Goal: Task Accomplishment & Management: Complete application form

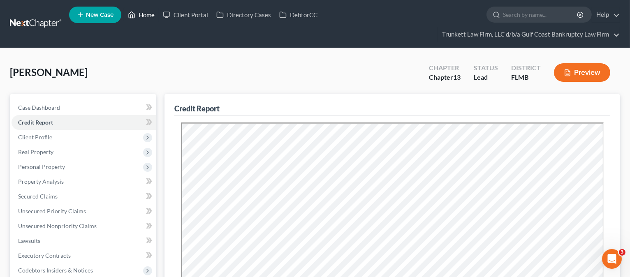
click at [145, 12] on link "Home" at bounding box center [141, 14] width 35 height 15
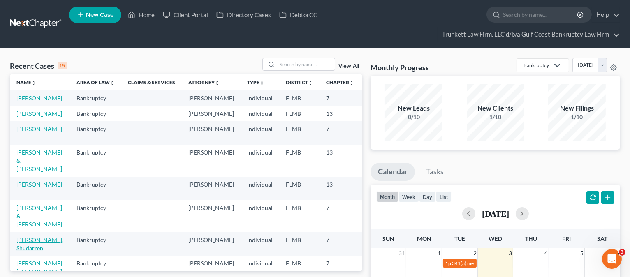
click at [36, 250] on link "[PERSON_NAME], Shudarren" at bounding box center [39, 244] width 47 height 15
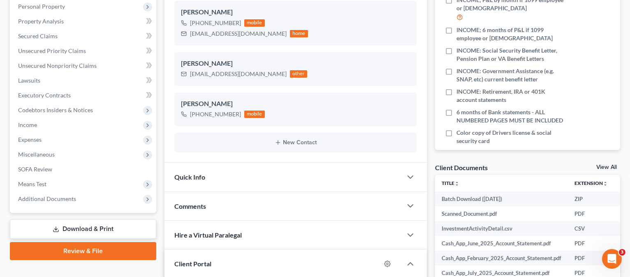
scroll to position [165, 0]
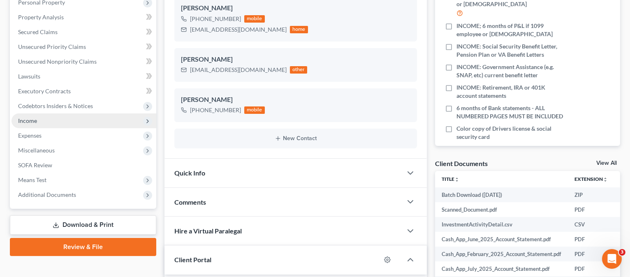
click at [35, 119] on span "Income" at bounding box center [27, 120] width 19 height 7
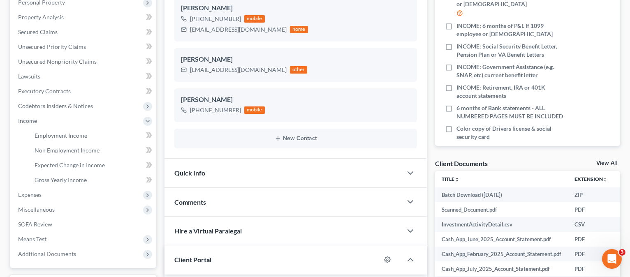
drag, startPoint x: 275, startPoint y: 132, endPoint x: 209, endPoint y: 156, distance: 70.9
click at [258, 141] on div "New Contact" at bounding box center [295, 139] width 243 height 20
click at [79, 132] on span "Employment Income" at bounding box center [61, 135] width 53 height 7
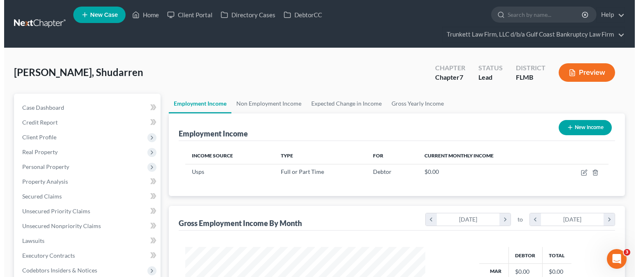
scroll to position [147, 256]
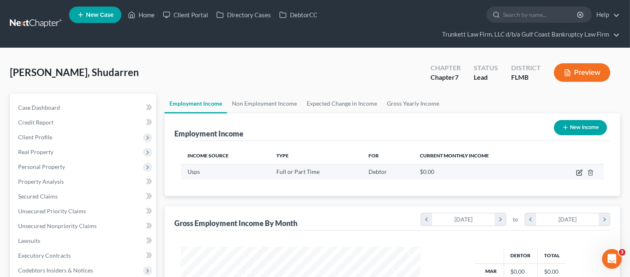
click at [577, 174] on icon "button" at bounding box center [579, 173] width 7 height 7
select select "0"
select select "9"
select select "3"
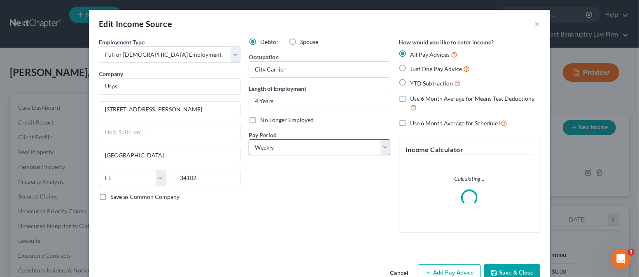
scroll to position [147, 260]
click at [140, 84] on input "Usps" at bounding box center [170, 86] width 142 height 16
drag, startPoint x: 139, startPoint y: 85, endPoint x: 86, endPoint y: 88, distance: 53.6
click at [89, 88] on div "Employment Type * Select Full or [DEMOGRAPHIC_DATA] Employment Self Employment …" at bounding box center [319, 149] width 461 height 223
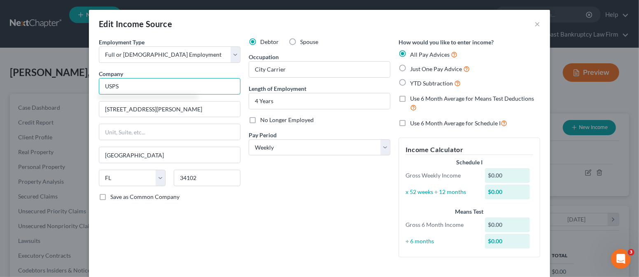
type input "USPS"
click at [283, 242] on div "Debtor Spouse Occupation City Carrier Length of Employment 4 Years No Longer Em…" at bounding box center [319, 151] width 150 height 226
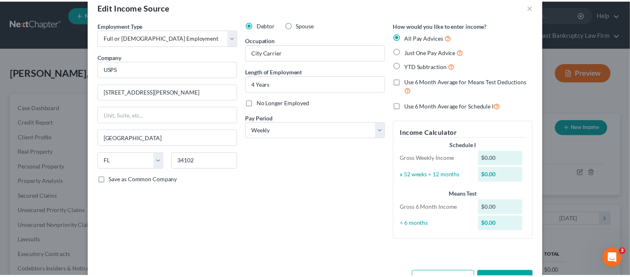
scroll to position [46, 0]
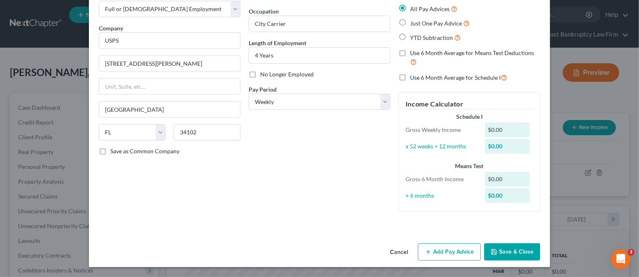
click at [518, 251] on button "Save & Close" at bounding box center [512, 252] width 56 height 17
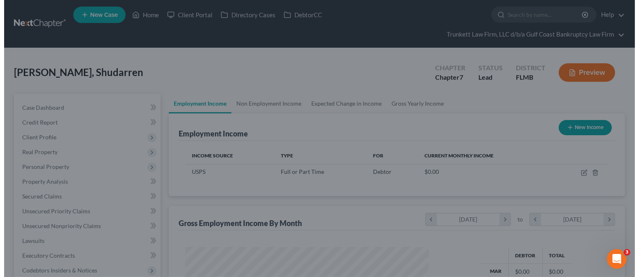
scroll to position [411316, 411207]
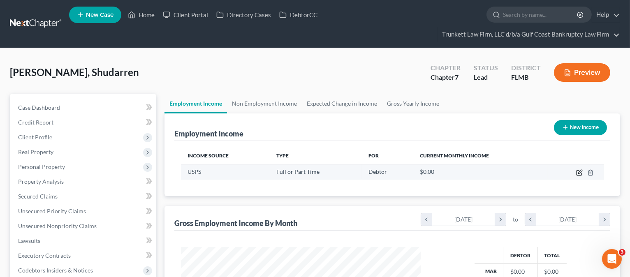
click at [579, 173] on icon "button" at bounding box center [579, 173] width 7 height 7
select select "0"
select select "9"
select select "3"
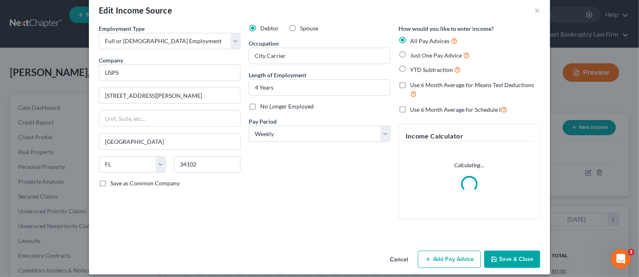
scroll to position [21, 0]
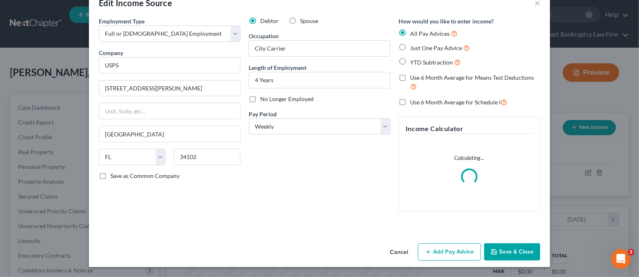
click at [444, 251] on button "Add Pay Advice" at bounding box center [449, 252] width 63 height 17
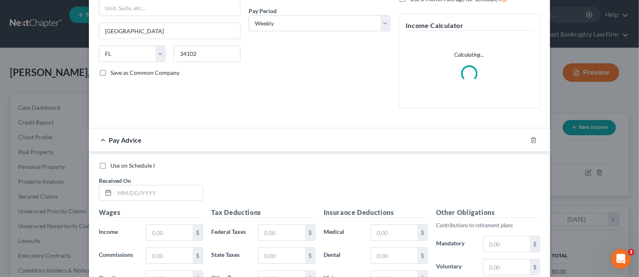
scroll to position [241, 0]
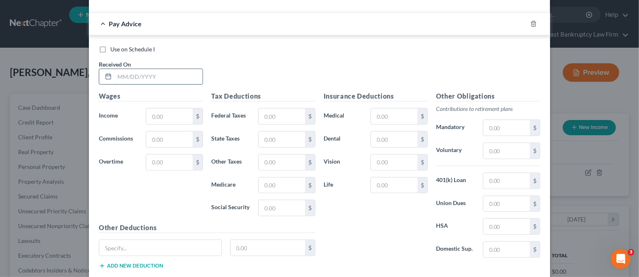
click at [132, 79] on input "text" at bounding box center [158, 77] width 88 height 16
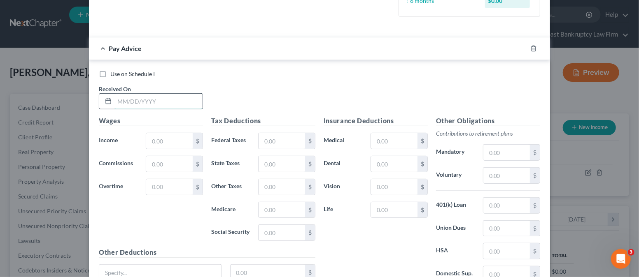
scroll to position [265, 0]
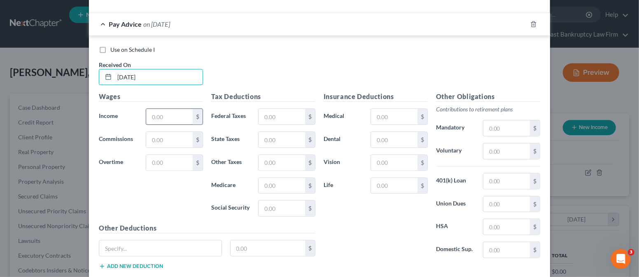
type input "[DATE]"
click at [151, 116] on input "text" at bounding box center [169, 117] width 46 height 16
type input "1,970.86"
click at [163, 160] on input "text" at bounding box center [169, 163] width 46 height 16
click at [163, 159] on input "text" at bounding box center [169, 163] width 46 height 16
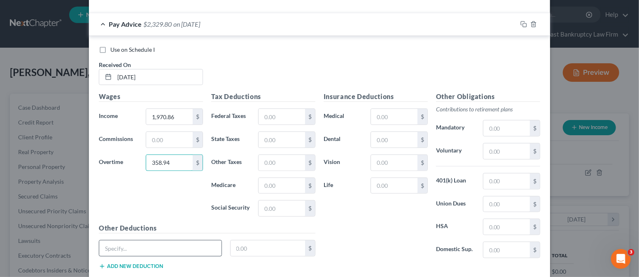
type input "358.94"
click at [150, 245] on input "text" at bounding box center [160, 249] width 122 height 16
type input "RETIREMENT"
type input "86.66"
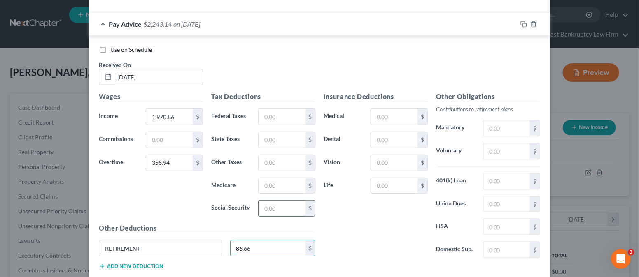
click at [270, 207] on input "text" at bounding box center [281, 209] width 46 height 16
type input "128.16"
click at [268, 184] on input "text" at bounding box center [281, 186] width 46 height 16
type input "29.97"
click at [266, 117] on input "text" at bounding box center [281, 117] width 46 height 16
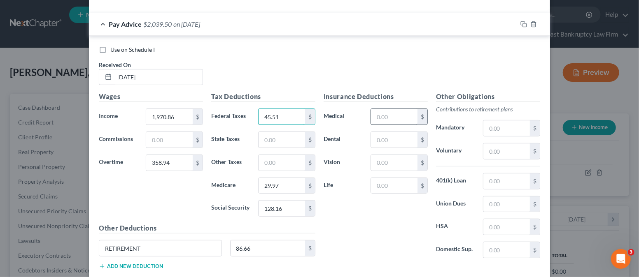
type input "45.51"
click at [381, 111] on input "text" at bounding box center [394, 117] width 46 height 16
type input "238.63"
drag, startPoint x: 388, startPoint y: 164, endPoint x: 390, endPoint y: 160, distance: 4.6
click at [389, 163] on input "text" at bounding box center [394, 163] width 46 height 16
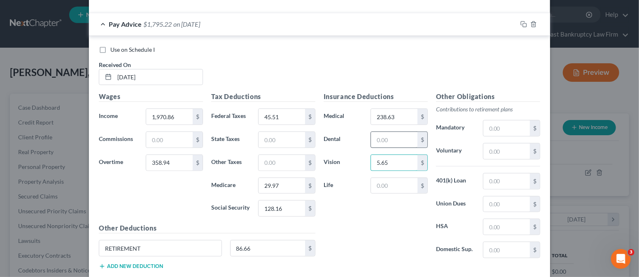
type input "5.65"
click at [387, 137] on input "text" at bounding box center [394, 140] width 46 height 16
type input "18.39"
click at [501, 201] on input "text" at bounding box center [506, 205] width 46 height 16
type input "30.97"
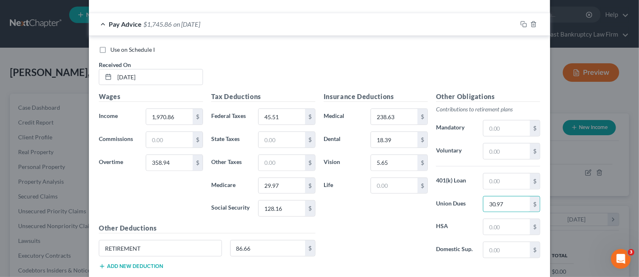
click at [405, 243] on div "Insurance Deductions Medical 238.63 $ Dental 18.39 $ Vision 5.65 $ Life $" at bounding box center [375, 178] width 112 height 173
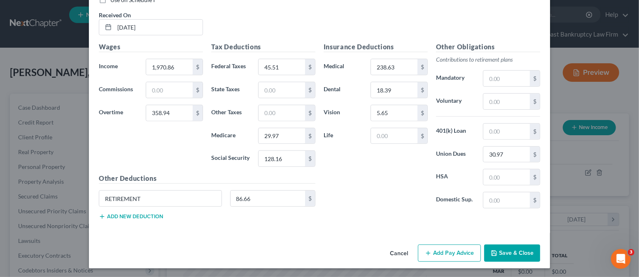
click at [136, 214] on button "Add new deduction" at bounding box center [131, 217] width 64 height 7
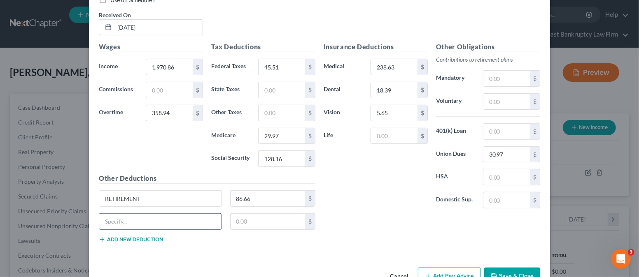
click at [133, 218] on input "text" at bounding box center [160, 222] width 122 height 16
type input "ALLOTMENT"
type input "75.00"
click at [138, 237] on button "Add new deduction" at bounding box center [131, 240] width 64 height 7
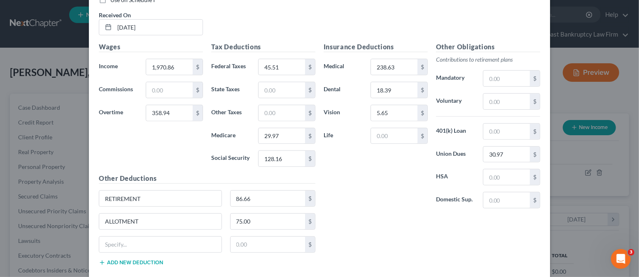
scroll to position [360, 0]
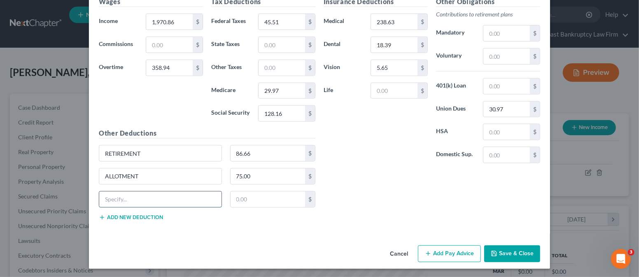
click at [125, 199] on input "text" at bounding box center [160, 200] width 122 height 16
type input "THRIFT SAVINGS"
type input "98.47"
type input "128.19"
type input "30.00"
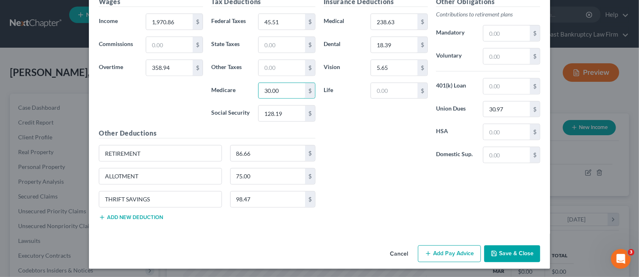
click at [348, 182] on div "Insurance Deductions Medical 238.63 $ Dental 18.39 $ Vision 5.65 $ Life $ Other…" at bounding box center [431, 112] width 225 height 230
click at [126, 217] on button "Add new deduction" at bounding box center [131, 217] width 64 height 7
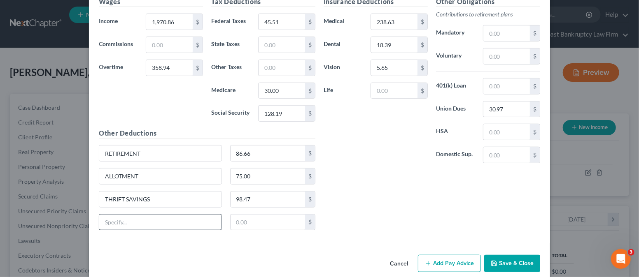
scroll to position [370, 0]
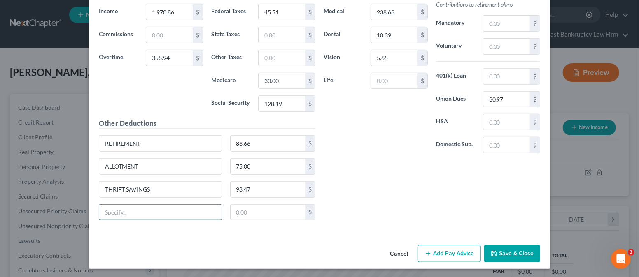
click at [142, 215] on input "text" at bounding box center [160, 213] width 122 height 16
type input "TSP LOAN"
click at [367, 202] on div "Insurance Deductions Medical 238.63 $ Dental 18.39 $ Vision 5.65 $ Life $ Other…" at bounding box center [431, 107] width 225 height 240
type input "35.57"
click at [353, 191] on div "Insurance Deductions Medical 238.63 $ Dental 18.39 $ Vision 5.65 $ Life $ Other…" at bounding box center [431, 107] width 225 height 240
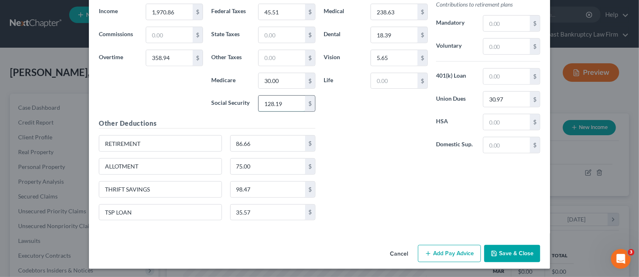
click at [281, 101] on input "128.19" at bounding box center [281, 104] width 46 height 16
click at [288, 103] on input "128.19" at bounding box center [281, 104] width 46 height 16
type input "128.29"
click at [435, 253] on button "Add Pay Advice" at bounding box center [449, 253] width 63 height 17
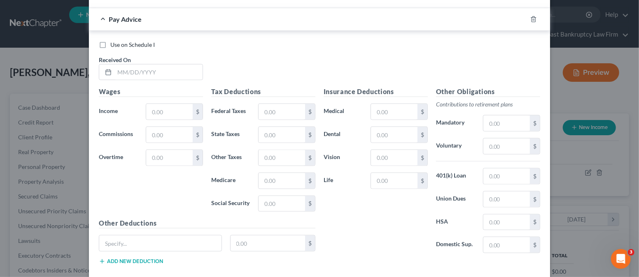
scroll to position [639, 0]
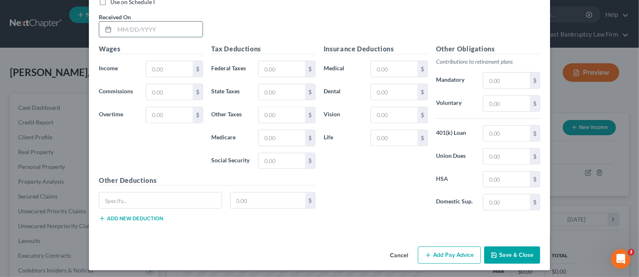
click at [120, 30] on input "text" at bounding box center [158, 30] width 88 height 16
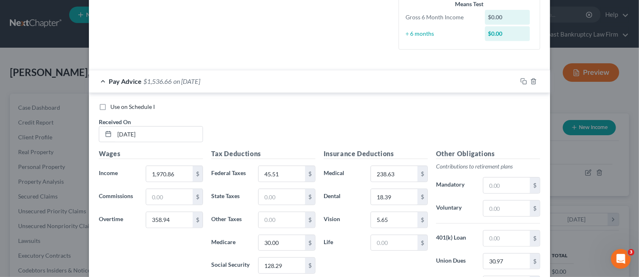
scroll to position [200, 0]
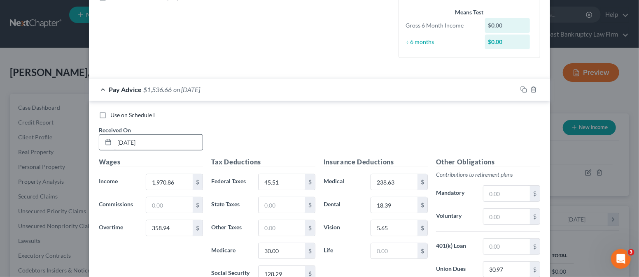
type input "[DATE]"
drag, startPoint x: 155, startPoint y: 139, endPoint x: 100, endPoint y: 139, distance: 54.7
click at [100, 139] on div "[DATE]" at bounding box center [151, 143] width 104 height 16
type input "[DATE]"
type input "558.34"
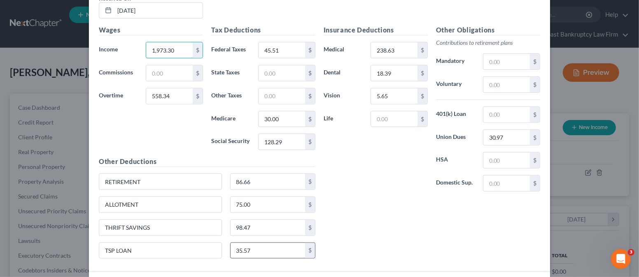
scroll to position [309, 0]
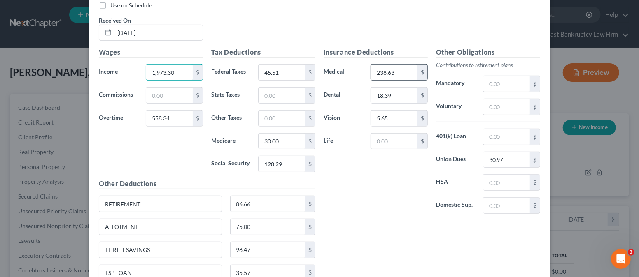
type input "1,973.30"
type input "280.99"
click at [342, 176] on div "Insurance Deductions Medical 280.99 $ Dental 18.39 $ Vision 5.65 $ Life $" at bounding box center [375, 133] width 112 height 173
type input "18.95"
type input "5.68"
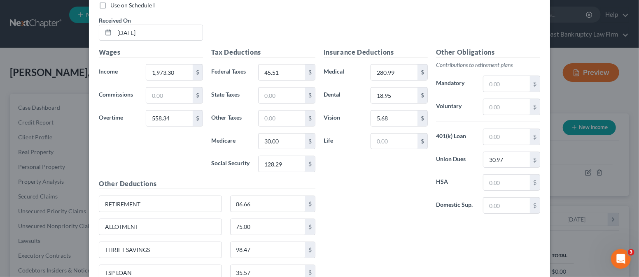
click at [343, 209] on div "Insurance Deductions Medical 280.99 $ Dental 18.95 $ Vision 5.68 $ Life $" at bounding box center [375, 133] width 112 height 173
type input "64.58"
type input "32.28"
click at [356, 184] on div "Insurance Deductions Medical 280.99 $ Dental 18.95 $ Vision 5.68 $ Life $" at bounding box center [375, 133] width 112 height 173
type input "138.14"
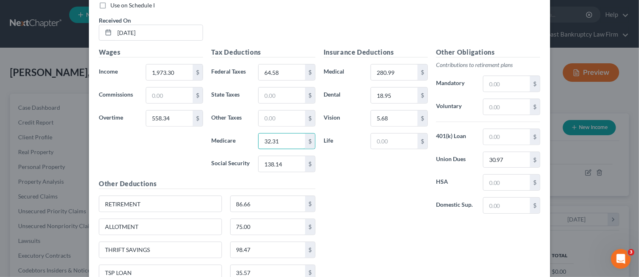
type input "32.31"
click at [335, 195] on div "Insurance Deductions Medical 280.99 $ Dental 18.95 $ Vision 5.68 $ Life $" at bounding box center [375, 133] width 112 height 173
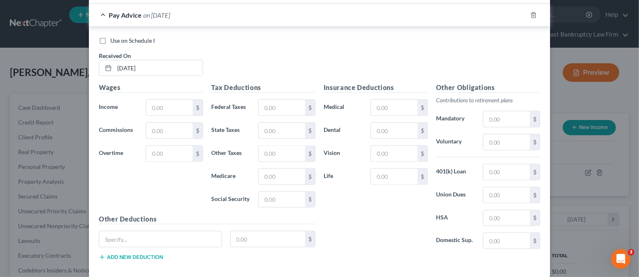
scroll to position [583, 0]
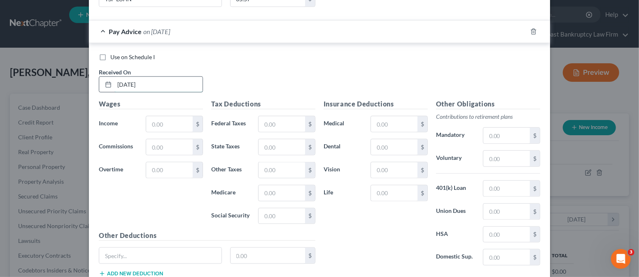
drag, startPoint x: 159, startPoint y: 83, endPoint x: 103, endPoint y: 82, distance: 55.5
click at [103, 82] on div "[DATE]" at bounding box center [151, 85] width 104 height 16
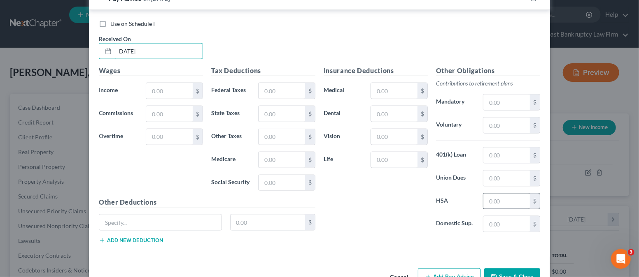
scroll to position [639, 0]
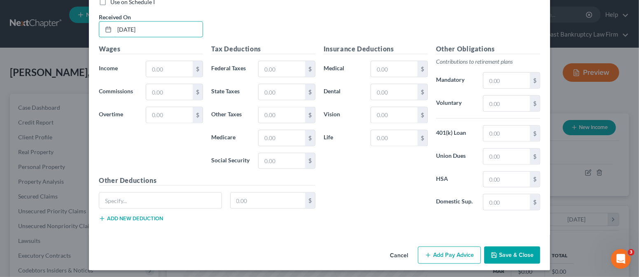
type input "[DATE]"
click at [173, 111] on input "text" at bounding box center [169, 115] width 46 height 16
type input "614.10"
drag, startPoint x: 158, startPoint y: 69, endPoint x: 158, endPoint y: 65, distance: 4.5
click at [158, 69] on input "text" at bounding box center [169, 69] width 46 height 16
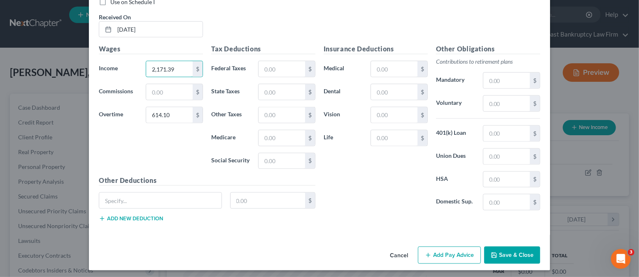
type input "2,171.39"
click at [148, 160] on div "Wages Income * 2,171.39 $ Commissions $ Overtime 614.10 $" at bounding box center [151, 110] width 112 height 132
click at [123, 199] on input "text" at bounding box center [160, 201] width 122 height 16
type input "RETIREMENT"
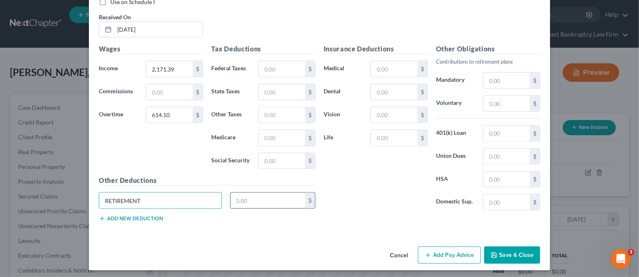
click at [239, 201] on input "text" at bounding box center [267, 201] width 75 height 16
type input "8,666"
click at [136, 216] on button "Add new deduction" at bounding box center [131, 219] width 64 height 7
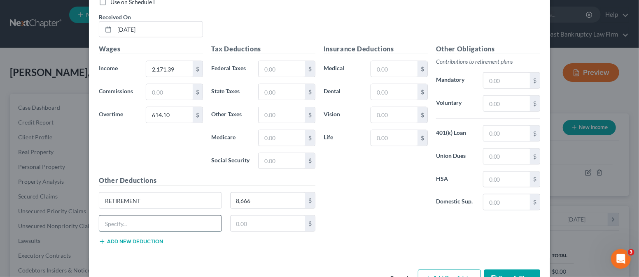
click at [126, 222] on input "text" at bounding box center [160, 224] width 122 height 16
type input "ALLOTMENT"
click at [132, 239] on button "Add new deduction" at bounding box center [131, 242] width 64 height 7
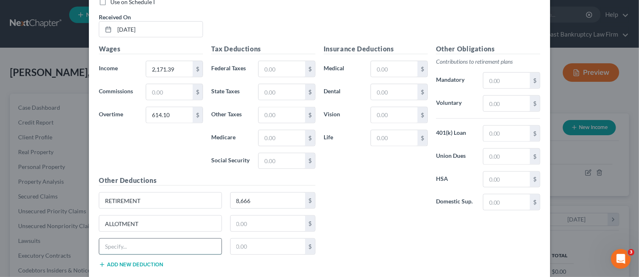
click at [129, 242] on input "text" at bounding box center [160, 247] width 122 height 16
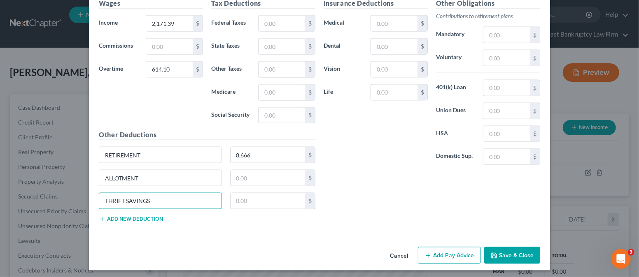
scroll to position [684, 0]
type input "THRIFT SAVINGS"
click at [144, 216] on button "Add new deduction" at bounding box center [131, 219] width 64 height 7
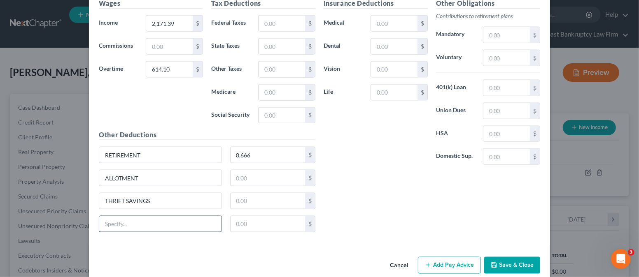
click at [148, 218] on input "text" at bounding box center [160, 224] width 122 height 16
type input "TSP LOAN"
type input "86.66"
click at [248, 174] on input "text" at bounding box center [267, 178] width 75 height 16
type input "75.00"
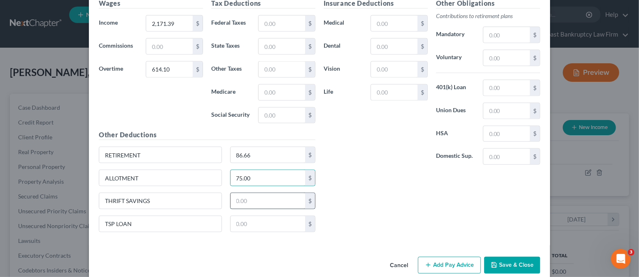
click at [249, 197] on input "text" at bounding box center [267, 201] width 75 height 16
type input "98.47"
click at [243, 219] on input "text" at bounding box center [267, 224] width 75 height 16
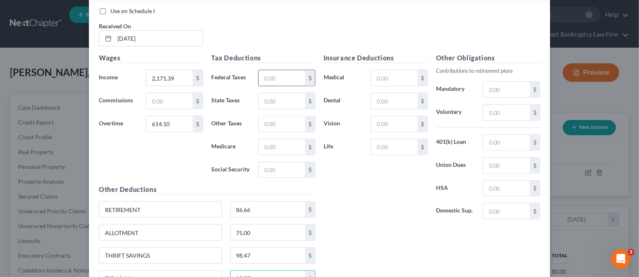
type input "35.57"
click at [270, 77] on input "text" at bounding box center [281, 78] width 46 height 16
click at [239, 167] on label "Social Security" at bounding box center [230, 170] width 47 height 16
click at [262, 165] on input "text" at bounding box center [281, 171] width 46 height 16
type input "153.89"
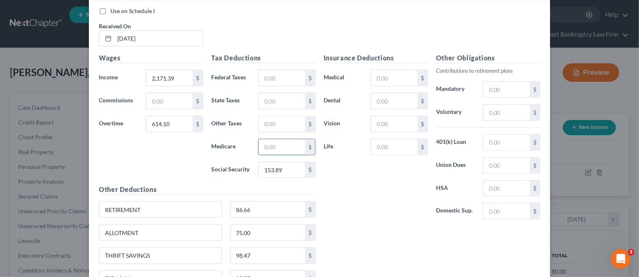
click at [263, 146] on input "text" at bounding box center [281, 147] width 46 height 16
type input "35.99"
click at [277, 77] on input "text" at bounding box center [281, 78] width 46 height 16
type input "91.93"
click at [379, 76] on input "text" at bounding box center [394, 78] width 46 height 16
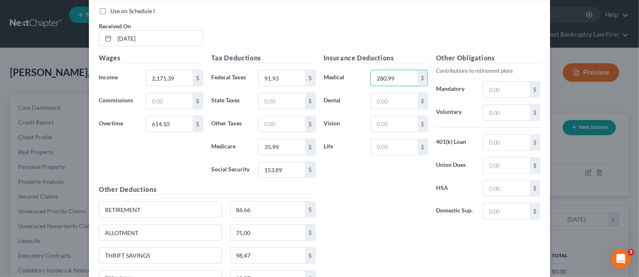
type input "280.99"
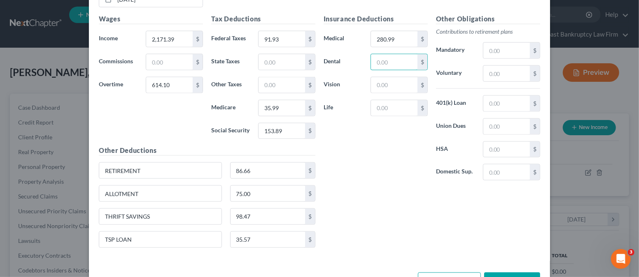
scroll to position [684, 0]
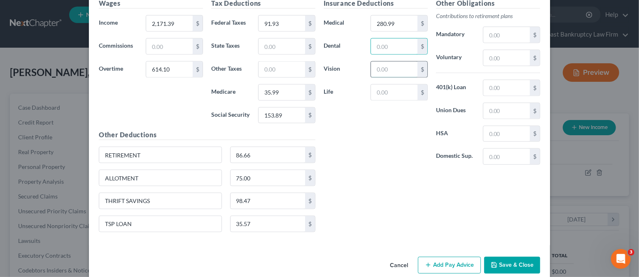
click at [411, 64] on input "text" at bounding box center [394, 70] width 46 height 16
type input "6.68"
click at [381, 46] on input "text" at bounding box center [394, 47] width 46 height 16
type input "18.95"
drag, startPoint x: 362, startPoint y: 121, endPoint x: 435, endPoint y: 117, distance: 72.9
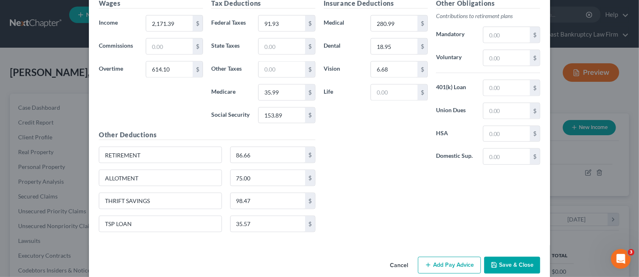
click at [363, 121] on div "Insurance Deductions Medical 280.99 $ Dental 18.95 $ Vision 6.68 $ Life $" at bounding box center [375, 84] width 112 height 173
click at [483, 106] on input "text" at bounding box center [506, 111] width 46 height 16
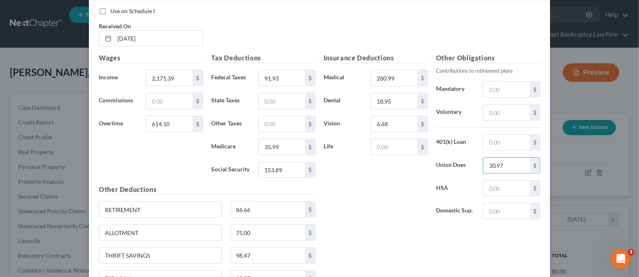
scroll to position [575, 0]
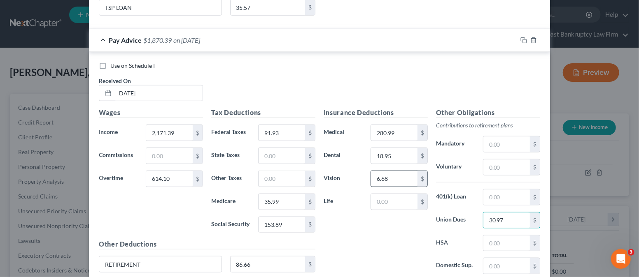
type input "30.97"
type input "5.68"
click at [370, 230] on div "Insurance Deductions Medical 280.99 $ Dental 18.95 $ Vision 5.68 $ Life $" at bounding box center [375, 194] width 112 height 173
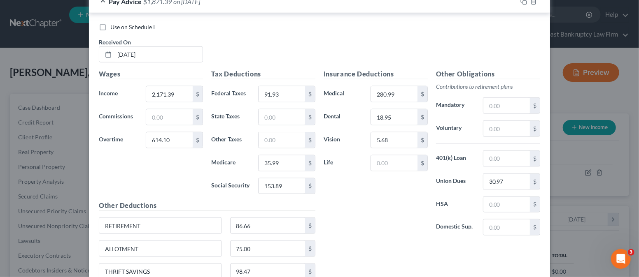
scroll to position [630, 0]
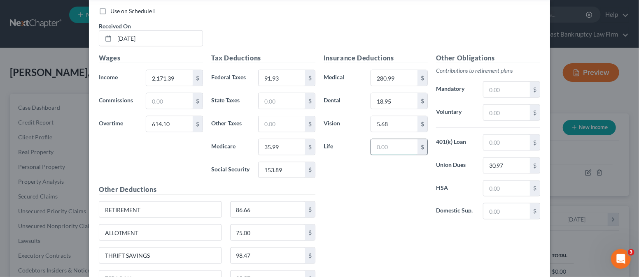
click at [382, 144] on input "text" at bounding box center [394, 147] width 46 height 16
type input "1.92"
click at [381, 224] on div "Insurance Deductions Medical 280.99 $ Dental 18.95 $ Vision 5.68 $ Life 1.92 $ …" at bounding box center [431, 173] width 225 height 240
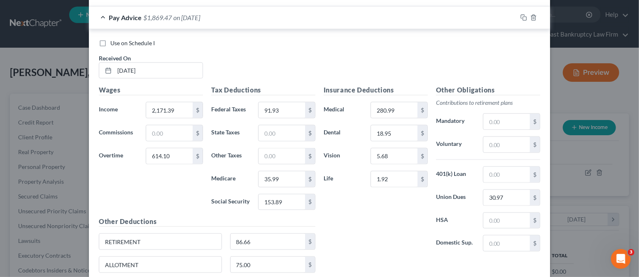
scroll to position [575, 0]
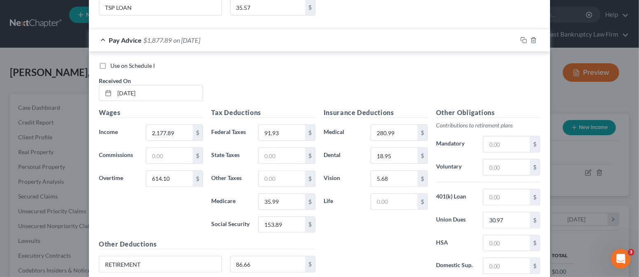
click at [339, 228] on div "Insurance Deductions Medical 280.99 $ Dental 18.95 $ Vision 5.68 $ Life $" at bounding box center [375, 194] width 112 height 173
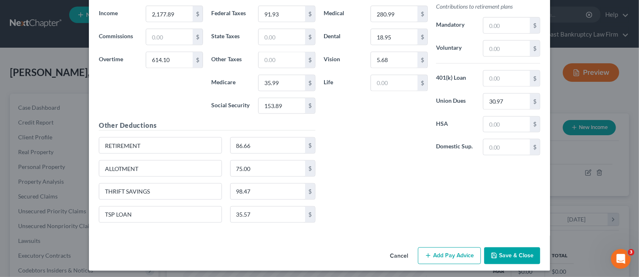
scroll to position [639, 0]
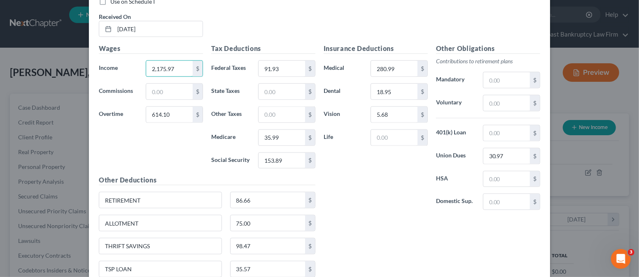
type input "2,175.97"
drag, startPoint x: 171, startPoint y: 130, endPoint x: 168, endPoint y: 135, distance: 5.7
click at [170, 134] on div "Wages Income * 2,175.97 $ Commissions $ Overtime 614.10 $" at bounding box center [151, 110] width 112 height 132
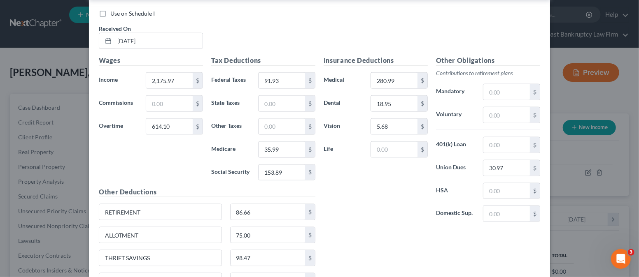
scroll to position [694, 0]
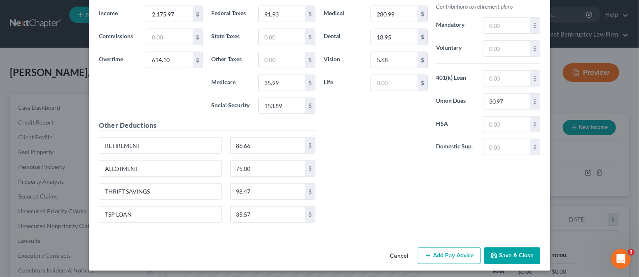
click at [439, 250] on button "Add Pay Advice" at bounding box center [449, 256] width 63 height 17
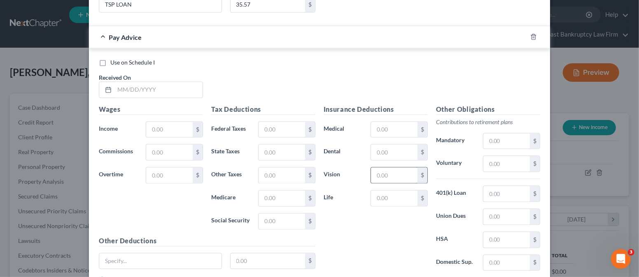
scroll to position [963, 0]
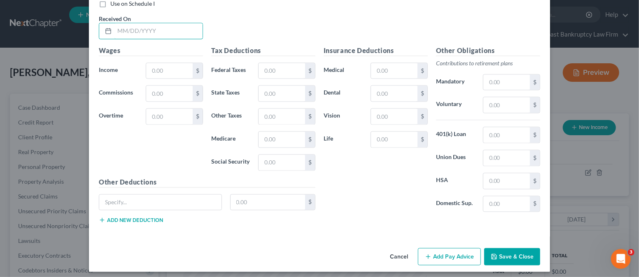
drag, startPoint x: 160, startPoint y: 21, endPoint x: 284, endPoint y: 37, distance: 124.4
click at [161, 23] on input "text" at bounding box center [158, 31] width 88 height 16
type input "[DATE]"
drag, startPoint x: 151, startPoint y: 112, endPoint x: 170, endPoint y: 113, distance: 19.4
click at [151, 112] on input "text" at bounding box center [169, 117] width 46 height 16
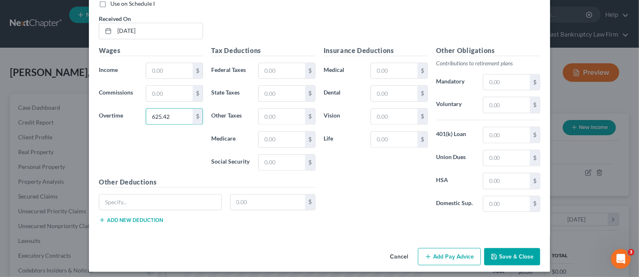
type input "625.42"
click at [382, 202] on div "Insurance Deductions Medical $ Dental $ Vision $ Life $" at bounding box center [375, 132] width 112 height 173
click at [149, 68] on input "text" at bounding box center [169, 71] width 46 height 16
type input "1,973.82"
click at [154, 168] on div "Wages Income * 1,973.82 $ Commissions $ Overtime 625.42 $" at bounding box center [151, 112] width 112 height 132
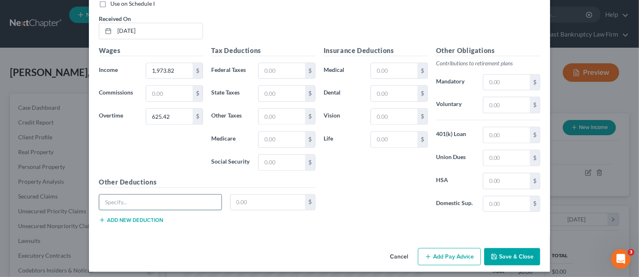
drag, startPoint x: 140, startPoint y: 199, endPoint x: 142, endPoint y: 194, distance: 5.2
click at [140, 199] on input "text" at bounding box center [160, 203] width 122 height 16
type input "RETIREMENT"
click at [140, 217] on button "Add new deduction" at bounding box center [131, 220] width 64 height 7
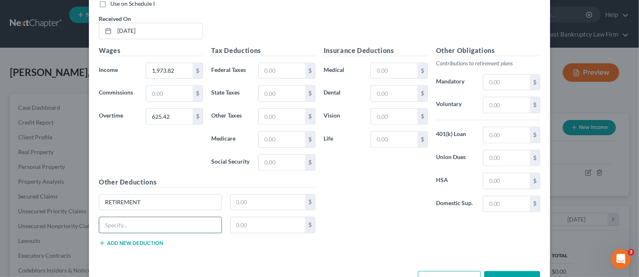
click at [135, 218] on input "text" at bounding box center [160, 226] width 122 height 16
type input "ALLOTMENT"
click at [132, 240] on button "Add new deduction" at bounding box center [131, 243] width 64 height 7
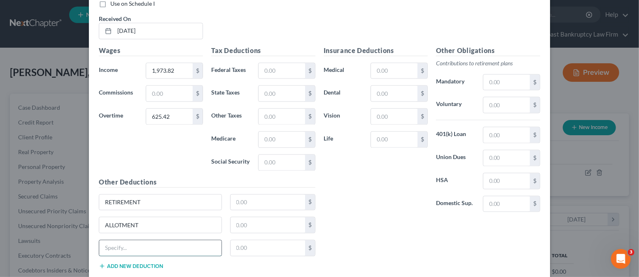
click at [125, 242] on input "text" at bounding box center [160, 249] width 122 height 16
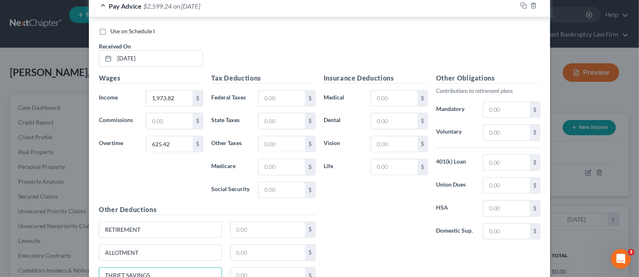
scroll to position [1008, 0]
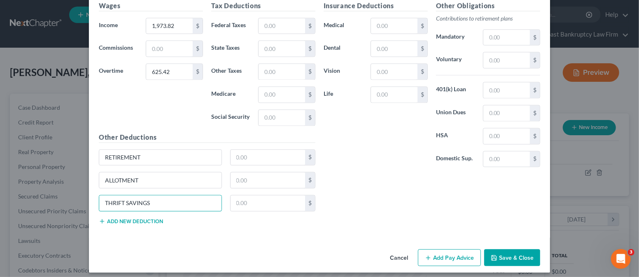
type input "THRIFT SAVINGS"
click at [137, 218] on button "Add new deduction" at bounding box center [131, 221] width 64 height 7
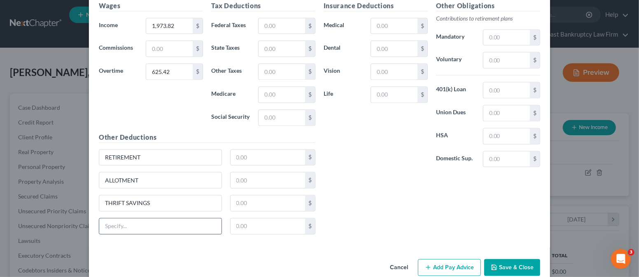
click at [135, 221] on input "text" at bounding box center [160, 226] width 122 height 16
type input "TSP LOAN"
click at [357, 209] on div "Insurance Deductions Medical $ Dental $ Vision $ Life $ Other Obligations Contr…" at bounding box center [431, 121] width 225 height 240
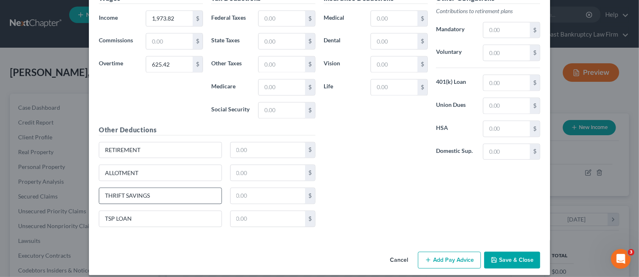
scroll to position [1018, 0]
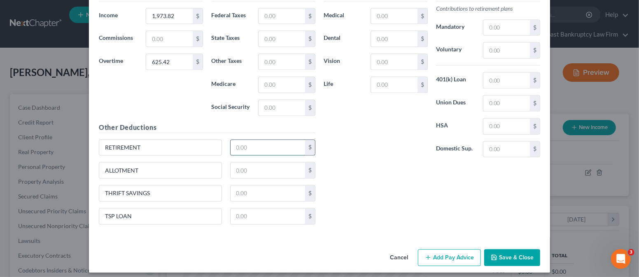
click at [263, 142] on input "text" at bounding box center [267, 148] width 75 height 16
type input "86.66"
click at [266, 163] on input "text" at bounding box center [267, 171] width 75 height 16
type input "75.00"
click at [259, 191] on input "text" at bounding box center [267, 194] width 75 height 16
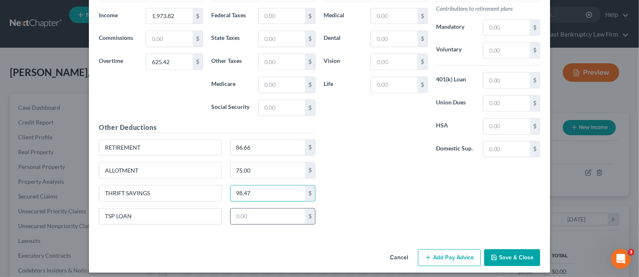
type input "98.47"
click at [272, 209] on input "text" at bounding box center [267, 217] width 75 height 16
type input "35.57"
click at [379, 220] on div "Insurance Deductions Medical $ Dental $ Vision $ Life $ Other Obligations Contr…" at bounding box center [431, 111] width 225 height 240
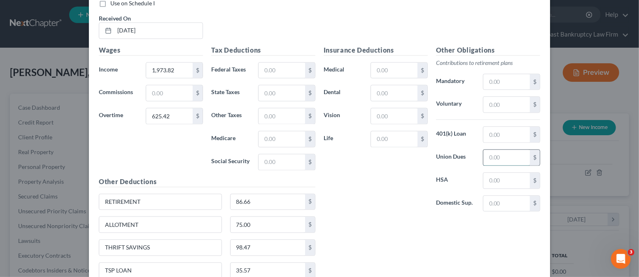
click at [506, 156] on input "text" at bounding box center [506, 158] width 46 height 16
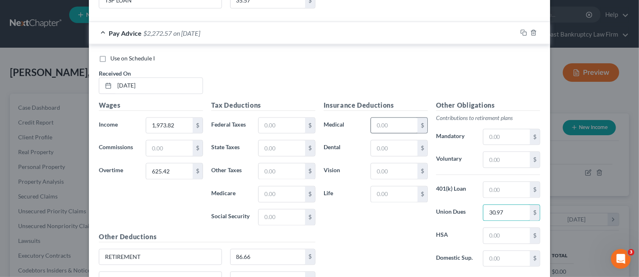
type input "30.97"
drag, startPoint x: 379, startPoint y: 122, endPoint x: 382, endPoint y: 115, distance: 8.3
click at [379, 122] on input "text" at bounding box center [394, 126] width 46 height 16
type input "280.99"
click at [382, 164] on input "text" at bounding box center [394, 172] width 46 height 16
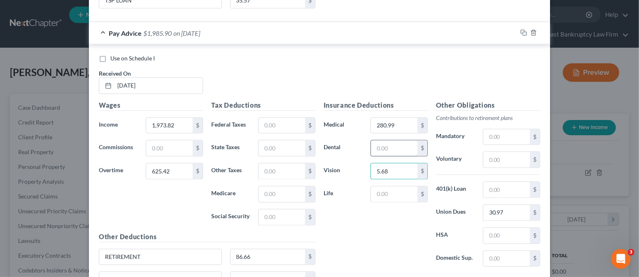
type input "5.68"
click at [395, 141] on input "text" at bounding box center [394, 149] width 46 height 16
type input "18.95"
click at [278, 118] on input "text" at bounding box center [281, 126] width 46 height 16
type input "69.58"
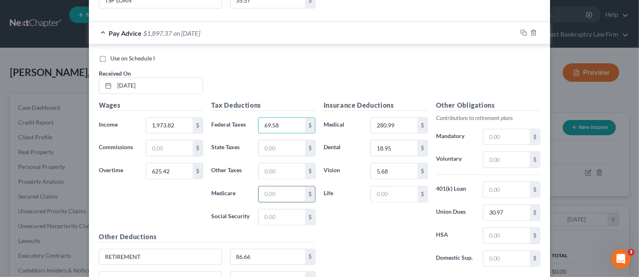
click at [277, 187] on input "text" at bounding box center [281, 195] width 46 height 16
type input "33.29"
click at [270, 212] on input "text" at bounding box center [281, 218] width 46 height 16
click at [273, 212] on input "text" at bounding box center [281, 218] width 46 height 16
type input "142.34"
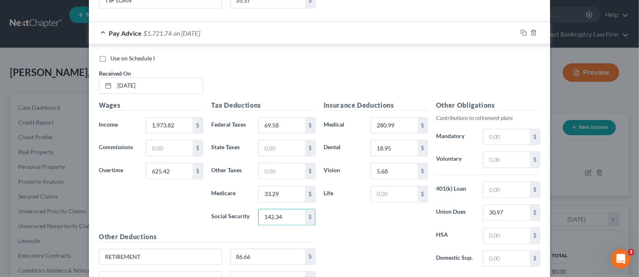
click at [374, 231] on div "Insurance Deductions Medical 280.99 $ Dental 18.95 $ Vision 5.68 $ Life $" at bounding box center [375, 187] width 112 height 173
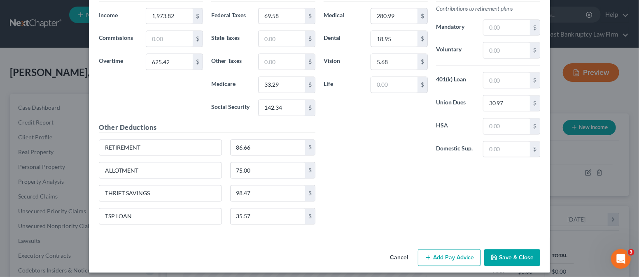
click at [440, 249] on button "Add Pay Advice" at bounding box center [449, 257] width 63 height 17
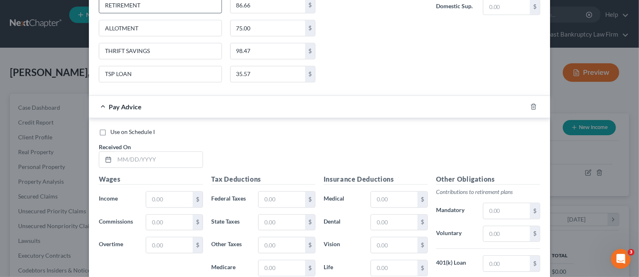
scroll to position [1183, 0]
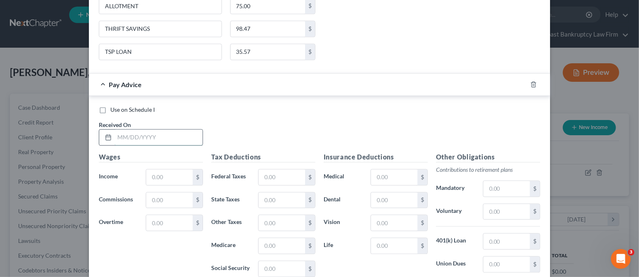
click at [136, 134] on input "text" at bounding box center [158, 138] width 88 height 16
type input "[DATE]"
click at [148, 170] on input "text" at bounding box center [169, 178] width 46 height 16
click at [154, 215] on input "text" at bounding box center [169, 223] width 46 height 16
type input "643.03"
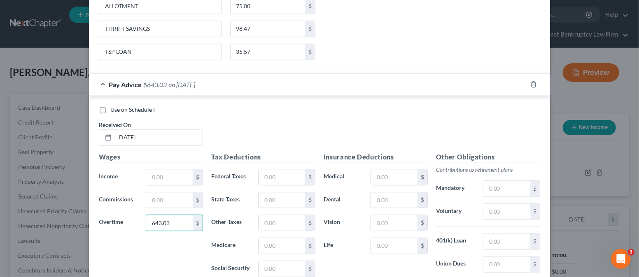
click at [120, 238] on div "Wages Income * $ Commissions $ Overtime 643.03 $" at bounding box center [151, 218] width 112 height 132
click at [155, 170] on input "text" at bounding box center [169, 178] width 46 height 16
type input "1,972.90"
click at [274, 172] on input "text" at bounding box center [281, 178] width 46 height 16
type input "71.58"
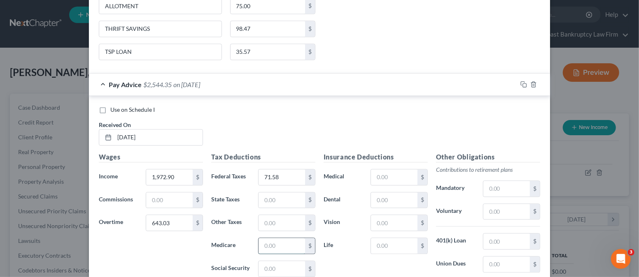
click at [262, 238] on input "text" at bounding box center [281, 246] width 46 height 16
type input "33.53"
click at [261, 261] on input "text" at bounding box center [281, 269] width 46 height 16
type input "143.37"
click at [377, 170] on input "text" at bounding box center [394, 178] width 46 height 16
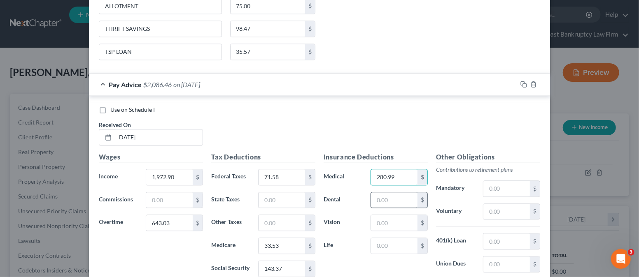
type input "280.99"
click at [383, 193] on input "text" at bounding box center [394, 201] width 46 height 16
type input "18.95"
click at [383, 219] on input "text" at bounding box center [394, 223] width 46 height 16
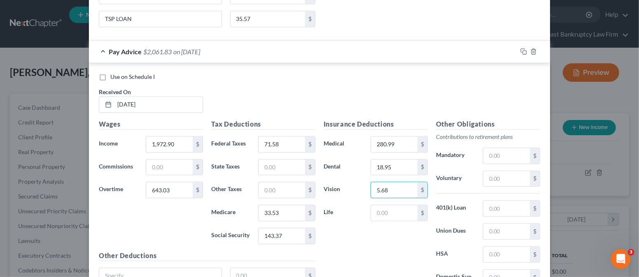
scroll to position [1237, 0]
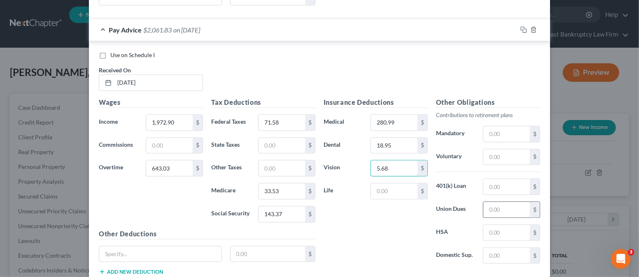
type input "5.68"
click at [488, 203] on input "text" at bounding box center [506, 210] width 46 height 16
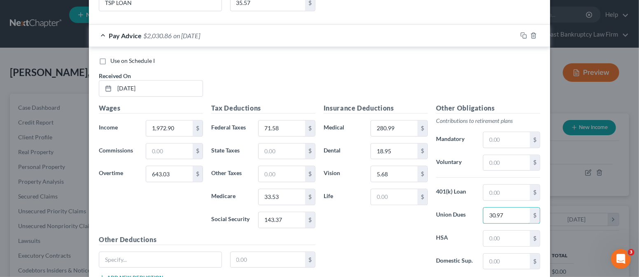
scroll to position [1287, 0]
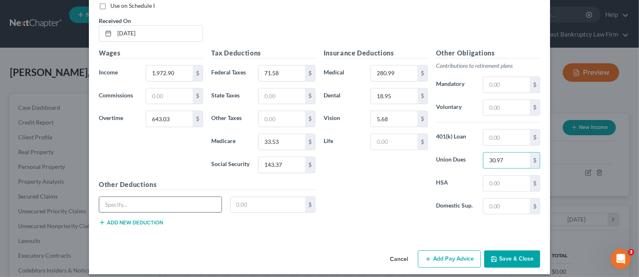
type input "30.97"
drag, startPoint x: 150, startPoint y: 202, endPoint x: 151, endPoint y: 198, distance: 4.2
click at [150, 202] on input "text" at bounding box center [160, 205] width 122 height 16
type input "RETIREMENT"
drag, startPoint x: 146, startPoint y: 212, endPoint x: 141, endPoint y: 213, distance: 5.8
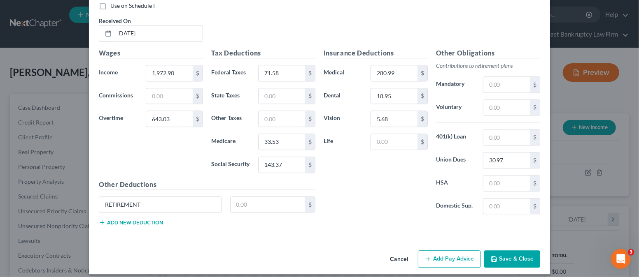
click at [145, 212] on div "RETIREMENT $" at bounding box center [207, 208] width 225 height 23
click at [136, 219] on button "Add new deduction" at bounding box center [131, 222] width 64 height 7
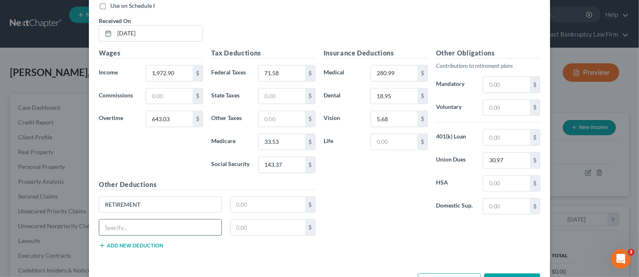
click at [128, 221] on input "text" at bounding box center [160, 228] width 122 height 16
type input "ALLOTMENT"
click at [126, 242] on button "Add new deduction" at bounding box center [131, 245] width 64 height 7
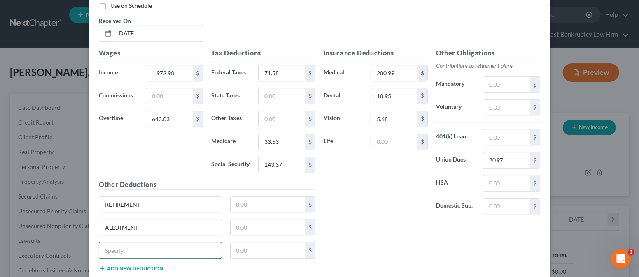
click at [125, 243] on input "text" at bounding box center [160, 251] width 122 height 16
type input "THRIFT SAVINGS"
click at [128, 265] on button "Add new deduction" at bounding box center [131, 268] width 64 height 7
click at [147, 266] on input "text" at bounding box center [160, 274] width 122 height 16
type input "TSP LOAN"
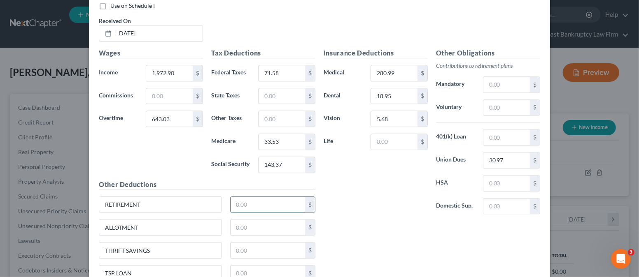
click at [247, 198] on input "text" at bounding box center [267, 205] width 75 height 16
type input "86.66"
click at [260, 222] on input "text" at bounding box center [267, 228] width 75 height 16
type input "75.00"
click at [257, 243] on input "text" at bounding box center [267, 251] width 75 height 16
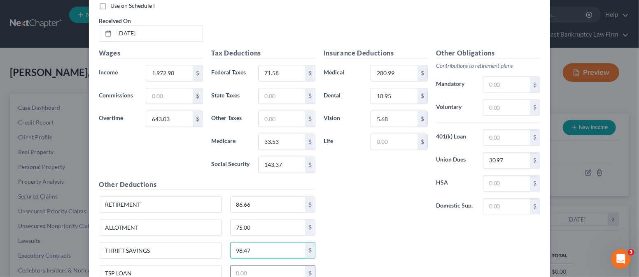
type input "98.47"
click at [262, 266] on input "text" at bounding box center [267, 274] width 75 height 16
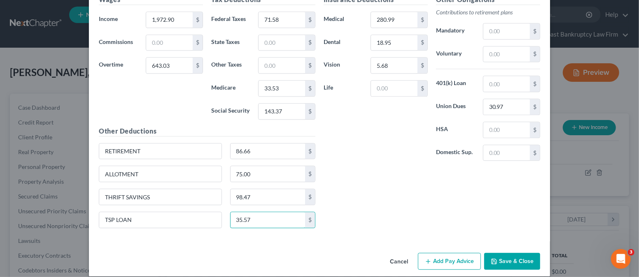
scroll to position [1342, 0]
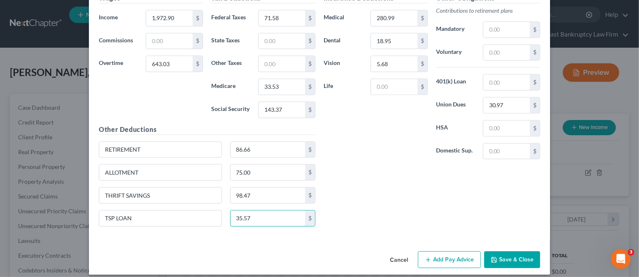
type input "35.57"
click at [447, 251] on button "Add Pay Advice" at bounding box center [449, 259] width 63 height 17
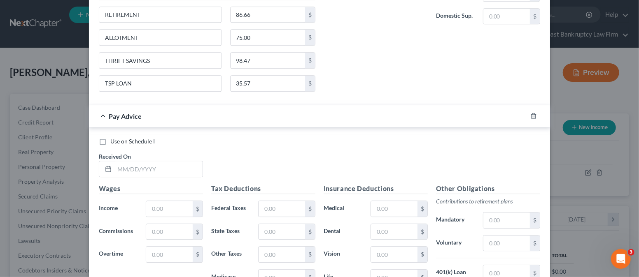
scroll to position [1506, 0]
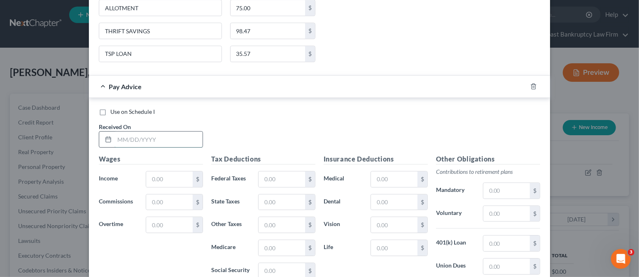
click at [142, 132] on input "text" at bounding box center [158, 140] width 88 height 16
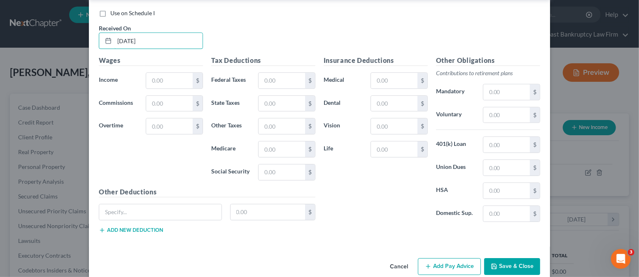
scroll to position [1611, 0]
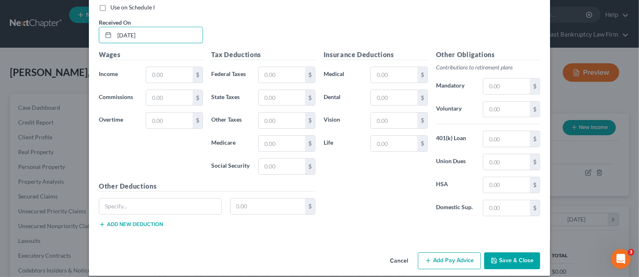
type input "[DATE]"
click at [167, 113] on input "text" at bounding box center [169, 121] width 46 height 16
type input "233.87"
click at [176, 68] on input "text" at bounding box center [169, 75] width 46 height 16
type input "1,773.13"
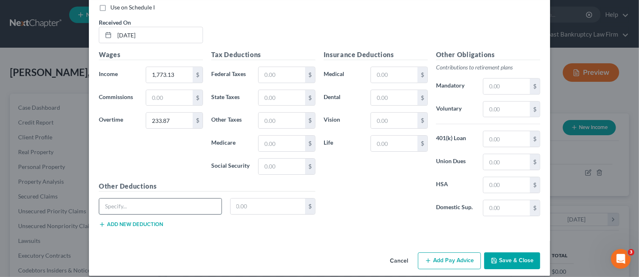
click at [140, 199] on input "text" at bounding box center [160, 207] width 122 height 16
type input "RETIREMENT"
click at [143, 221] on button "Add new deduction" at bounding box center [131, 224] width 64 height 7
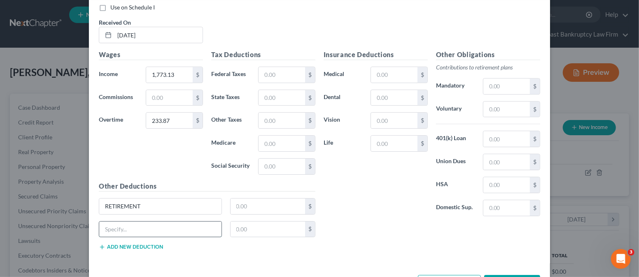
click at [142, 222] on input "text" at bounding box center [160, 230] width 122 height 16
type input "ALLOTMENT"
click at [127, 244] on button "Add new deduction" at bounding box center [131, 247] width 64 height 7
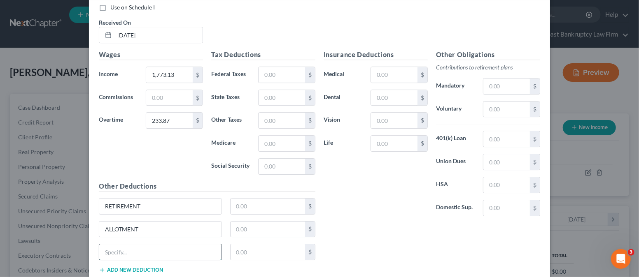
click at [125, 246] on input "text" at bounding box center [160, 252] width 122 height 16
type input "THRIFT SAVINGS"
click at [139, 267] on button "Add new deduction" at bounding box center [131, 270] width 64 height 7
click at [136, 267] on input "text" at bounding box center [160, 275] width 122 height 16
type input "TSP LOAN"
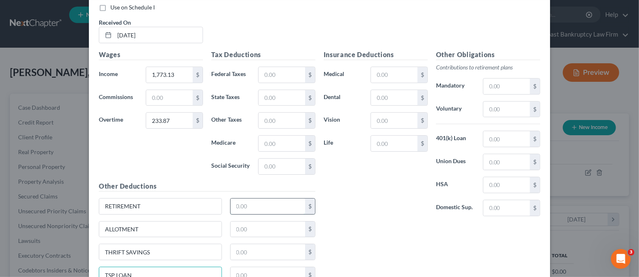
drag, startPoint x: 241, startPoint y: 200, endPoint x: 254, endPoint y: 192, distance: 15.7
click at [241, 200] on input "text" at bounding box center [267, 207] width 75 height 16
type input "8"
type input "77.99"
type input "75.00"
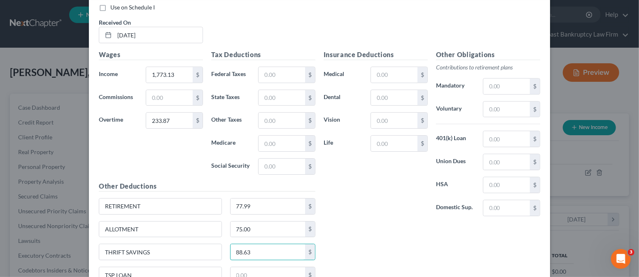
type input "88.63"
type input "35.57"
click at [388, 67] on input "text" at bounding box center [394, 75] width 46 height 16
type input "280.99"
type input "18.95"
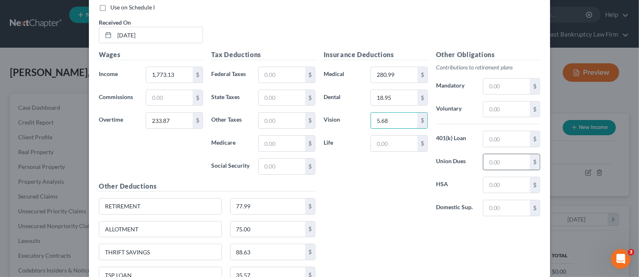
type input "5.68"
click at [498, 157] on input "text" at bounding box center [506, 162] width 46 height 16
type input "30.97"
click at [268, 67] on input "text" at bounding box center [281, 75] width 46 height 16
click at [241, 135] on label "Medicare" at bounding box center [230, 143] width 47 height 16
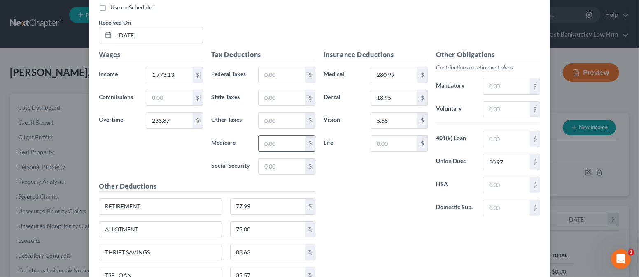
click at [270, 137] on input "text" at bounding box center [281, 144] width 46 height 16
type input "24.70"
drag, startPoint x: 273, startPoint y: 156, endPoint x: 277, endPoint y: 153, distance: 4.7
click at [274, 159] on input "text" at bounding box center [281, 167] width 46 height 16
type input "105.62"
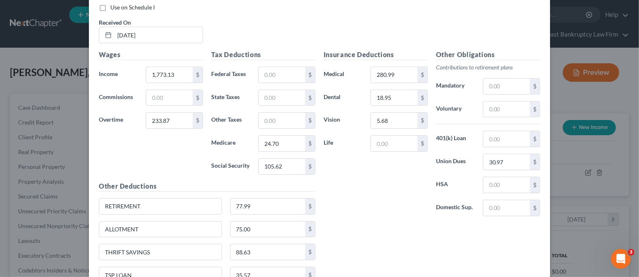
click at [335, 188] on div "Insurance Deductions Medical 280.99 $ Dental 18.95 $ Vision 5.68 $ Life $" at bounding box center [375, 136] width 112 height 173
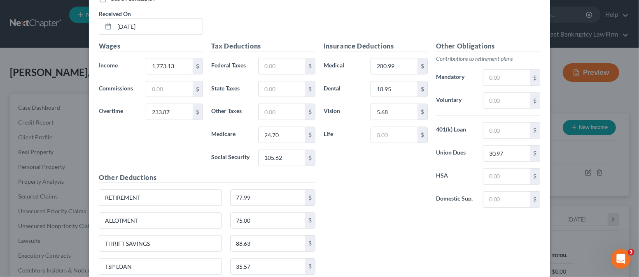
scroll to position [1666, 0]
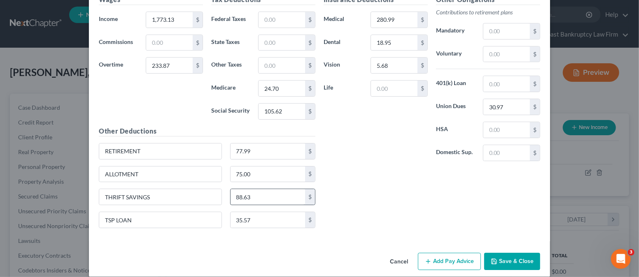
drag, startPoint x: 446, startPoint y: 253, endPoint x: 285, endPoint y: 188, distance: 173.9
click at [446, 253] on button "Add Pay Advice" at bounding box center [449, 261] width 63 height 17
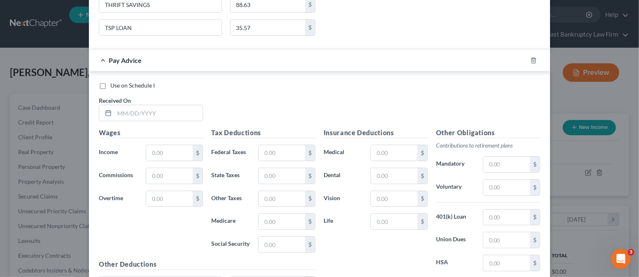
scroll to position [1885, 0]
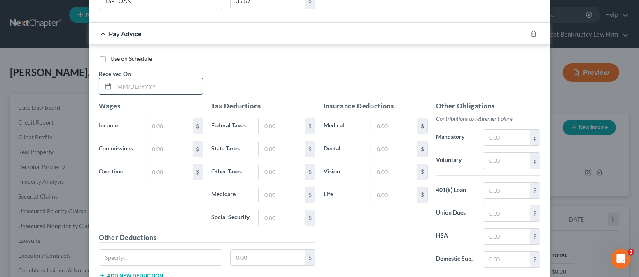
click at [167, 79] on input "text" at bounding box center [158, 87] width 88 height 16
type input "[DATE]"
drag, startPoint x: 170, startPoint y: 158, endPoint x: 180, endPoint y: 167, distance: 12.5
click at [170, 165] on input "text" at bounding box center [169, 173] width 46 height 16
drag, startPoint x: 160, startPoint y: 158, endPoint x: 173, endPoint y: 162, distance: 14.0
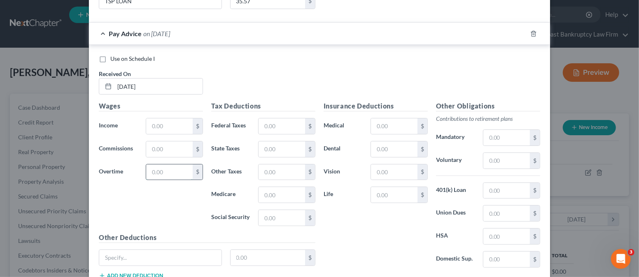
click at [160, 165] on input "text" at bounding box center [169, 173] width 46 height 16
type input "475.75"
click at [172, 119] on input "text" at bounding box center [169, 127] width 46 height 16
click at [153, 119] on input "text" at bounding box center [169, 127] width 46 height 16
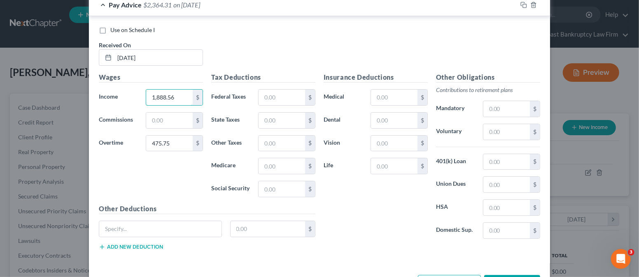
scroll to position [1935, 0]
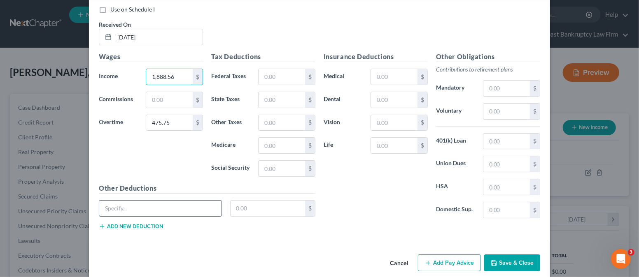
type input "1,888.56"
click at [149, 201] on input "text" at bounding box center [160, 209] width 122 height 16
type input "RETIREMENT"
click at [144, 223] on button "Add new deduction" at bounding box center [131, 226] width 64 height 7
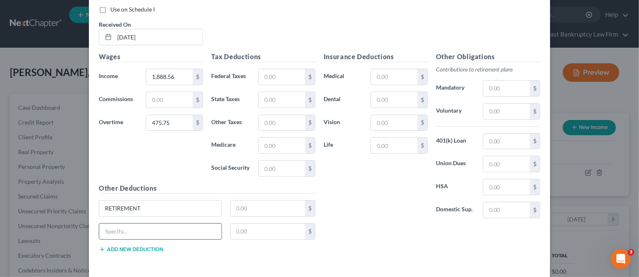
click at [133, 224] on input "text" at bounding box center [160, 232] width 122 height 16
type input "ALLOTMENT"
click at [133, 246] on button "Add new deduction" at bounding box center [131, 249] width 64 height 7
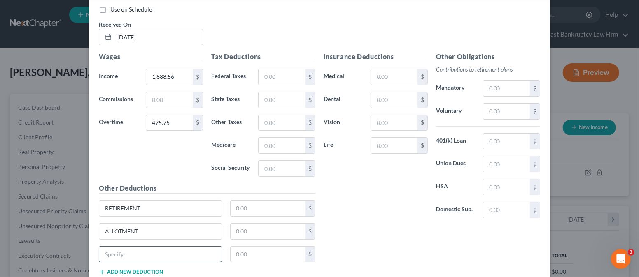
click at [130, 247] on input "text" at bounding box center [160, 255] width 122 height 16
type input "THRIFT SAVINGS"
click at [150, 269] on button "Add new deduction" at bounding box center [131, 272] width 64 height 7
click at [150, 270] on input "text" at bounding box center [160, 278] width 122 height 16
type input "TSP LOAN"
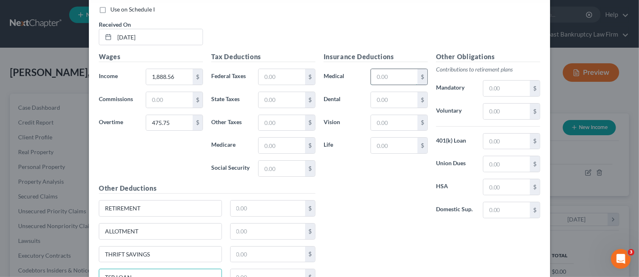
click at [382, 69] on input "text" at bounding box center [394, 77] width 46 height 16
click at [251, 201] on input "text" at bounding box center [267, 209] width 75 height 16
type input "5"
type input "0"
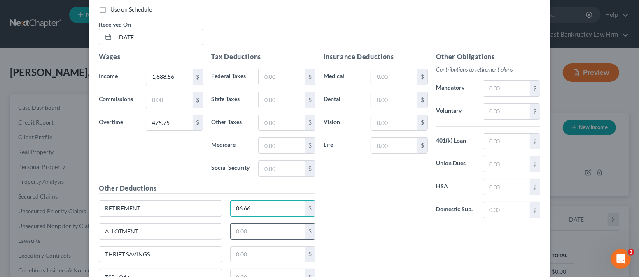
type input "86.66"
click at [259, 224] on input "text" at bounding box center [267, 232] width 75 height 16
type input "75.00"
drag, startPoint x: 255, startPoint y: 242, endPoint x: 258, endPoint y: 236, distance: 6.1
click at [257, 247] on input "text" at bounding box center [267, 255] width 75 height 16
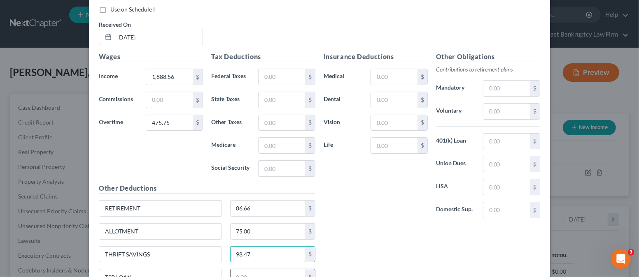
type input "98.47"
drag, startPoint x: 267, startPoint y: 268, endPoint x: 266, endPoint y: 261, distance: 7.0
click at [267, 270] on input "text" at bounding box center [267, 278] width 75 height 16
type input "35.57"
click at [489, 156] on input "text" at bounding box center [506, 164] width 46 height 16
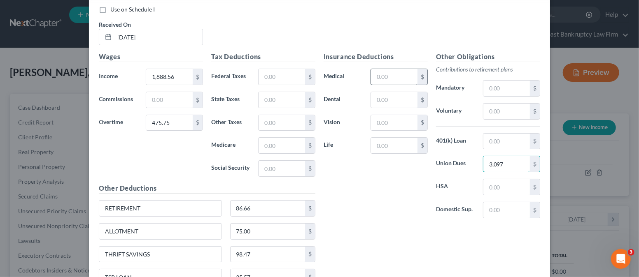
type input "3,097"
click at [383, 69] on input "text" at bounding box center [394, 77] width 46 height 16
type input "280.99"
type input "18.95"
type input "5.68"
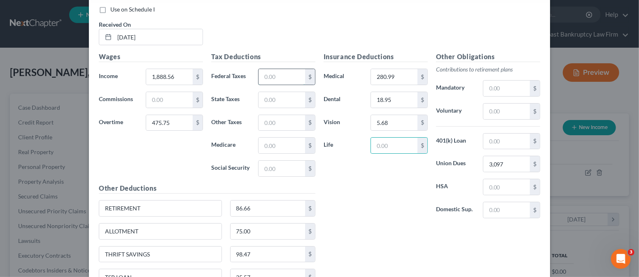
click at [261, 69] on input "text" at bounding box center [281, 77] width 46 height 16
type input "41.38"
click at [374, 200] on div "Insurance Deductions Medical 280.99 $ Dental 18.95 $ Vision 5.68 $ Life $" at bounding box center [375, 138] width 112 height 173
click at [273, 138] on input "text" at bounding box center [281, 146] width 46 height 16
type input "29.88"
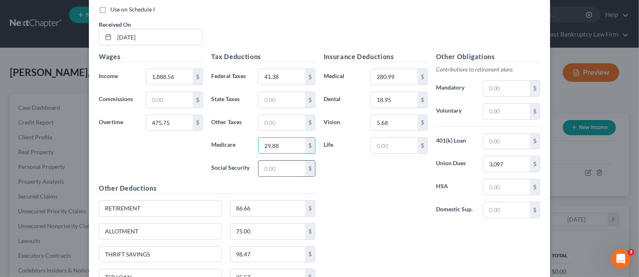
click at [260, 161] on input "text" at bounding box center [281, 169] width 46 height 16
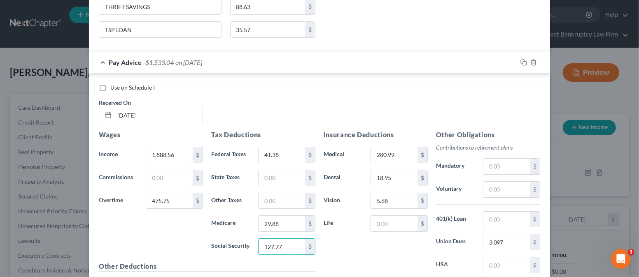
scroll to position [1880, 0]
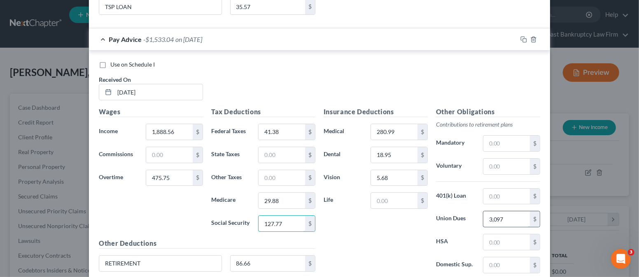
type input "127.77"
type input "30.97"
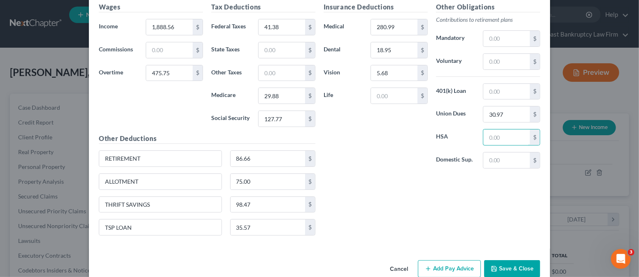
scroll to position [1990, 0]
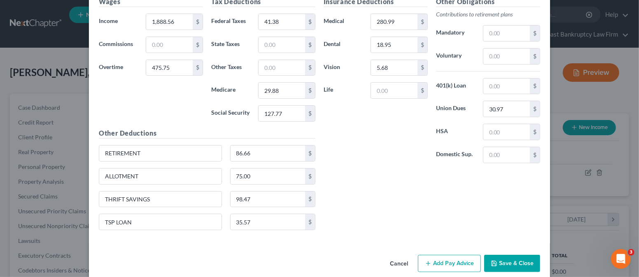
click at [453, 255] on button "Add Pay Advice" at bounding box center [449, 263] width 63 height 17
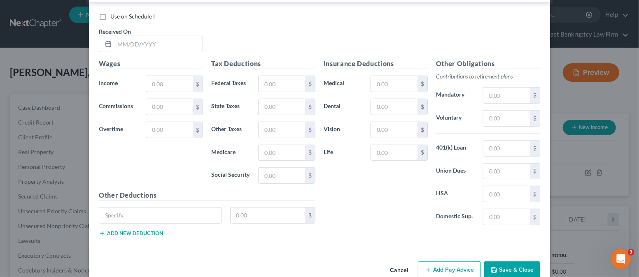
scroll to position [2259, 0]
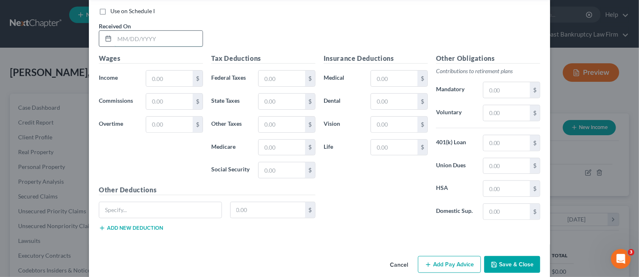
click at [153, 31] on input "text" at bounding box center [158, 39] width 88 height 16
click at [153, 22] on div "Received On *" at bounding box center [151, 34] width 112 height 25
click at [154, 31] on input "text" at bounding box center [158, 39] width 88 height 16
type input "[DATE]"
click at [178, 117] on input "text" at bounding box center [169, 125] width 46 height 16
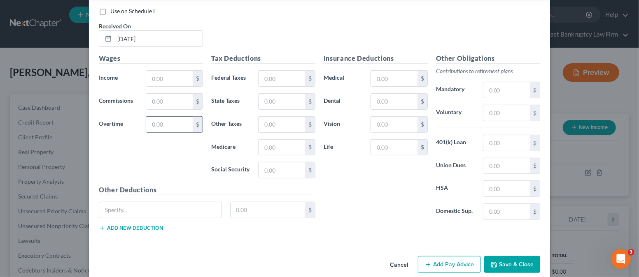
click at [147, 117] on input "text" at bounding box center [169, 125] width 46 height 16
type input "273.14"
click at [151, 149] on div "Wages Income * $ Commissions $ Overtime 273.14 $" at bounding box center [151, 119] width 112 height 132
click at [166, 71] on input "text" at bounding box center [169, 79] width 46 height 16
type input "2,050.99"
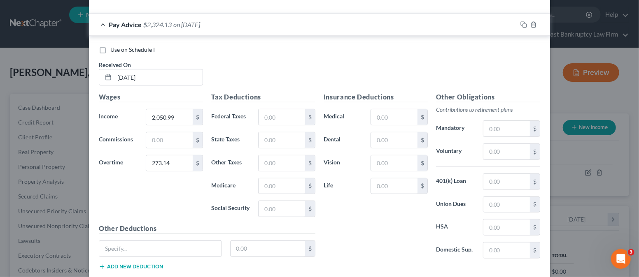
scroll to position [2204, 0]
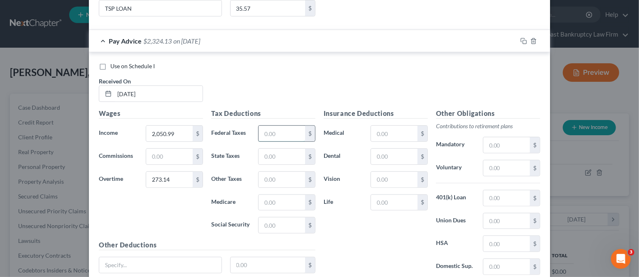
click at [286, 126] on input "text" at bounding box center [281, 134] width 46 height 16
type input "36.07"
drag, startPoint x: 277, startPoint y: 190, endPoint x: 276, endPoint y: 185, distance: 5.0
click at [277, 195] on input "text" at bounding box center [281, 203] width 46 height 16
type input "29.30"
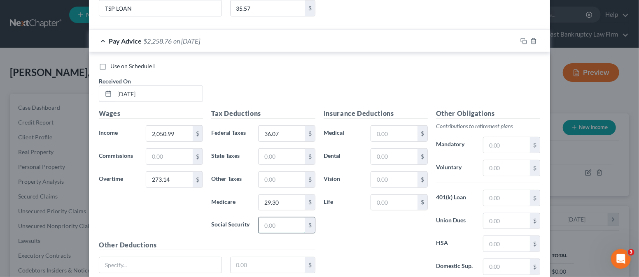
click at [277, 218] on input "text" at bounding box center [281, 226] width 46 height 16
type input "125.28"
click at [388, 126] on input "text" at bounding box center [394, 134] width 46 height 16
type input "280.99"
click at [382, 149] on input "text" at bounding box center [394, 157] width 46 height 16
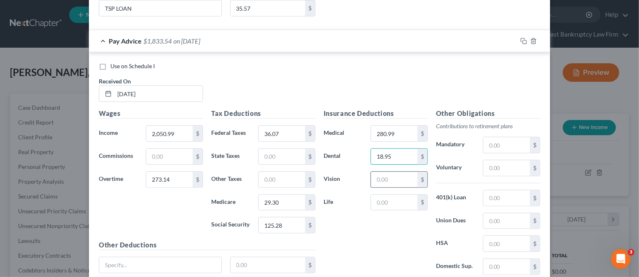
type input "18.95"
click at [397, 172] on input "text" at bounding box center [394, 180] width 46 height 16
type input "5.68"
click at [493, 214] on input "text" at bounding box center [506, 222] width 46 height 16
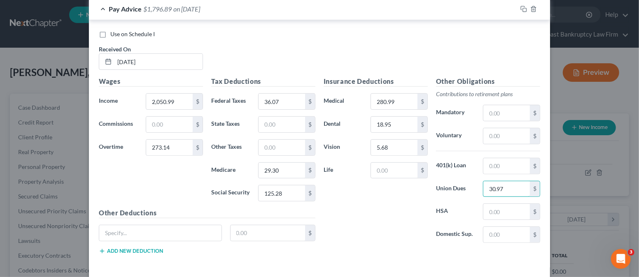
scroll to position [2259, 0]
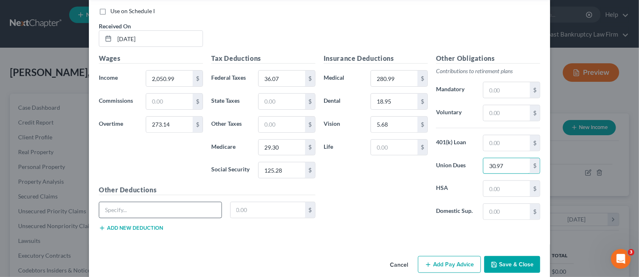
type input "30.97"
click at [131, 202] on input "text" at bounding box center [160, 210] width 122 height 16
type input "RETIREMENT"
click at [132, 225] on button "Add new deduction" at bounding box center [131, 228] width 64 height 7
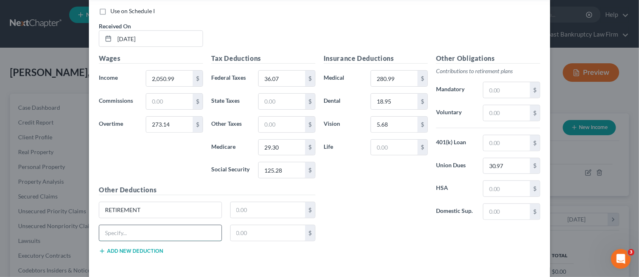
click at [130, 225] on input "text" at bounding box center [160, 233] width 122 height 16
type input "ALLOTMENT"
click at [133, 248] on button "Add new deduction" at bounding box center [131, 251] width 64 height 7
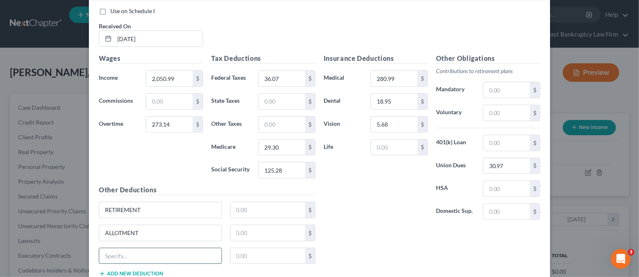
click at [131, 249] on input "text" at bounding box center [160, 257] width 122 height 16
type input "THRIFT SAVNGS"
click at [141, 271] on button "Add new deduction" at bounding box center [131, 274] width 64 height 7
click at [132, 271] on input "text" at bounding box center [160, 279] width 122 height 16
type input "TSP LOAN"
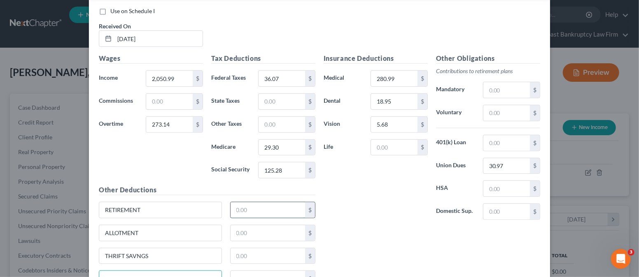
click at [250, 202] on input "text" at bounding box center [267, 210] width 75 height 16
type input "90.24"
click at [256, 225] on input "text" at bounding box center [267, 233] width 75 height 16
type input "75.00"
click at [283, 249] on input "text" at bounding box center [267, 257] width 75 height 16
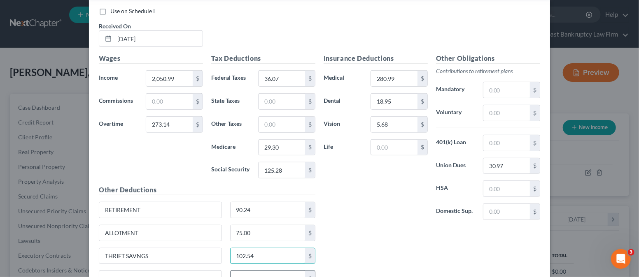
type input "102.54"
click at [281, 271] on input "text" at bounding box center [267, 279] width 75 height 16
type input "35.57"
click at [291, 163] on input "125.28" at bounding box center [281, 171] width 46 height 16
click at [287, 163] on input "125.28" at bounding box center [281, 171] width 46 height 16
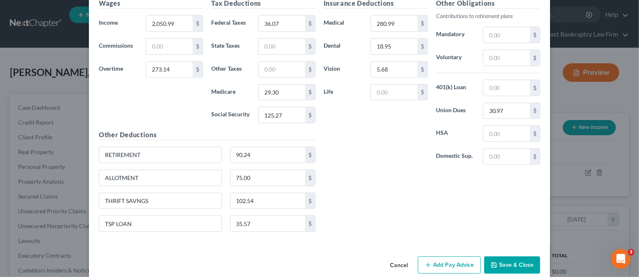
click at [364, 203] on div "Insurance Deductions Medical 280.99 $ Dental 18.95 $ Vision 5.68 $ Life $ Other…" at bounding box center [431, 118] width 225 height 240
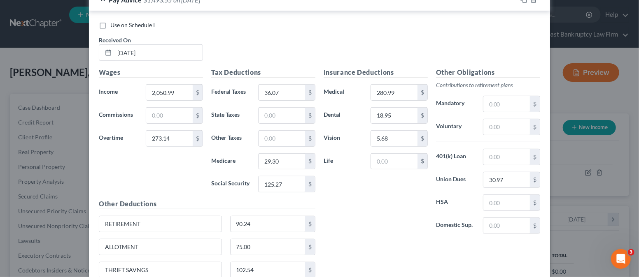
scroll to position [2204, 0]
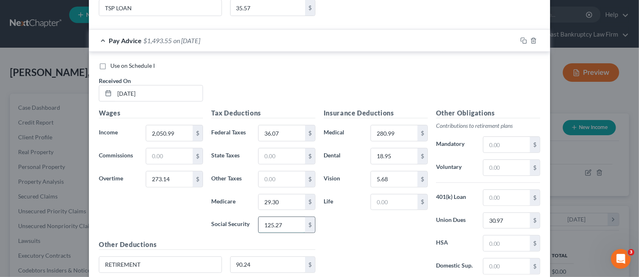
click at [286, 217] on input "125.27" at bounding box center [281, 225] width 46 height 16
click at [291, 217] on input "125.27" at bounding box center [281, 225] width 46 height 16
click at [356, 233] on div "Insurance Deductions Medical 280.99 $ Dental 18.95 $ Vision 5.68 $ Life $" at bounding box center [375, 194] width 112 height 173
click at [362, 230] on div "Insurance Deductions Medical 280.99 $ Dental 18.95 $ Vision 5.68 $ Life $" at bounding box center [375, 194] width 112 height 173
click at [281, 217] on input "125.28" at bounding box center [281, 225] width 46 height 16
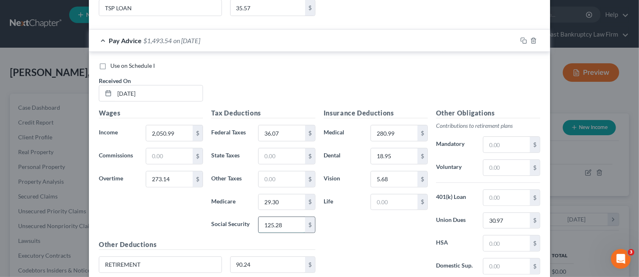
click at [283, 217] on input "125.28" at bounding box center [281, 225] width 46 height 16
type input "125.29"
click at [406, 233] on div "Insurance Deductions Medical 280.99 $ Dental 18.95 $ Vision 5.68 $ Life $" at bounding box center [375, 194] width 112 height 173
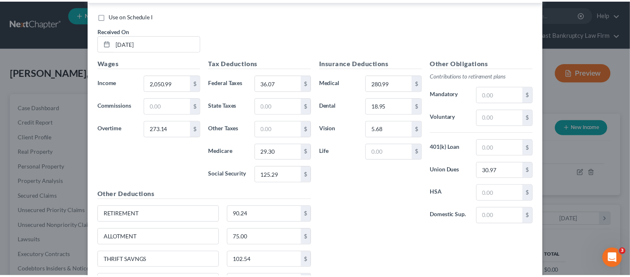
scroll to position [2314, 0]
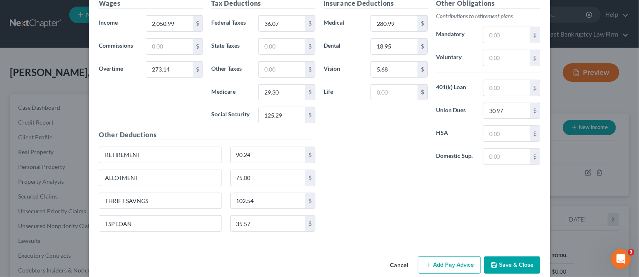
click at [506, 257] on button "Save & Close" at bounding box center [512, 265] width 56 height 17
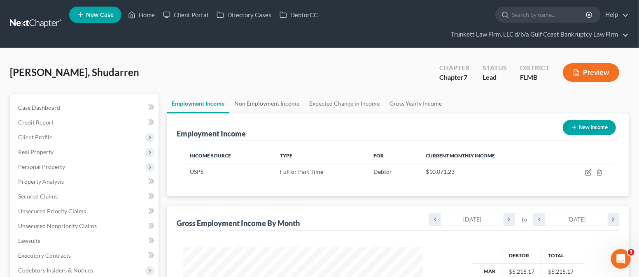
scroll to position [411316, 411207]
click at [578, 125] on button "New Income" at bounding box center [580, 127] width 53 height 15
select select "0"
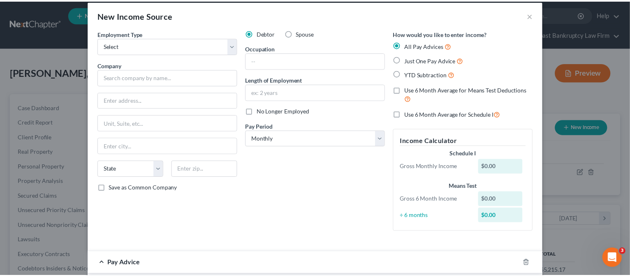
scroll to position [0, 0]
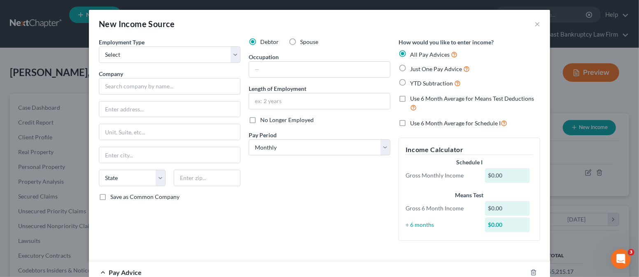
click at [536, 22] on div "New Income Source ×" at bounding box center [319, 24] width 461 height 28
drag, startPoint x: 532, startPoint y: 23, endPoint x: 546, endPoint y: 77, distance: 55.3
click at [534, 23] on button "×" at bounding box center [537, 24] width 6 height 10
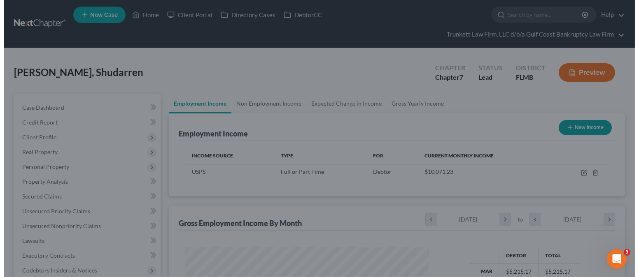
scroll to position [411316, 411207]
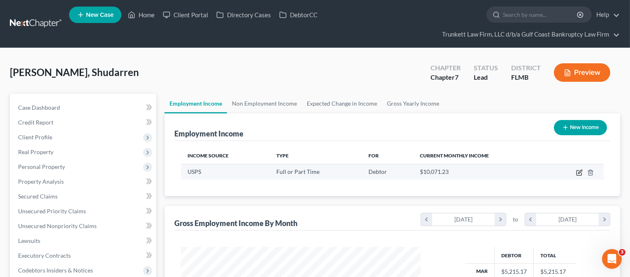
click at [580, 171] on icon "button" at bounding box center [579, 173] width 7 height 7
select select "0"
select select "9"
select select "3"
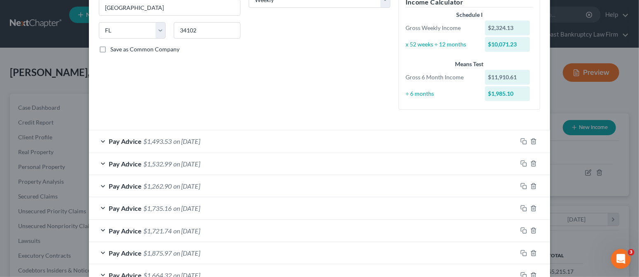
scroll to position [202, 0]
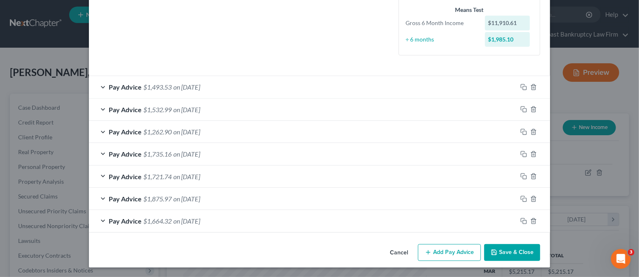
click at [451, 245] on button "Add Pay Advice" at bounding box center [449, 252] width 63 height 17
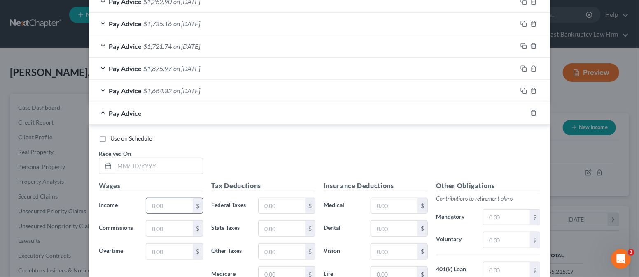
scroll to position [367, 0]
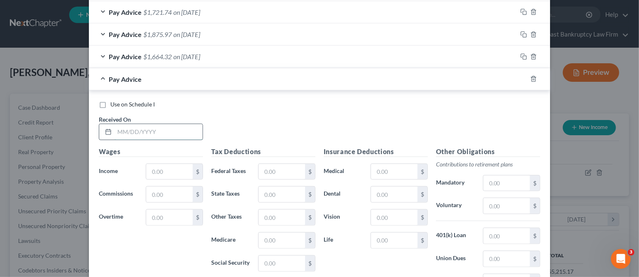
click at [154, 132] on input "text" at bounding box center [158, 132] width 88 height 16
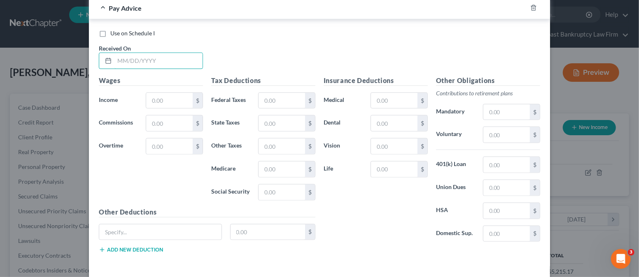
scroll to position [361, 0]
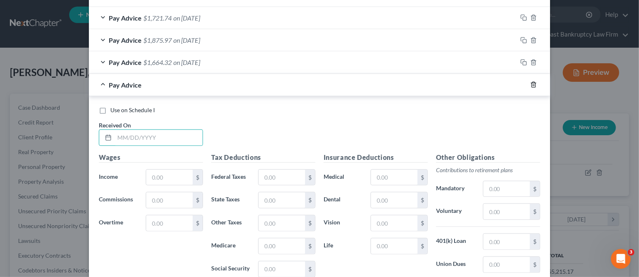
click at [530, 85] on icon "button" at bounding box center [533, 84] width 7 height 7
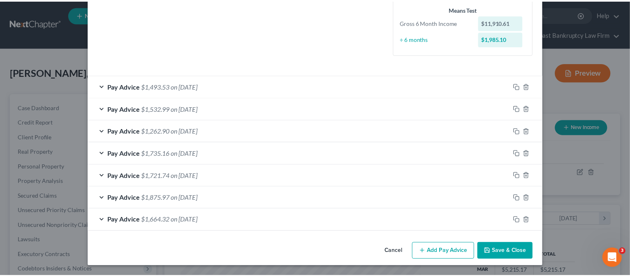
scroll to position [202, 0]
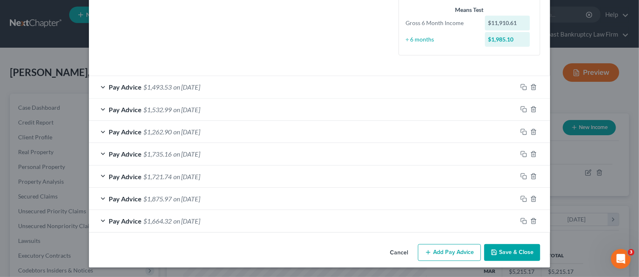
click at [497, 249] on button "Save & Close" at bounding box center [512, 252] width 56 height 17
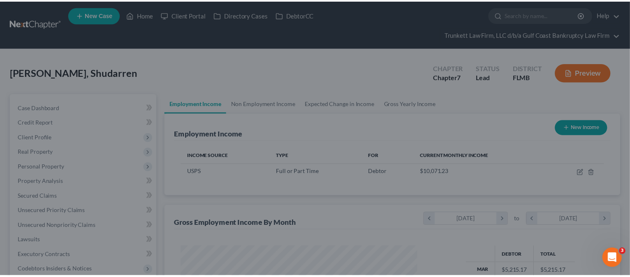
scroll to position [411316, 411207]
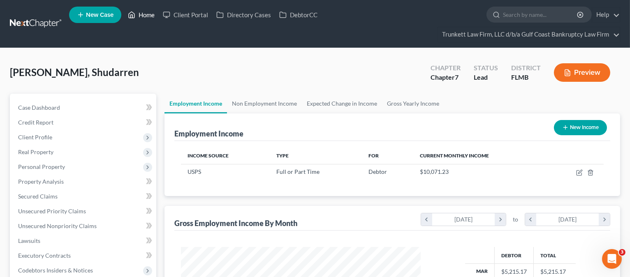
click at [146, 14] on link "Home" at bounding box center [141, 14] width 35 height 15
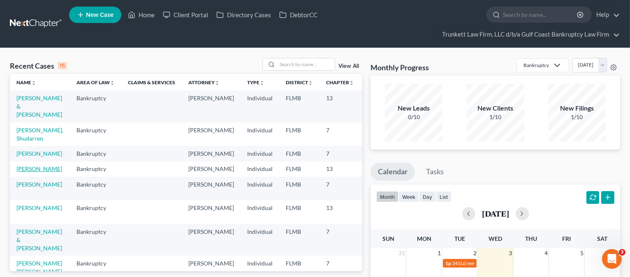
click at [33, 170] on link "[PERSON_NAME]" at bounding box center [39, 168] width 46 height 7
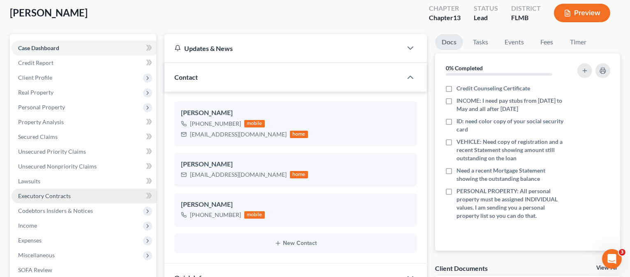
scroll to position [109, 0]
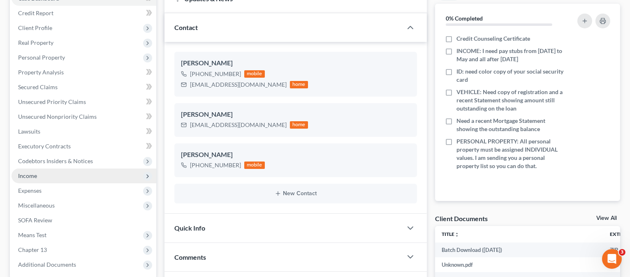
click at [57, 172] on span "Income" at bounding box center [84, 176] width 145 height 15
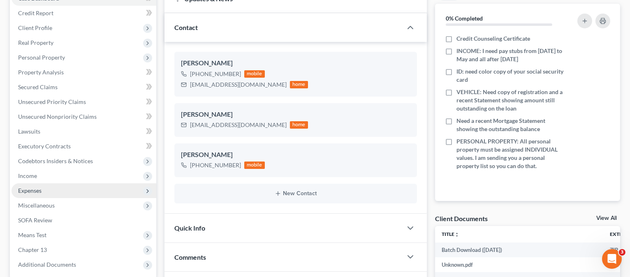
click at [55, 191] on span "Expenses" at bounding box center [84, 191] width 145 height 15
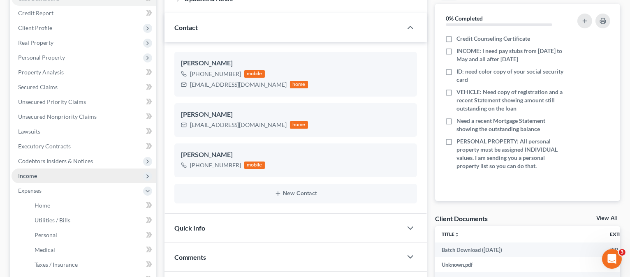
click at [54, 179] on span "Income" at bounding box center [84, 176] width 145 height 15
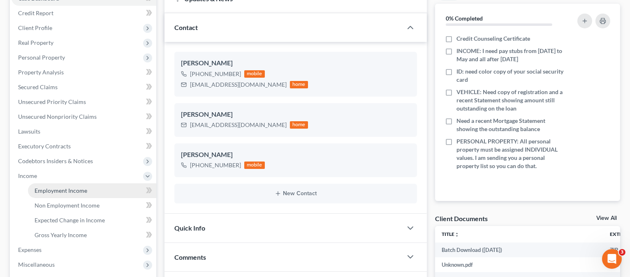
click at [58, 188] on span "Employment Income" at bounding box center [61, 190] width 53 height 7
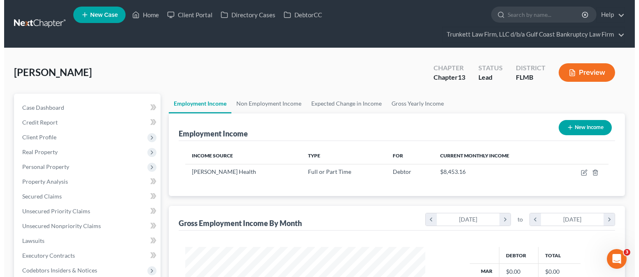
scroll to position [147, 256]
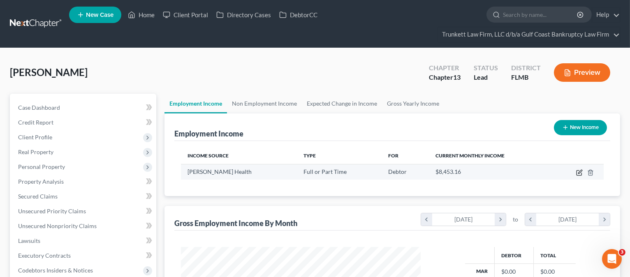
click at [580, 172] on icon "button" at bounding box center [579, 173] width 7 height 7
select select "0"
select select "9"
select select "2"
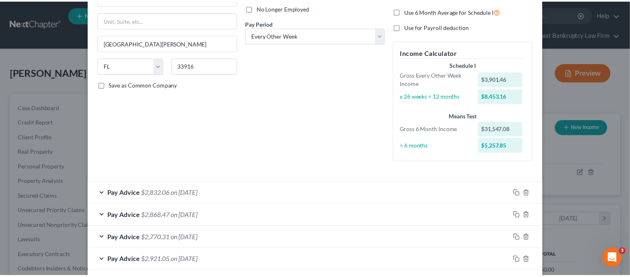
scroll to position [0, 0]
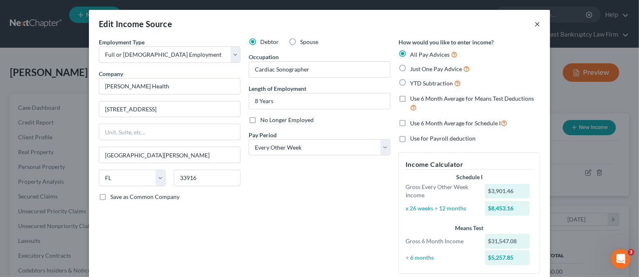
click at [534, 23] on button "×" at bounding box center [537, 24] width 6 height 10
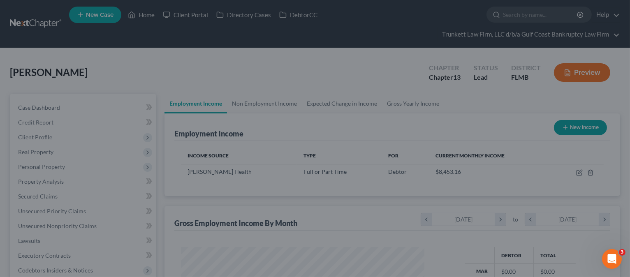
scroll to position [411316, 411207]
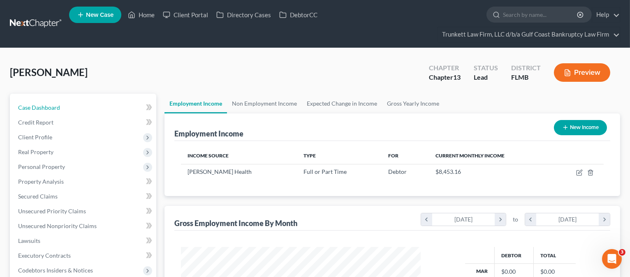
drag, startPoint x: 77, startPoint y: 107, endPoint x: 158, endPoint y: 131, distance: 84.6
click at [77, 107] on link "Case Dashboard" at bounding box center [84, 107] width 145 height 15
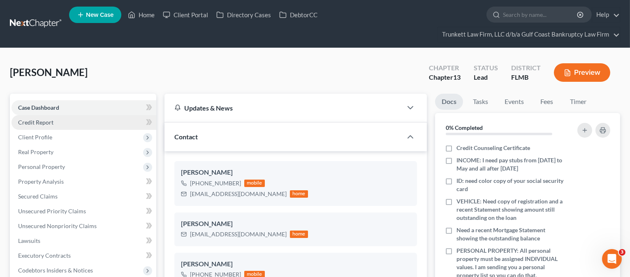
click at [60, 122] on link "Credit Report" at bounding box center [84, 122] width 145 height 15
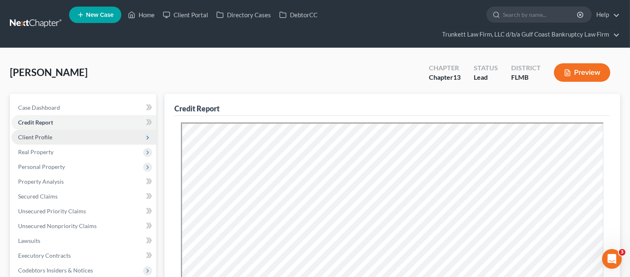
click at [61, 132] on span "Client Profile" at bounding box center [84, 137] width 145 height 15
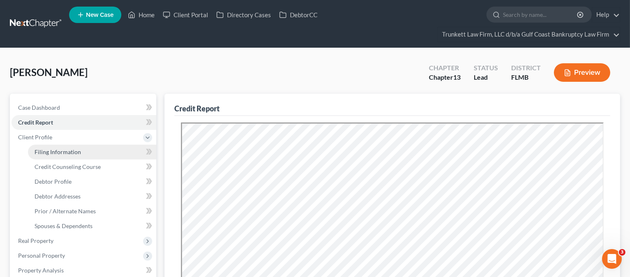
click at [72, 153] on span "Filing Information" at bounding box center [58, 152] width 46 height 7
select select "1"
select select "0"
select select "3"
select select "9"
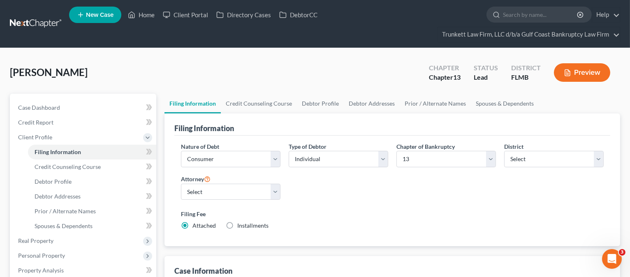
click at [237, 224] on label "Installments Installments" at bounding box center [252, 226] width 31 height 8
click at [241, 224] on input "Installments Installments" at bounding box center [243, 224] width 5 height 5
radio input "true"
radio input "false"
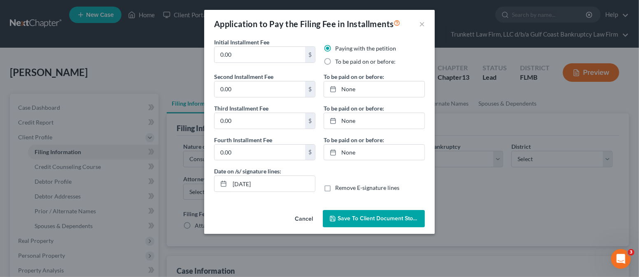
drag, startPoint x: 329, startPoint y: 61, endPoint x: 329, endPoint y: 71, distance: 10.3
click at [335, 61] on label "To be paid on or before:" at bounding box center [365, 62] width 60 height 8
click at [338, 61] on input "To be paid on or before:" at bounding box center [340, 60] width 5 height 5
radio input "true"
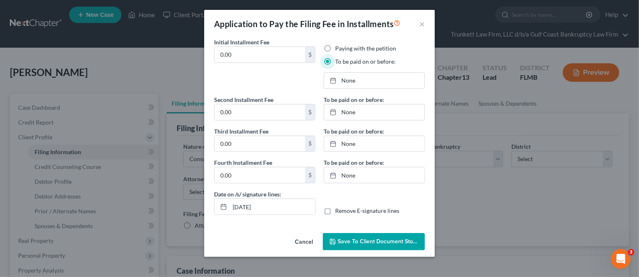
click at [307, 240] on button "Cancel" at bounding box center [303, 242] width 31 height 16
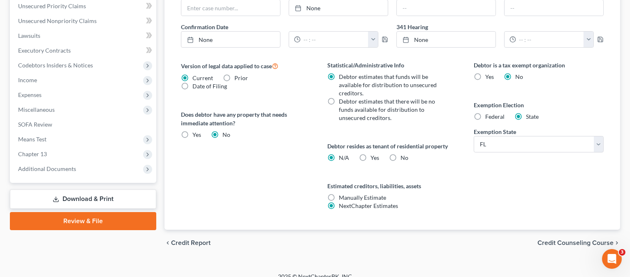
scroll to position [303, 0]
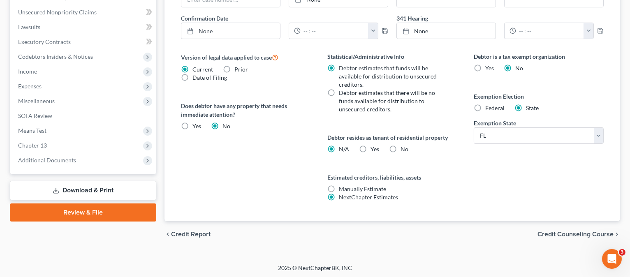
click at [561, 233] on span "Credit Counseling Course" at bounding box center [576, 234] width 76 height 7
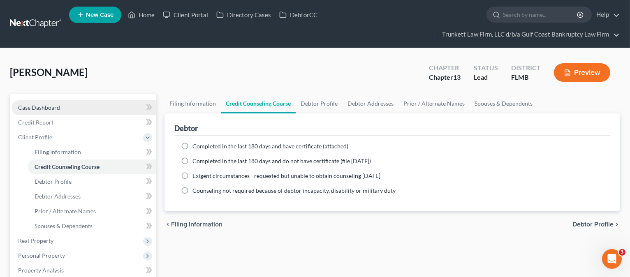
click at [49, 107] on span "Case Dashboard" at bounding box center [39, 107] width 42 height 7
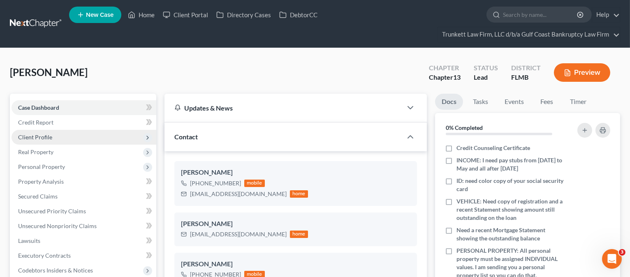
click at [64, 135] on span "Client Profile" at bounding box center [84, 137] width 145 height 15
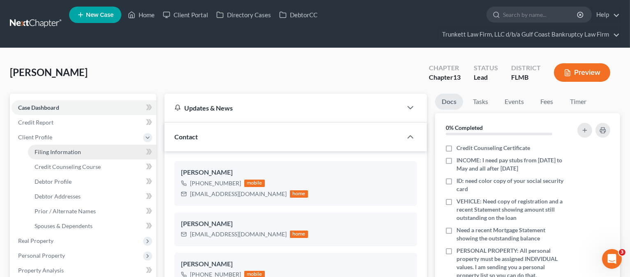
click at [62, 150] on span "Filing Information" at bounding box center [58, 152] width 46 height 7
select select "1"
select select "0"
select select "3"
select select "15"
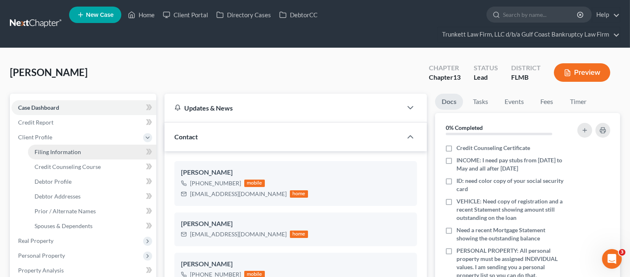
select select "0"
select select "9"
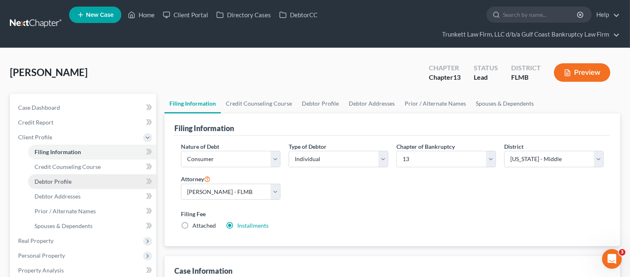
click at [77, 181] on link "Debtor Profile" at bounding box center [92, 181] width 128 height 15
select select "0"
select select "2"
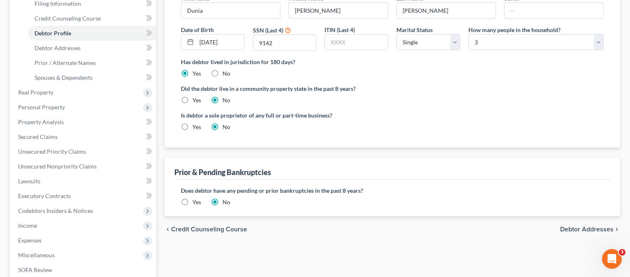
scroll to position [165, 0]
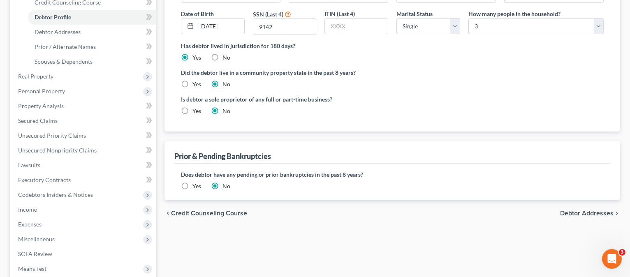
click at [575, 211] on span "Debtor Addresses" at bounding box center [586, 213] width 53 height 7
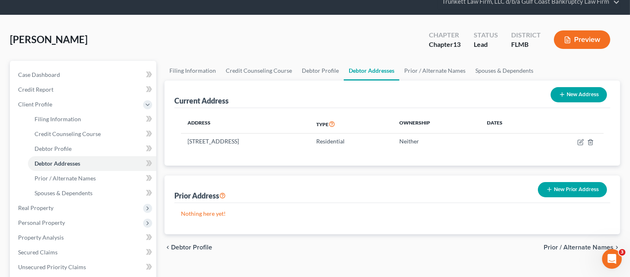
scroll to position [55, 0]
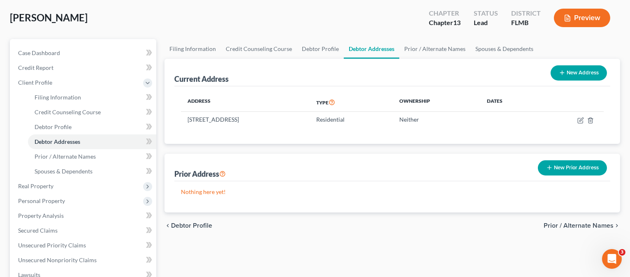
click at [585, 223] on span "Prior / Alternate Names" at bounding box center [579, 226] width 70 height 7
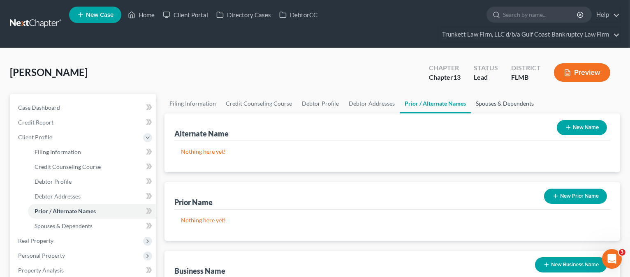
click at [492, 101] on link "Spouses & Dependents" at bounding box center [505, 104] width 68 height 20
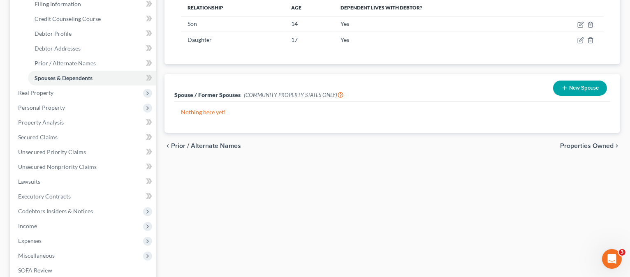
scroll to position [165, 0]
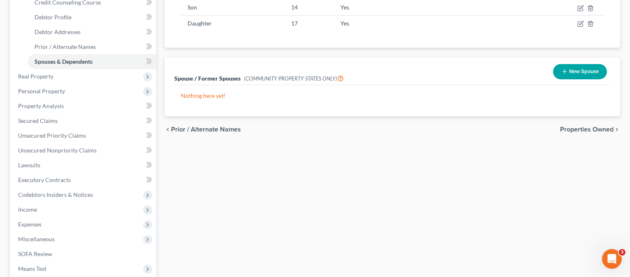
drag, startPoint x: 569, startPoint y: 129, endPoint x: 551, endPoint y: 139, distance: 20.8
click at [569, 130] on span "Properties Owned" at bounding box center [586, 129] width 53 height 7
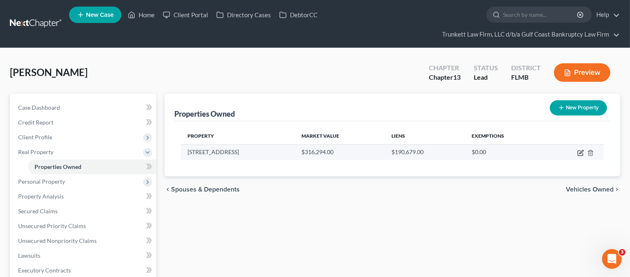
click at [580, 153] on icon "button" at bounding box center [582, 152] width 4 height 4
select select "9"
select select "0"
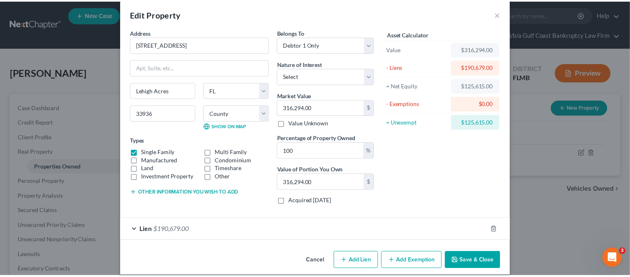
scroll to position [18, 0]
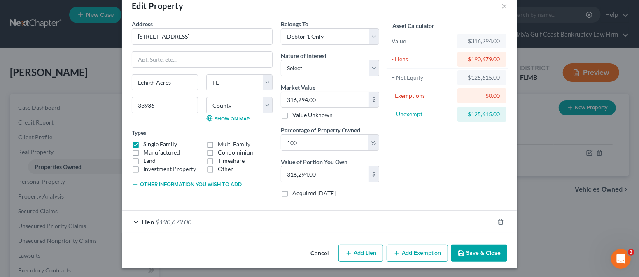
click at [483, 252] on button "Save & Close" at bounding box center [479, 253] width 56 height 17
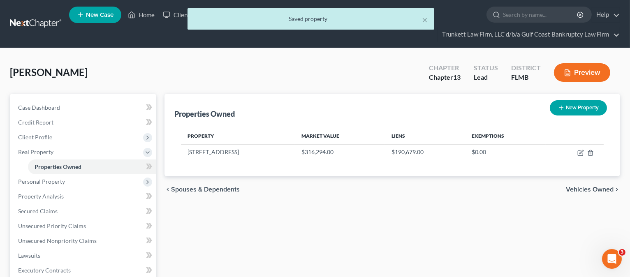
click at [596, 187] on span "Vehicles Owned" at bounding box center [590, 189] width 48 height 7
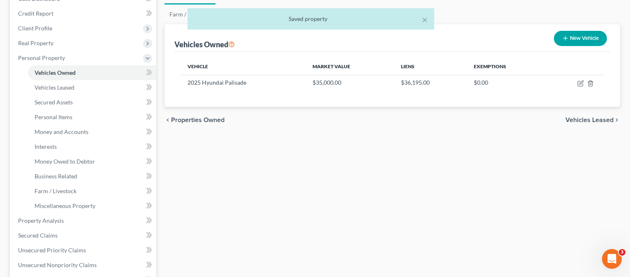
scroll to position [109, 0]
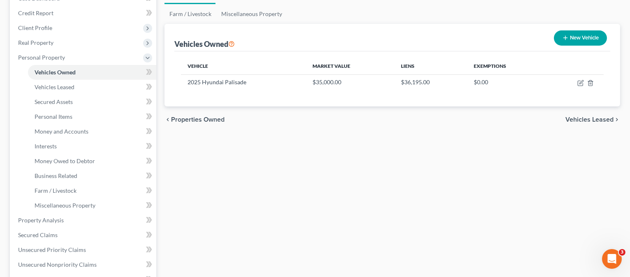
click at [579, 120] on span "Vehicles Leased" at bounding box center [590, 119] width 48 height 7
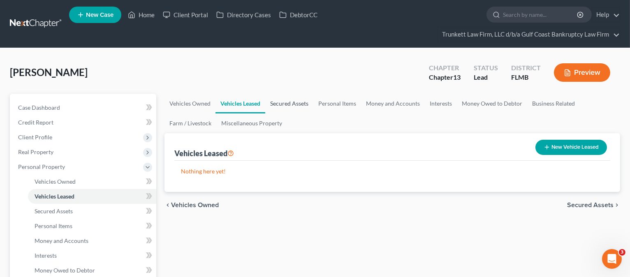
click at [299, 105] on link "Secured Assets" at bounding box center [289, 104] width 48 height 20
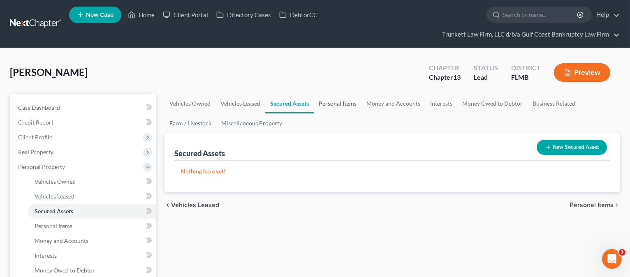
click at [332, 105] on link "Personal Items" at bounding box center [338, 104] width 48 height 20
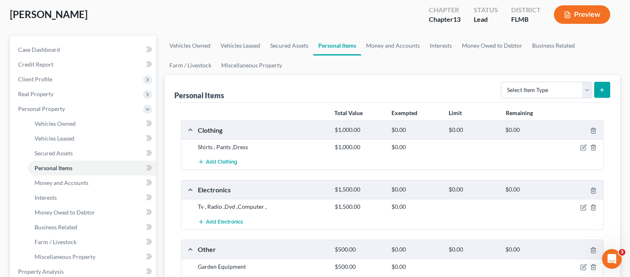
scroll to position [55, 0]
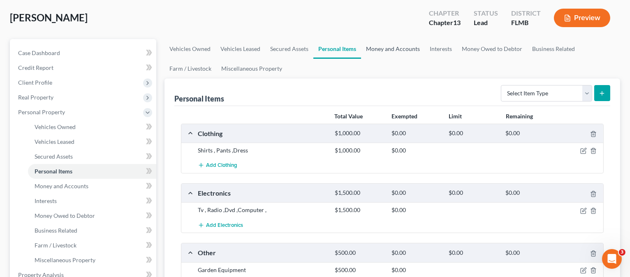
click at [394, 51] on link "Money and Accounts" at bounding box center [393, 49] width 64 height 20
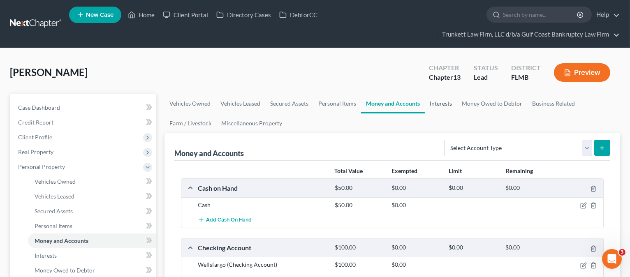
click at [448, 103] on link "Interests" at bounding box center [441, 104] width 32 height 20
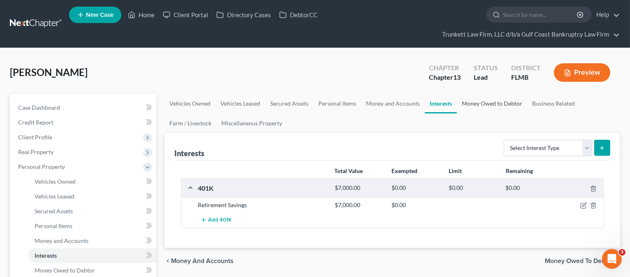
click at [488, 102] on link "Money Owed to Debtor" at bounding box center [492, 104] width 70 height 20
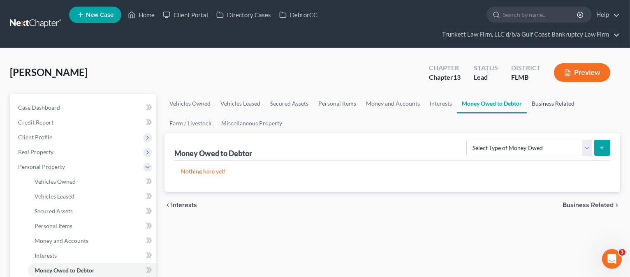
click at [535, 105] on link "Business Related" at bounding box center [553, 104] width 53 height 20
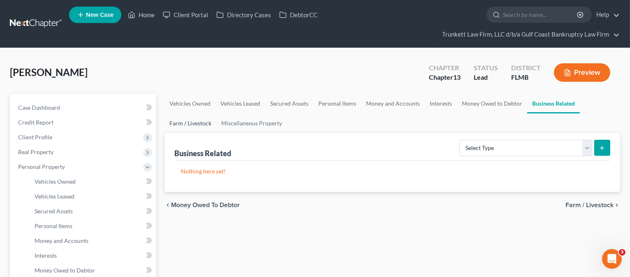
click at [190, 121] on link "Farm / Livestock" at bounding box center [191, 124] width 52 height 20
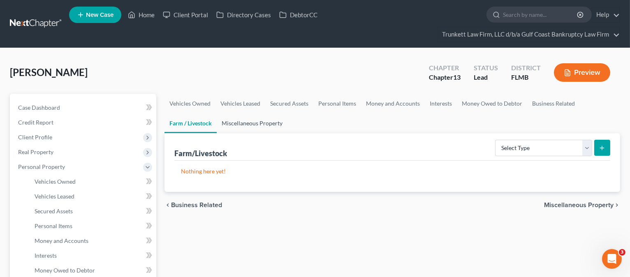
click at [239, 125] on link "Miscellaneous Property" at bounding box center [252, 124] width 71 height 20
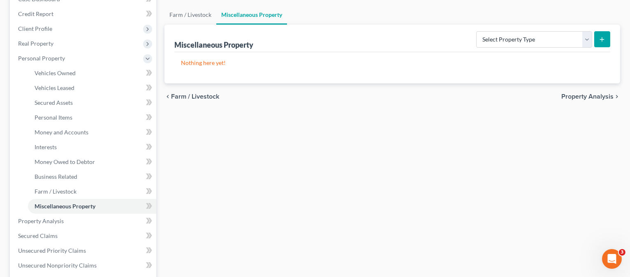
scroll to position [109, 0]
click at [587, 94] on span "Property Analysis" at bounding box center [588, 96] width 52 height 7
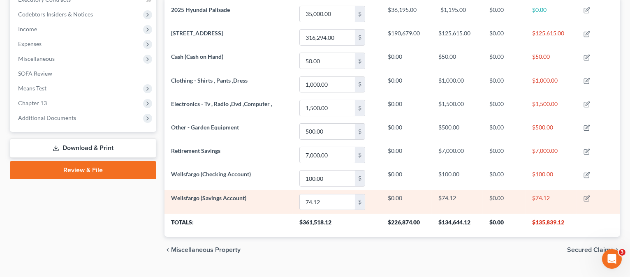
scroll to position [272, 0]
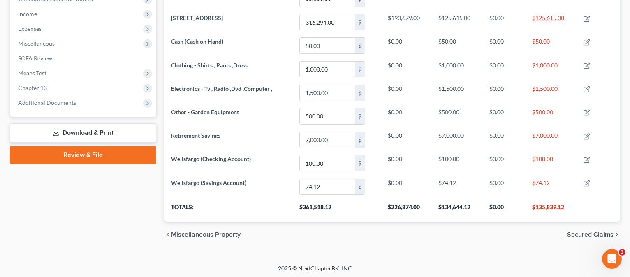
click at [587, 234] on span "Secured Claims" at bounding box center [590, 235] width 46 height 7
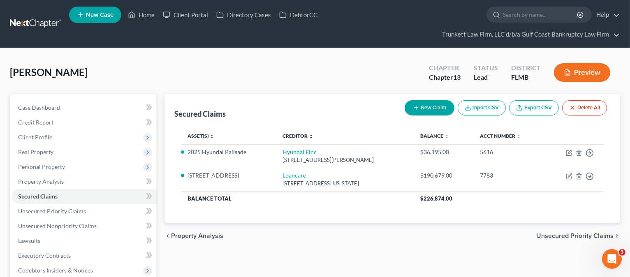
click at [546, 239] on span "Unsecured Priority Claims" at bounding box center [575, 236] width 77 height 7
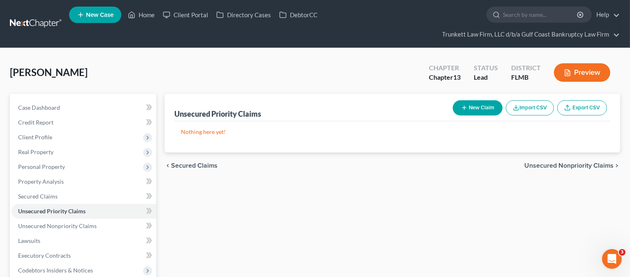
click at [551, 167] on span "Unsecured Nonpriority Claims" at bounding box center [569, 166] width 89 height 7
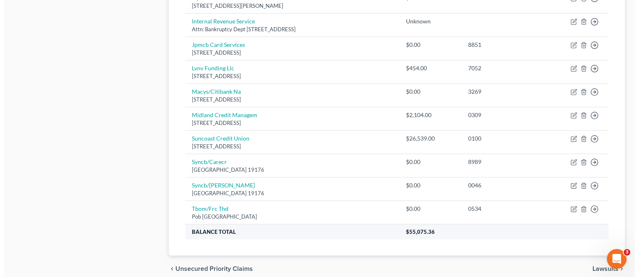
scroll to position [462, 0]
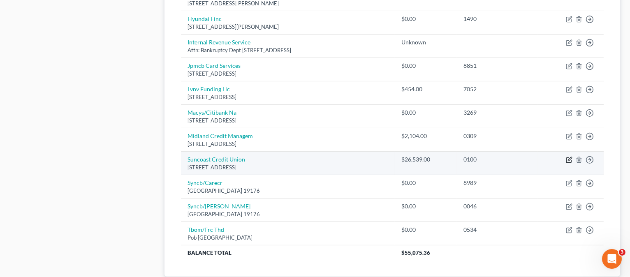
click at [567, 159] on icon "button" at bounding box center [569, 160] width 7 height 7
select select "9"
select select "0"
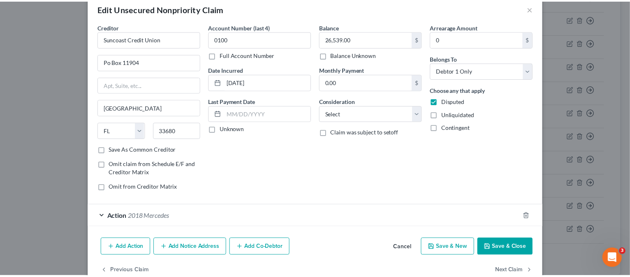
scroll to position [0, 0]
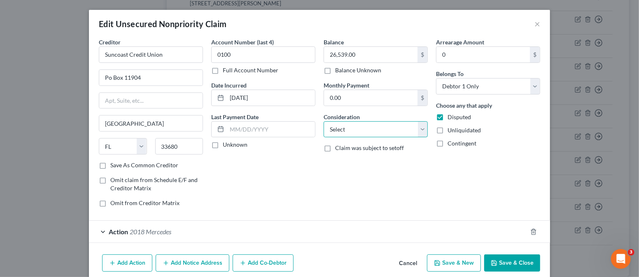
click at [414, 131] on select "Select Cable / Satellite Services Collection Agency Credit Card Debt Debt Couns…" at bounding box center [375, 129] width 104 height 16
click at [355, 197] on div "Balance 26,539.00 $ Balance Unknown Balance Undetermined 26,539.00 $ Balance Un…" at bounding box center [375, 126] width 112 height 176
click at [516, 262] on button "Save & Close" at bounding box center [512, 263] width 56 height 17
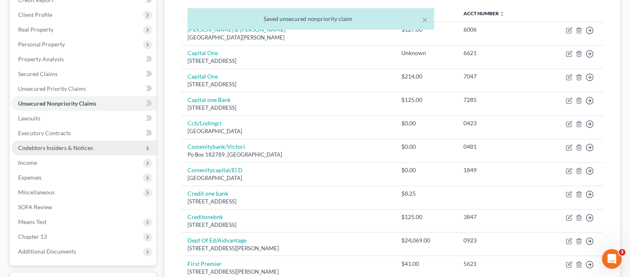
scroll to position [78, 0]
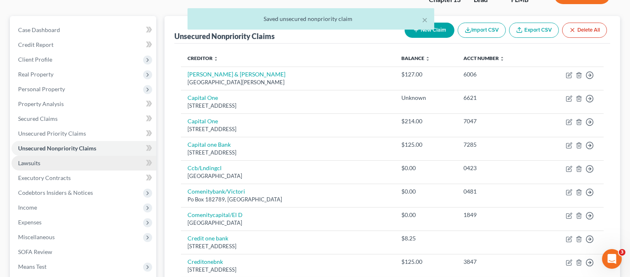
click at [51, 163] on link "Lawsuits" at bounding box center [84, 163] width 145 height 15
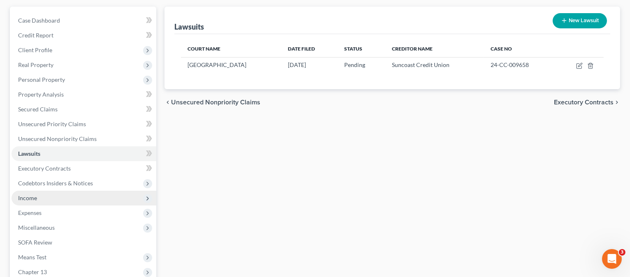
scroll to position [109, 0]
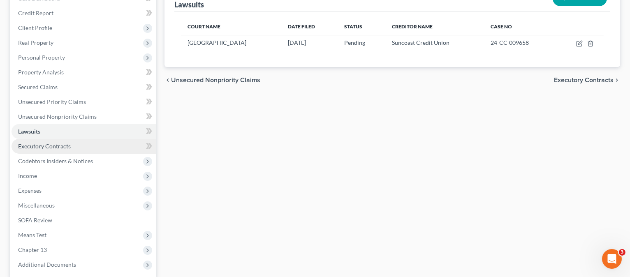
click at [56, 148] on span "Executory Contracts" at bounding box center [44, 146] width 53 height 7
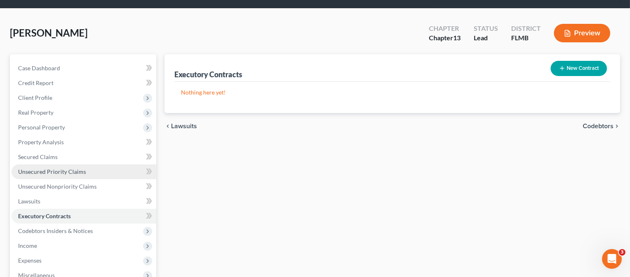
scroll to position [109, 0]
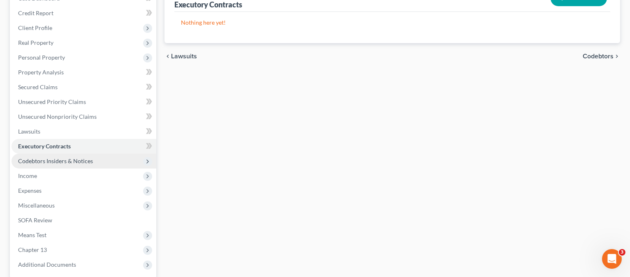
click at [41, 160] on span "Codebtors Insiders & Notices" at bounding box center [55, 161] width 75 height 7
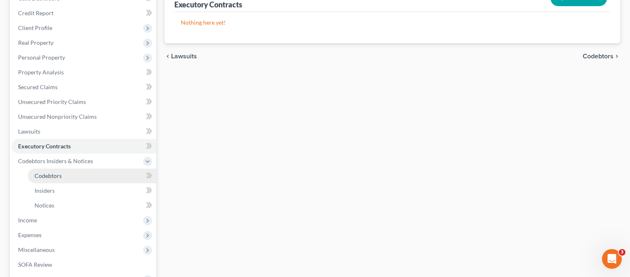
click at [53, 177] on span "Codebtors" at bounding box center [48, 175] width 27 height 7
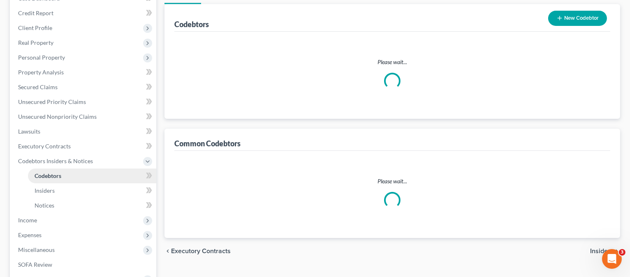
scroll to position [5, 0]
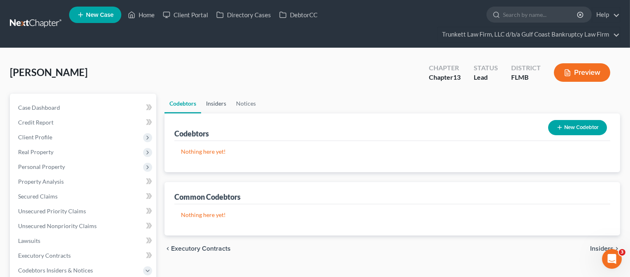
click at [222, 105] on link "Insiders" at bounding box center [216, 104] width 30 height 20
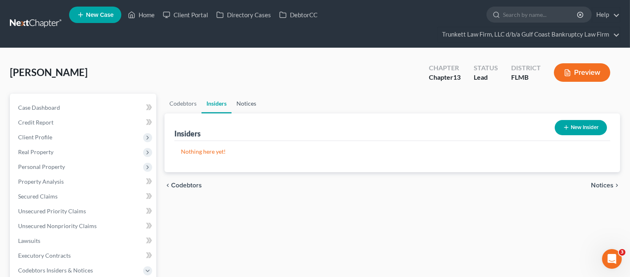
click at [245, 105] on link "Notices" at bounding box center [247, 104] width 30 height 20
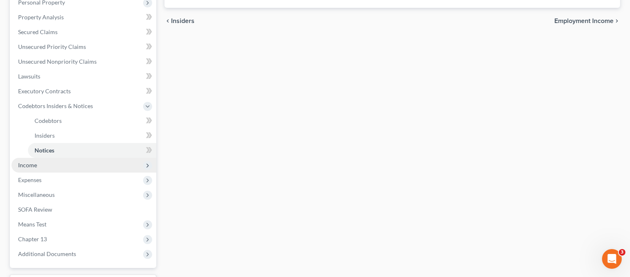
click at [27, 165] on span "Income" at bounding box center [27, 165] width 19 height 7
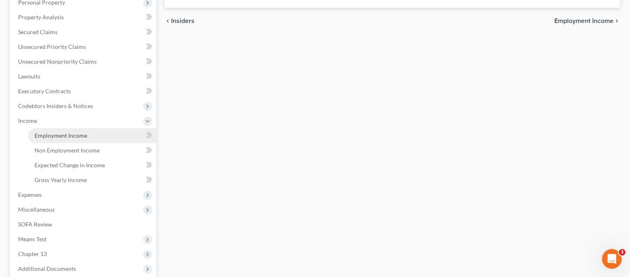
click at [49, 135] on span "Employment Income" at bounding box center [61, 135] width 53 height 7
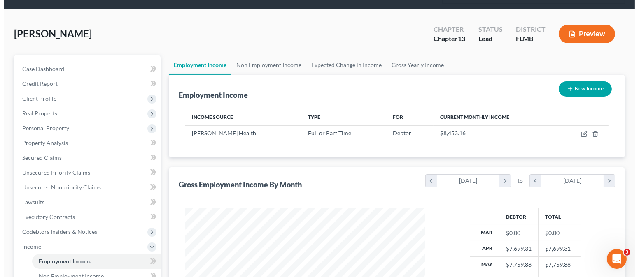
scroll to position [55, 0]
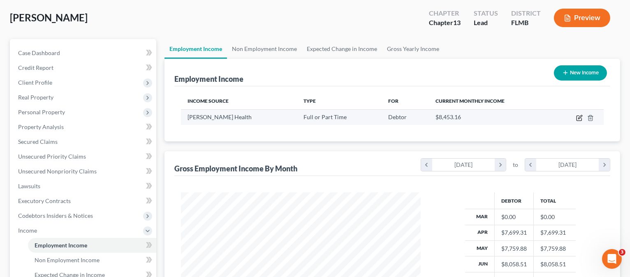
click at [579, 118] on icon "button" at bounding box center [581, 117] width 4 height 4
select select "0"
select select "9"
select select "2"
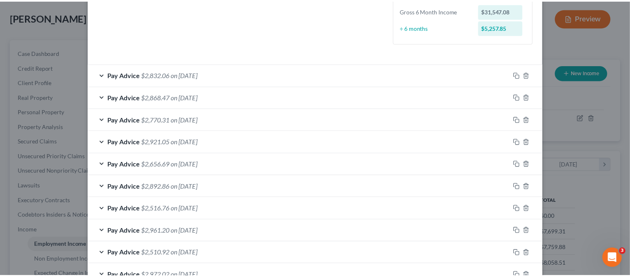
scroll to position [286, 0]
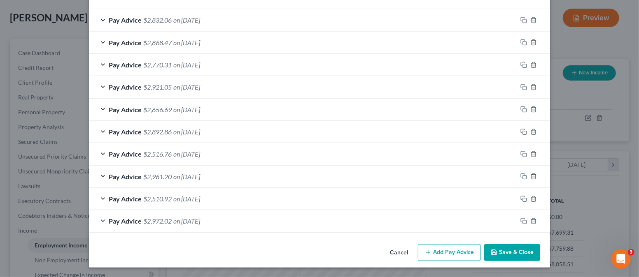
click at [508, 250] on button "Save & Close" at bounding box center [512, 252] width 56 height 17
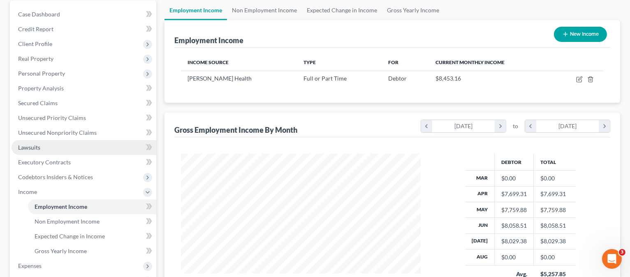
scroll to position [109, 0]
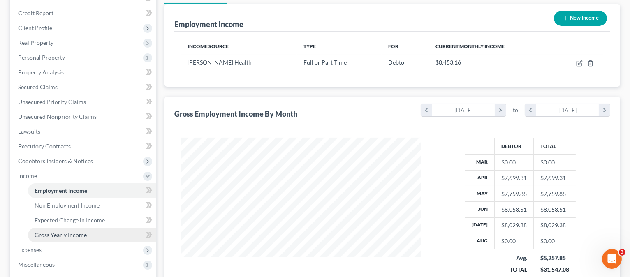
click at [62, 235] on span "Gross Yearly Income" at bounding box center [61, 235] width 52 height 7
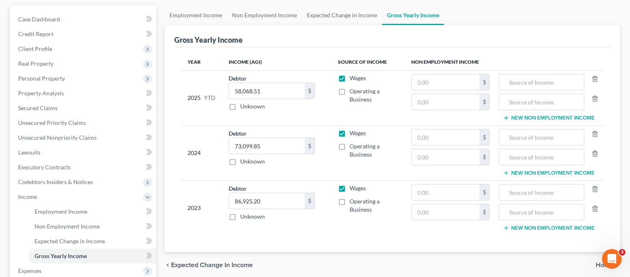
scroll to position [165, 0]
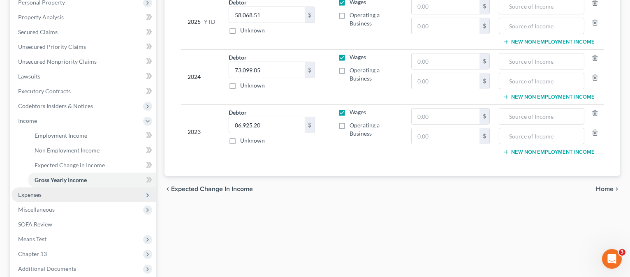
click at [35, 195] on span "Expenses" at bounding box center [29, 194] width 23 height 7
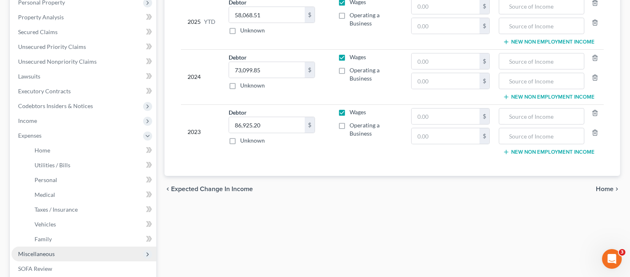
click at [51, 254] on span "Miscellaneous" at bounding box center [36, 254] width 37 height 7
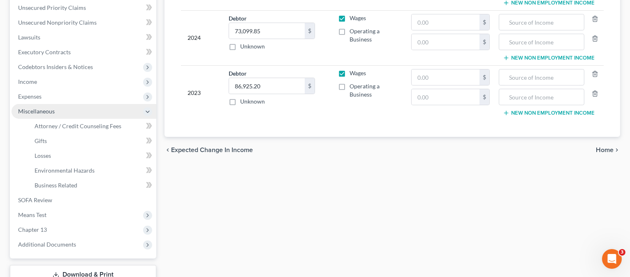
scroll to position [219, 0]
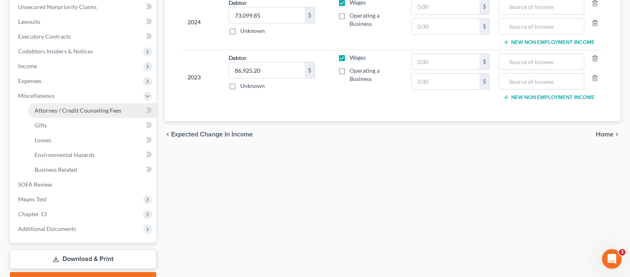
click at [88, 109] on span "Attorney / Credit Counseling Fees" at bounding box center [78, 110] width 87 height 7
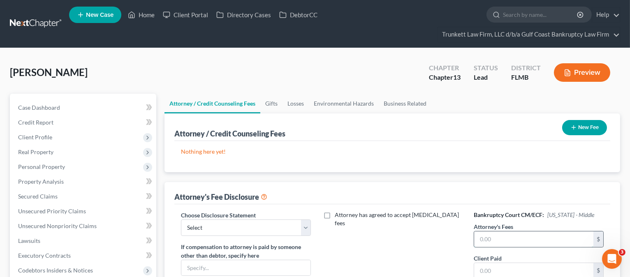
drag, startPoint x: 490, startPoint y: 232, endPoint x: 481, endPoint y: 230, distance: 8.9
click at [490, 232] on input "text" at bounding box center [533, 240] width 119 height 16
type input "5,000.00"
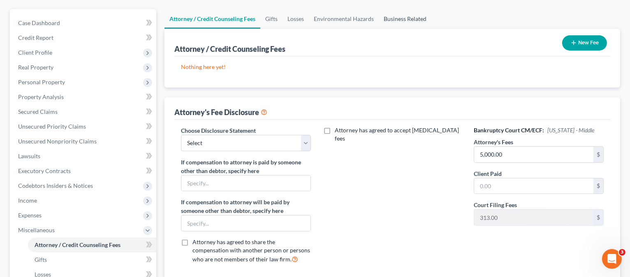
scroll to position [165, 0]
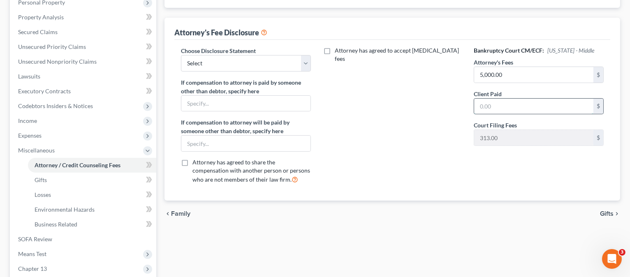
drag, startPoint x: 511, startPoint y: 110, endPoint x: 506, endPoint y: 104, distance: 7.9
click at [512, 109] on input "text" at bounding box center [533, 107] width 119 height 16
type input "1,200.00"
drag, startPoint x: 386, startPoint y: 146, endPoint x: 372, endPoint y: 152, distance: 14.9
click at [385, 145] on div "Attorney has agreed to accept [MEDICAL_DATA] fees" at bounding box center [392, 118] width 146 height 144
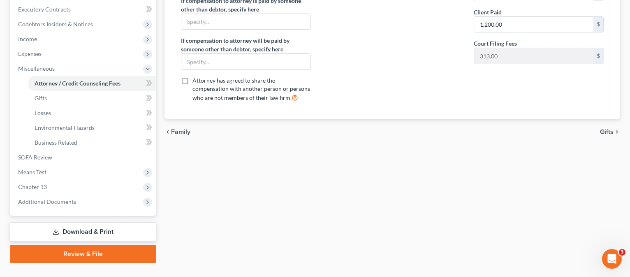
scroll to position [263, 0]
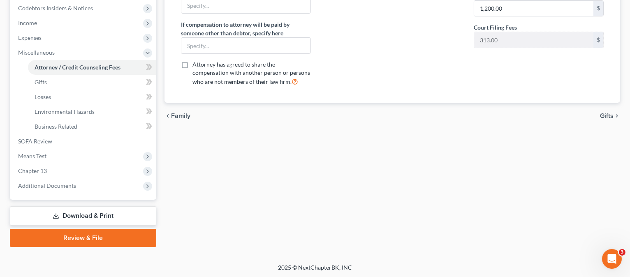
click at [605, 114] on span "Gifts" at bounding box center [607, 116] width 14 height 7
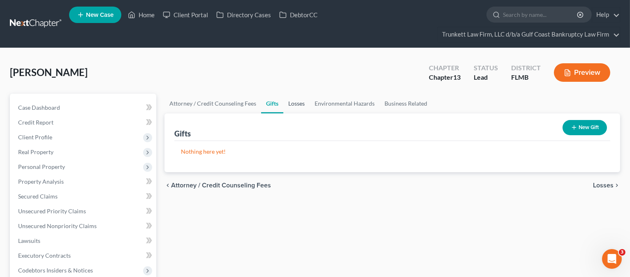
click at [298, 103] on link "Losses" at bounding box center [296, 104] width 26 height 20
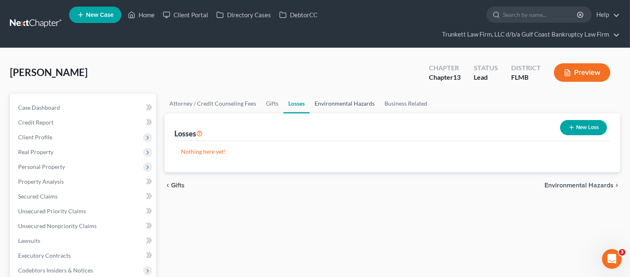
click at [329, 103] on link "Environmental Hazards" at bounding box center [345, 104] width 70 height 20
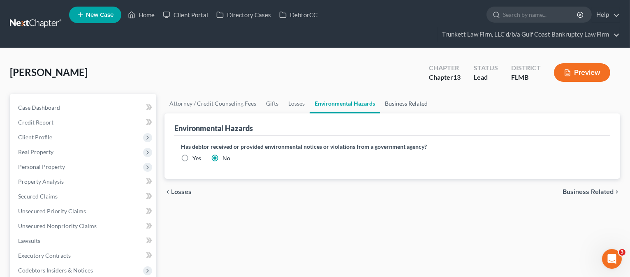
click at [394, 103] on link "Business Related" at bounding box center [406, 104] width 53 height 20
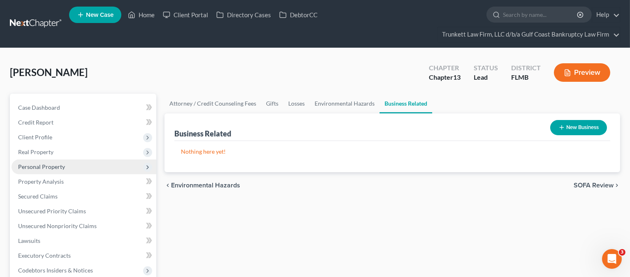
drag, startPoint x: 33, startPoint y: 167, endPoint x: 37, endPoint y: 170, distance: 5.0
click at [33, 167] on span "Personal Property" at bounding box center [41, 166] width 47 height 7
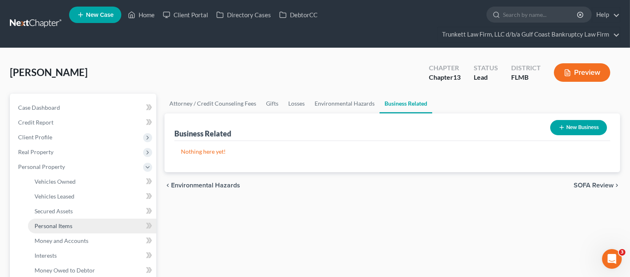
click at [50, 225] on span "Personal Items" at bounding box center [54, 226] width 38 height 7
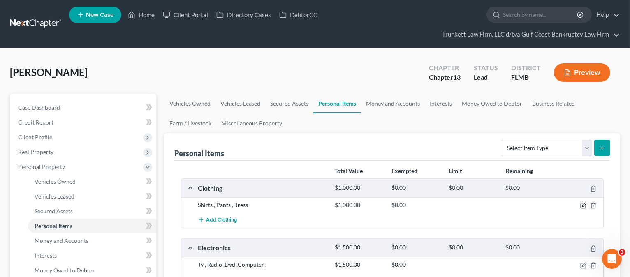
click at [583, 202] on icon "button" at bounding box center [584, 205] width 7 height 7
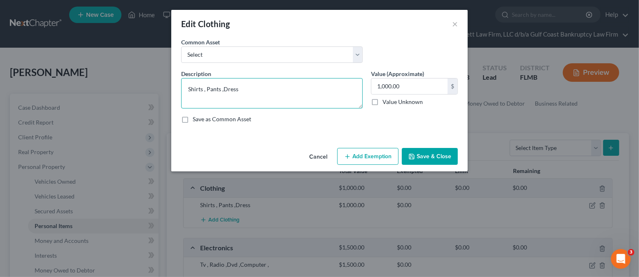
drag, startPoint x: 237, startPoint y: 89, endPoint x: 222, endPoint y: 82, distance: 16.8
click at [128, 95] on div "Edit Clothing × An exemption set must first be selected from the Filing Informa…" at bounding box center [319, 138] width 639 height 277
type textarea "w"
type textarea "Women's clothing $300 Children's clothing $300"
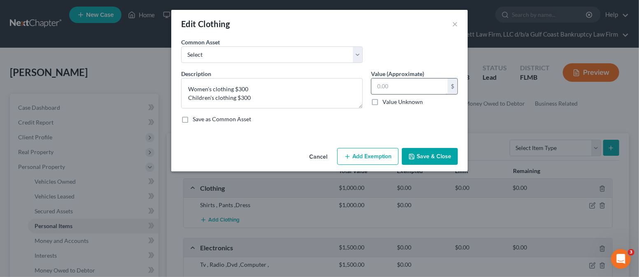
click at [397, 85] on input "text" at bounding box center [409, 87] width 76 height 16
type input "600.00"
click at [432, 158] on button "Save & Close" at bounding box center [430, 156] width 56 height 17
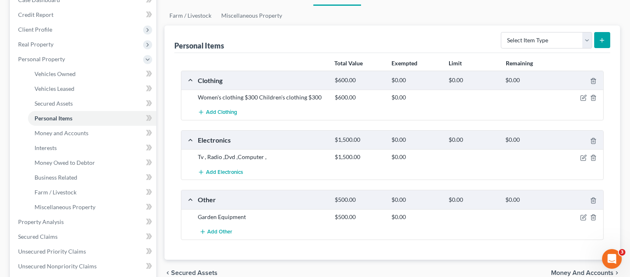
scroll to position [109, 0]
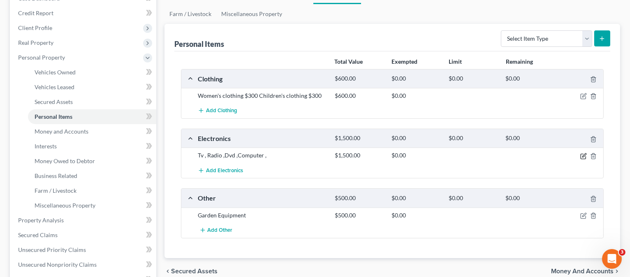
click at [582, 153] on icon "button" at bounding box center [584, 156] width 7 height 7
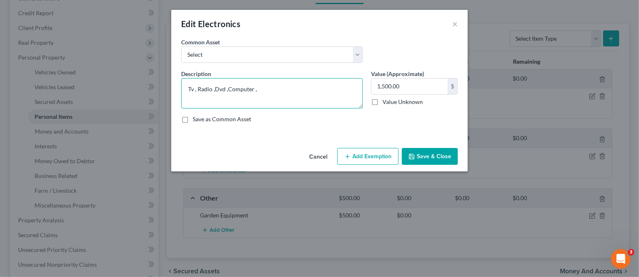
drag, startPoint x: 268, startPoint y: 88, endPoint x: 176, endPoint y: 91, distance: 92.6
click at [176, 91] on div "An exemption set must first be selected from the Filing Information section. Co…" at bounding box center [319, 91] width 296 height 107
drag, startPoint x: 215, startPoint y: 87, endPoint x: 178, endPoint y: 87, distance: 36.6
click at [178, 88] on div "Description * TV $275" at bounding box center [272, 89] width 190 height 39
type textarea "2 TV's $275, 1 Tablet $75"
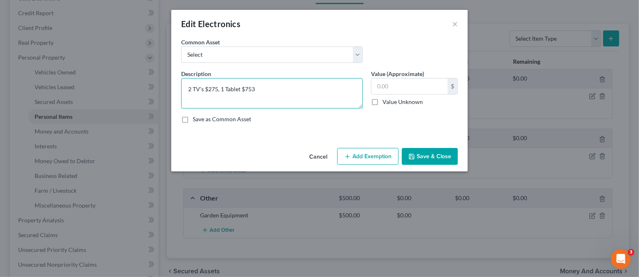
type textarea "2 TV's $275, 1 Tablet $75"
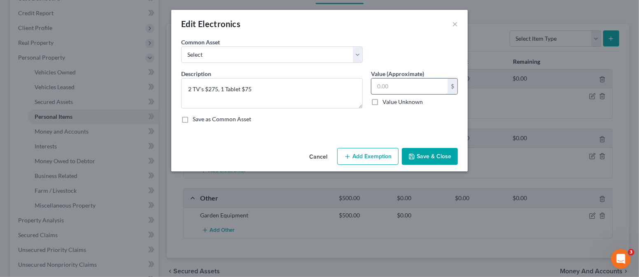
click at [396, 87] on input "text" at bounding box center [409, 87] width 76 height 16
type input "3"
type input "350.00"
click at [430, 153] on button "Save & Close" at bounding box center [430, 156] width 56 height 17
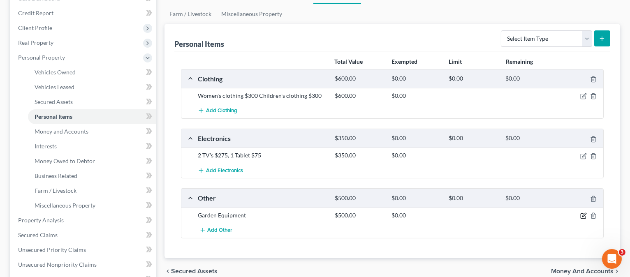
click at [583, 213] on icon "button" at bounding box center [584, 216] width 7 height 7
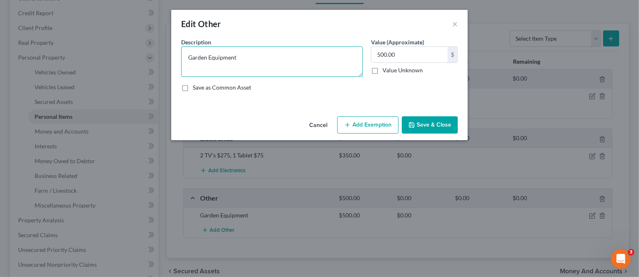
drag, startPoint x: 173, startPoint y: 71, endPoint x: 159, endPoint y: 73, distance: 13.7
click at [159, 73] on div "Edit Other × An exemption set must first be selected from the Filing Informatio…" at bounding box center [319, 138] width 639 height 277
type textarea "Shed $150"
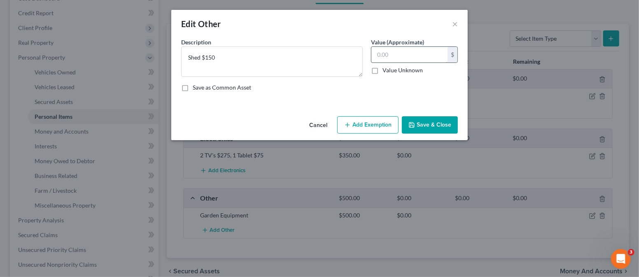
click at [382, 56] on input "text" at bounding box center [409, 55] width 76 height 16
click at [432, 125] on button "Save & Close" at bounding box center [430, 124] width 56 height 17
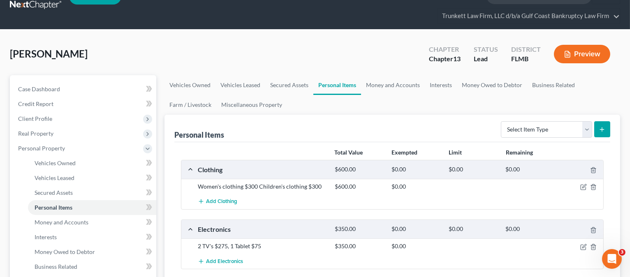
scroll to position [0, 0]
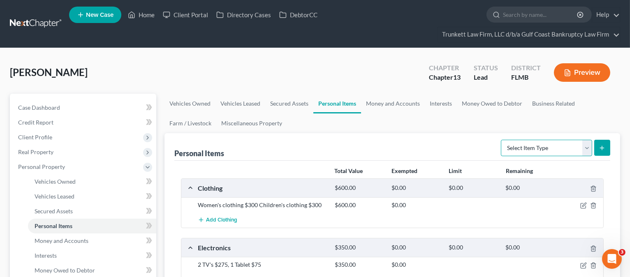
click at [586, 146] on select "Select Item Type Clothing Collectibles Of Value Electronics Firearms Household …" at bounding box center [546, 148] width 91 height 16
click at [502, 140] on select "Select Item Type Clothing Collectibles Of Value Electronics Firearms Household …" at bounding box center [546, 148] width 91 height 16
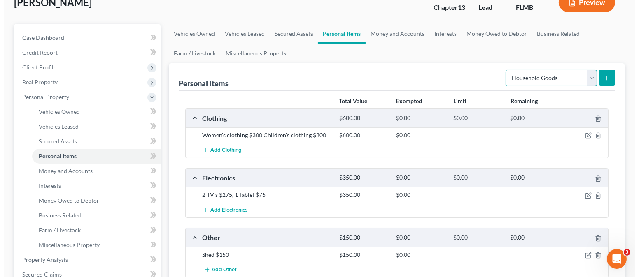
scroll to position [109, 0]
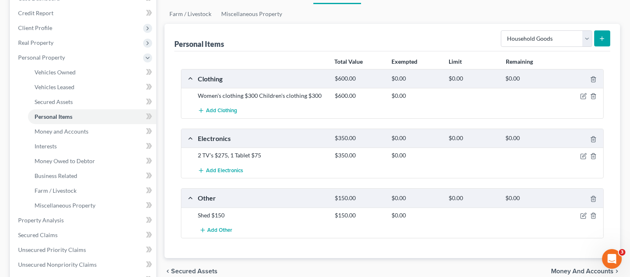
click at [605, 31] on button "submit" at bounding box center [603, 38] width 16 height 16
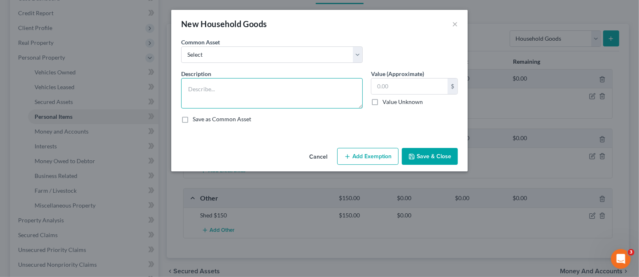
click at [208, 86] on textarea at bounding box center [271, 93] width 181 height 30
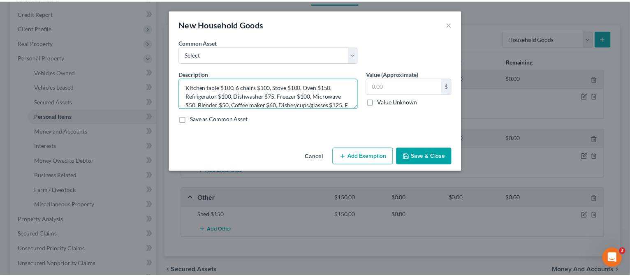
scroll to position [10, 0]
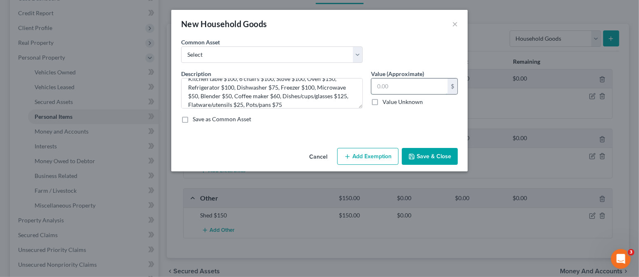
click at [384, 82] on input "text" at bounding box center [409, 87] width 76 height 16
click at [287, 150] on div "Cancel Add Exemption Save & Close" at bounding box center [319, 158] width 296 height 27
click at [420, 157] on button "Save & Close" at bounding box center [430, 156] width 56 height 17
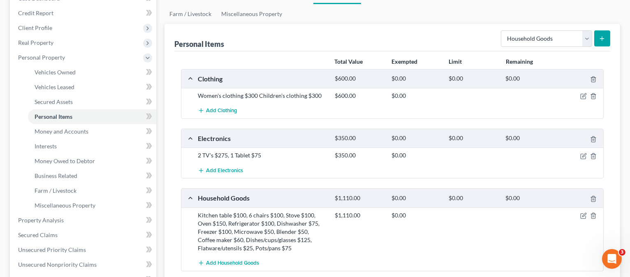
click at [607, 37] on button "submit" at bounding box center [603, 38] width 16 height 16
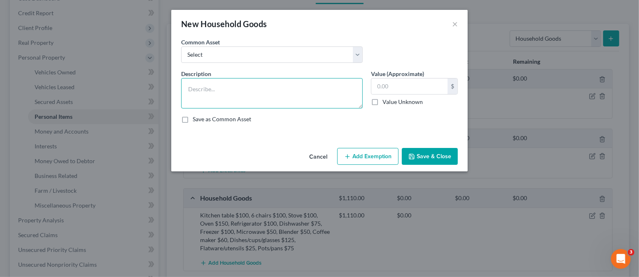
click at [286, 80] on textarea at bounding box center [271, 93] width 181 height 30
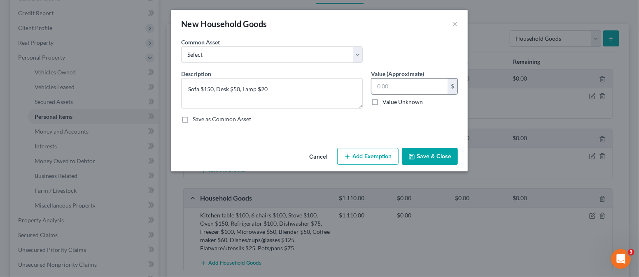
click at [406, 84] on input "text" at bounding box center [409, 87] width 76 height 16
drag, startPoint x: 432, startPoint y: 153, endPoint x: 499, endPoint y: 155, distance: 67.1
click at [432, 153] on button "Save & Close" at bounding box center [430, 156] width 56 height 17
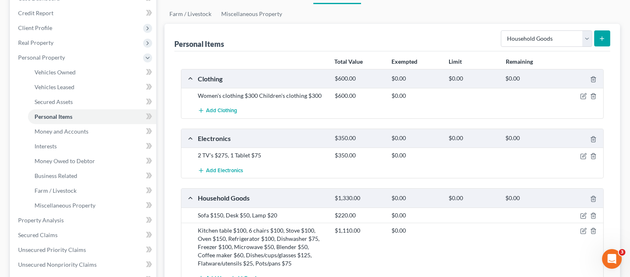
click at [604, 33] on button "submit" at bounding box center [603, 38] width 16 height 16
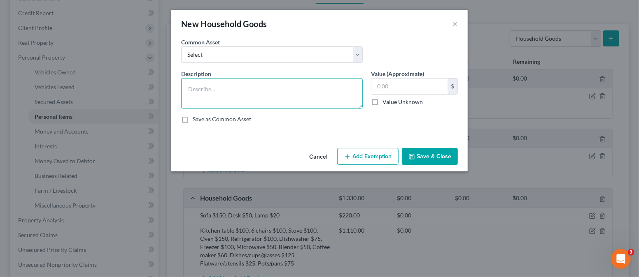
click at [236, 88] on textarea at bounding box center [271, 93] width 181 height 30
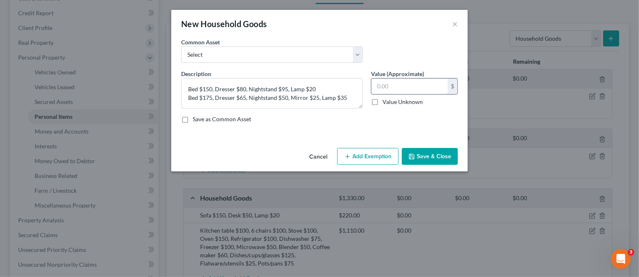
click at [422, 87] on input "text" at bounding box center [409, 87] width 76 height 16
click at [419, 153] on button "Save & Close" at bounding box center [430, 156] width 56 height 17
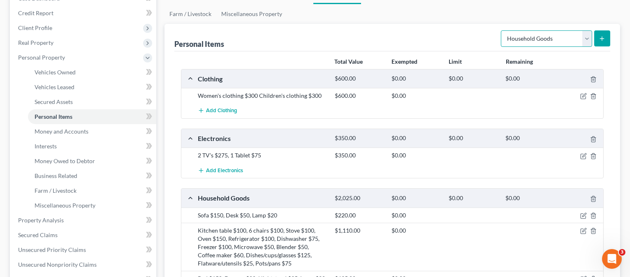
click at [583, 35] on select "Select Item Type Clothing Collectibles Of Value Electronics Firearms Household …" at bounding box center [546, 38] width 91 height 16
click at [502, 30] on select "Select Item Type Clothing Collectibles Of Value Electronics Firearms Household …" at bounding box center [546, 38] width 91 height 16
click at [600, 37] on icon "submit" at bounding box center [602, 38] width 7 height 7
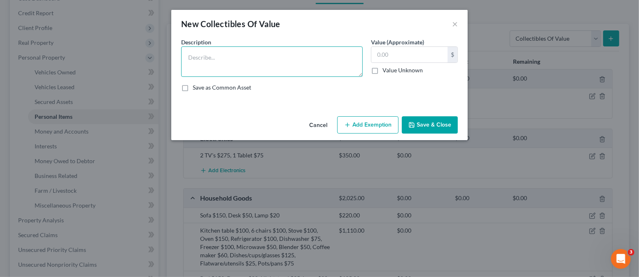
click at [291, 60] on textarea at bounding box center [271, 61] width 181 height 30
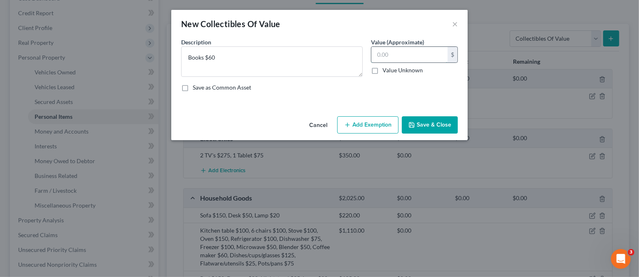
click at [400, 56] on input "text" at bounding box center [409, 55] width 76 height 16
click at [420, 120] on button "Save & Close" at bounding box center [430, 124] width 56 height 17
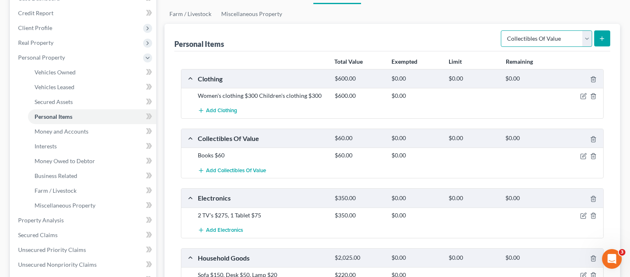
click at [589, 37] on select "Select Item Type Clothing Collectibles Of Value Electronics Firearms Household …" at bounding box center [546, 38] width 91 height 16
click at [502, 30] on select "Select Item Type Clothing Collectibles Of Value Electronics Firearms Household …" at bounding box center [546, 38] width 91 height 16
click at [602, 40] on icon "submit" at bounding box center [602, 38] width 7 height 7
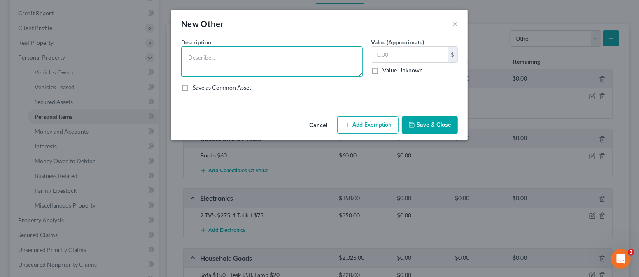
click at [299, 48] on textarea at bounding box center [271, 61] width 181 height 30
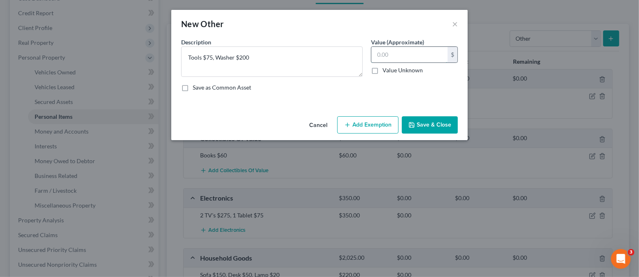
click at [391, 57] on input "text" at bounding box center [409, 55] width 76 height 16
click at [427, 122] on button "Save & Close" at bounding box center [430, 124] width 56 height 17
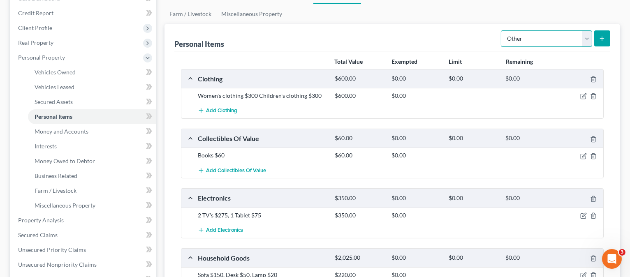
drag, startPoint x: 583, startPoint y: 39, endPoint x: 586, endPoint y: 44, distance: 6.3
click at [583, 40] on select "Select Item Type Clothing Collectibles Of Value Electronics Firearms Household …" at bounding box center [546, 38] width 91 height 16
click at [502, 30] on select "Select Item Type Clothing Collectibles Of Value Electronics Firearms Household …" at bounding box center [546, 38] width 91 height 16
click at [606, 41] on button "submit" at bounding box center [603, 38] width 16 height 16
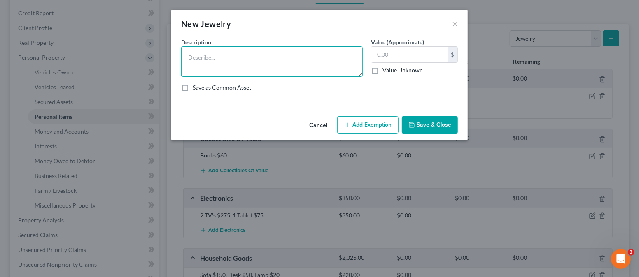
click at [287, 53] on textarea at bounding box center [271, 61] width 181 height 30
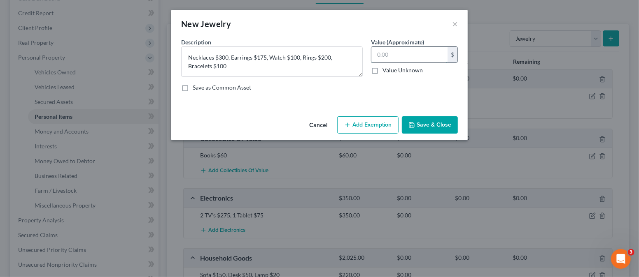
click at [400, 50] on input "text" at bounding box center [409, 55] width 76 height 16
click at [432, 122] on button "Save & Close" at bounding box center [430, 124] width 56 height 17
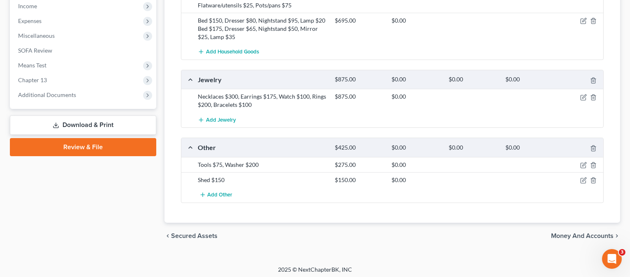
scroll to position [428, 0]
click at [578, 232] on span "Money and Accounts" at bounding box center [582, 235] width 63 height 7
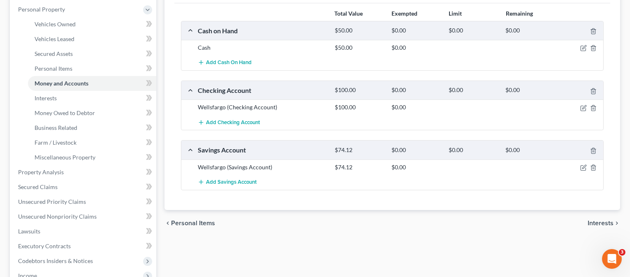
scroll to position [219, 0]
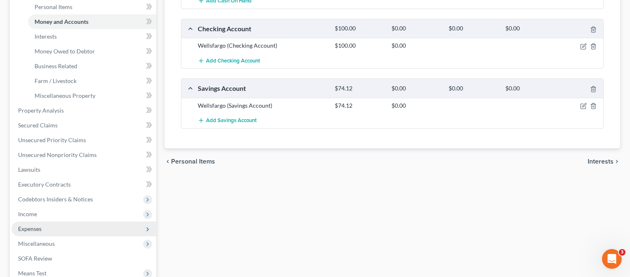
click at [70, 223] on span "Expenses" at bounding box center [84, 229] width 145 height 15
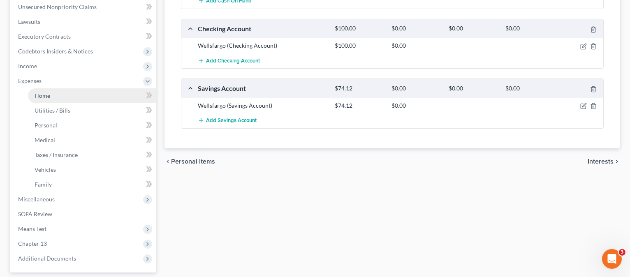
click at [70, 93] on link "Home" at bounding box center [92, 95] width 128 height 15
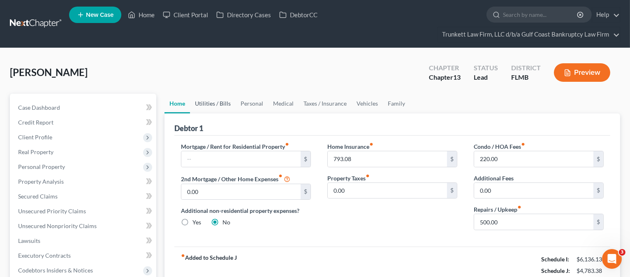
click at [214, 105] on link "Utilities / Bills" at bounding box center [213, 104] width 46 height 20
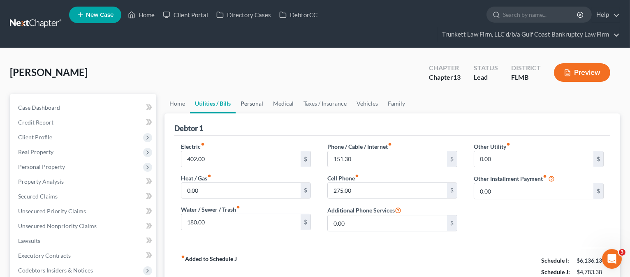
click at [252, 102] on link "Personal" at bounding box center [252, 104] width 33 height 20
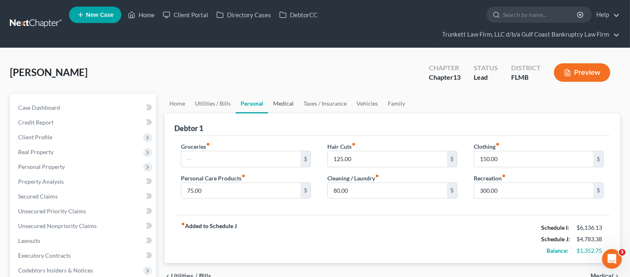
click at [284, 102] on link "Medical" at bounding box center [283, 104] width 30 height 20
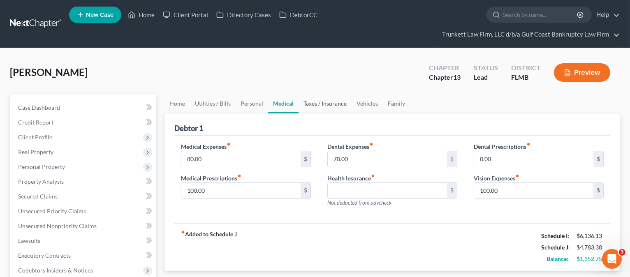
click at [322, 104] on link "Taxes / Insurance" at bounding box center [325, 104] width 53 height 20
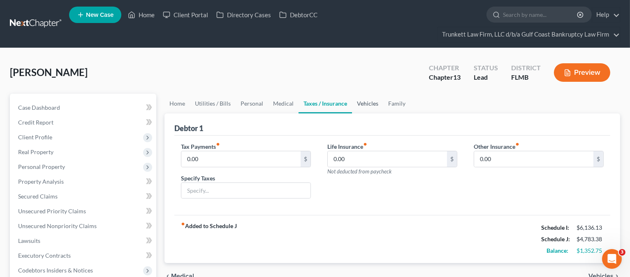
click at [363, 102] on link "Vehicles" at bounding box center [367, 104] width 31 height 20
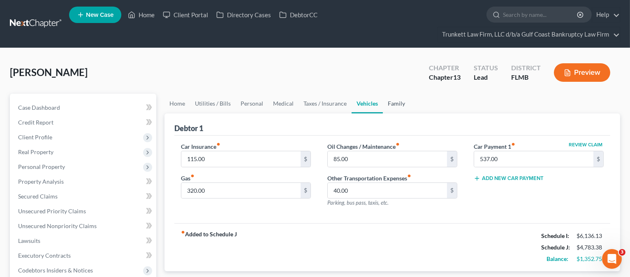
click at [391, 102] on link "Family" at bounding box center [396, 104] width 27 height 20
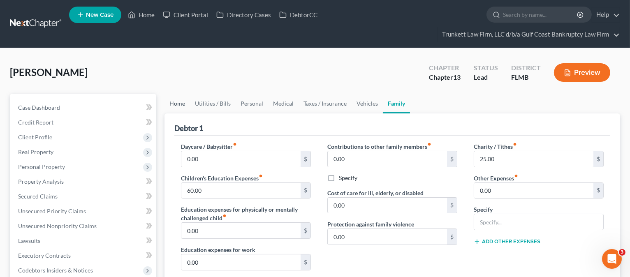
drag, startPoint x: 181, startPoint y: 102, endPoint x: 189, endPoint y: 109, distance: 10.5
click at [181, 102] on link "Home" at bounding box center [178, 104] width 26 height 20
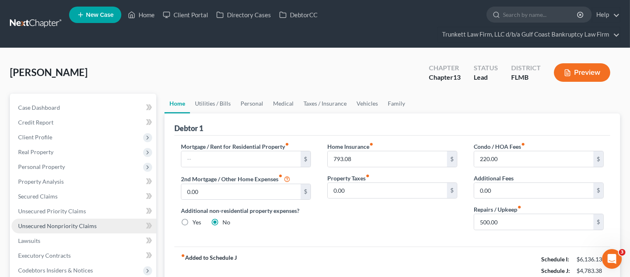
drag, startPoint x: 55, startPoint y: 225, endPoint x: 67, endPoint y: 224, distance: 11.9
click at [55, 224] on span "Unsecured Nonpriority Claims" at bounding box center [57, 226] width 79 height 7
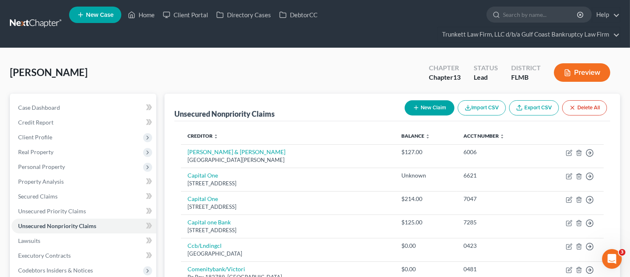
click at [272, 68] on div "[PERSON_NAME] Upgraded Chapter Chapter 13 Status Lead District FLMB Preview" at bounding box center [315, 76] width 611 height 36
click at [64, 195] on link "Secured Claims" at bounding box center [84, 196] width 145 height 15
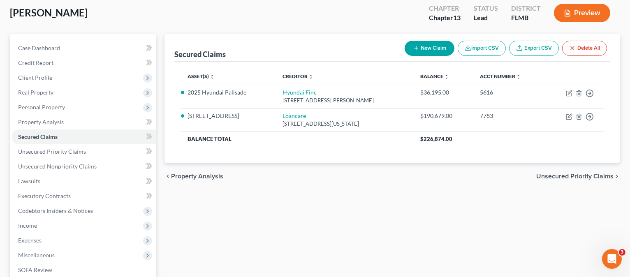
scroll to position [109, 0]
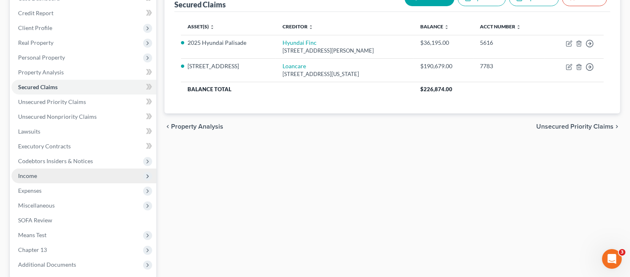
click at [41, 176] on span "Income" at bounding box center [84, 176] width 145 height 15
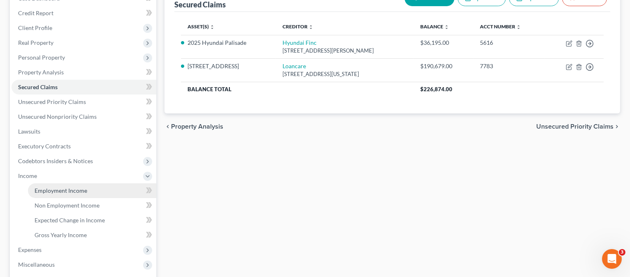
click at [71, 189] on span "Employment Income" at bounding box center [61, 190] width 53 height 7
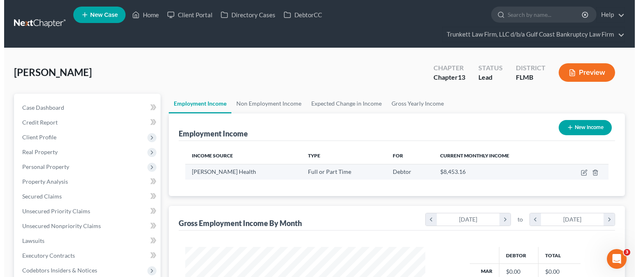
scroll to position [147, 256]
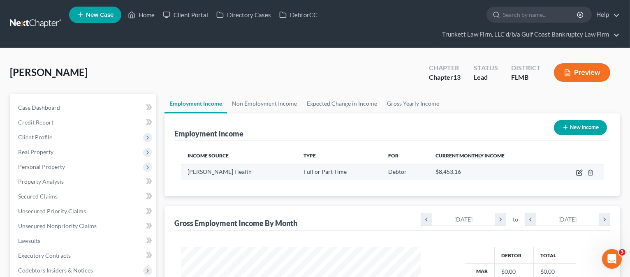
click at [577, 171] on icon "button" at bounding box center [579, 173] width 5 height 5
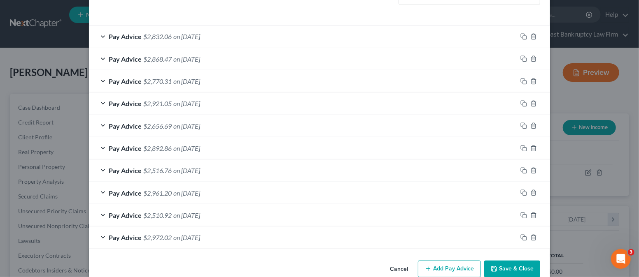
scroll to position [286, 0]
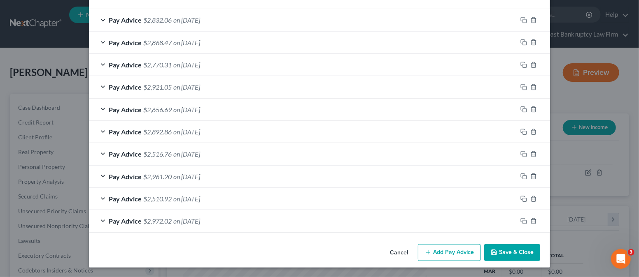
drag, startPoint x: 232, startPoint y: 40, endPoint x: 253, endPoint y: 65, distance: 32.4
click at [230, 43] on div "Pay Advice $2,868.47 on [DATE]" at bounding box center [303, 43] width 428 height 22
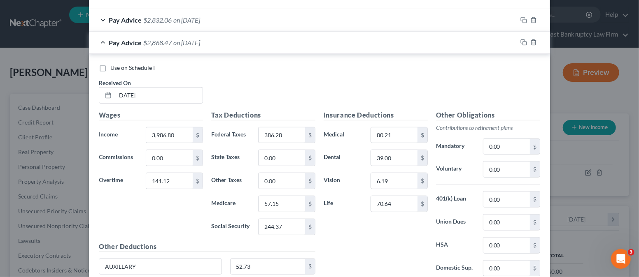
click at [270, 72] on div "Use on Schedule I Received On * [DATE]" at bounding box center [319, 87] width 449 height 46
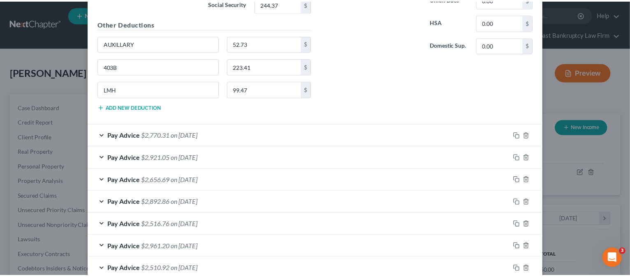
scroll to position [560, 0]
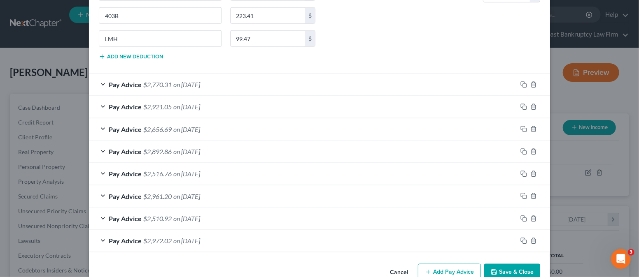
click at [504, 270] on button "Save & Close" at bounding box center [512, 272] width 56 height 17
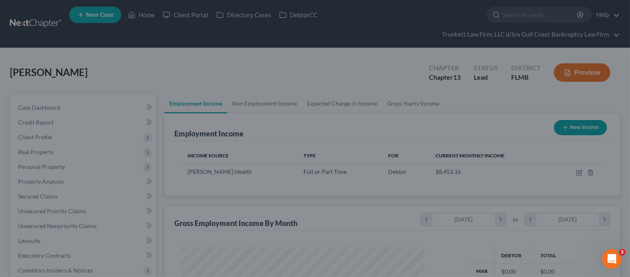
scroll to position [411316, 411207]
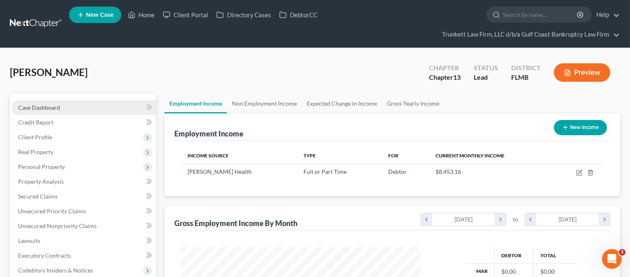
click at [58, 109] on span "Case Dashboard" at bounding box center [39, 107] width 42 height 7
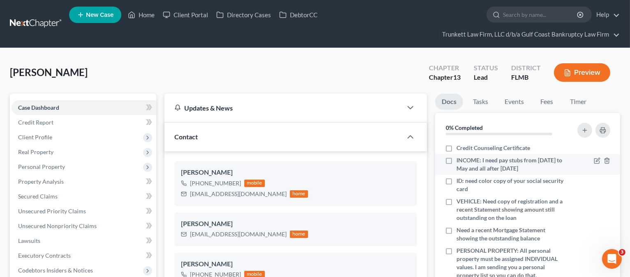
click at [538, 163] on span "INCOME: I need pay stubs from [DATE] to May and all after [DATE]" at bounding box center [512, 164] width 111 height 16
click at [465, 162] on input "INCOME: I need pay stubs from [DATE] to May and all after [DATE]" at bounding box center [462, 158] width 5 height 5
click at [457, 159] on label "INCOME: I need pay stubs from [DATE] to May and all after [DATE]" at bounding box center [512, 164] width 111 height 16
click at [460, 159] on input "INCOME: I need pay stubs from [DATE] to May and all after [DATE]" at bounding box center [462, 158] width 5 height 5
click at [596, 160] on icon "button" at bounding box center [598, 160] width 4 height 4
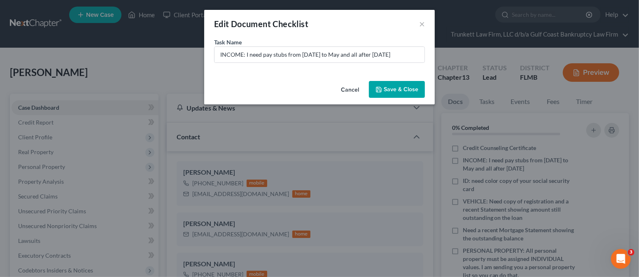
drag, startPoint x: 309, startPoint y: 68, endPoint x: 313, endPoint y: 78, distance: 11.1
click at [304, 68] on div "Task Name * INCOME: I need pay stubs from [DATE] to May and all after [DATE]" at bounding box center [319, 58] width 230 height 40
drag, startPoint x: 317, startPoint y: 75, endPoint x: 307, endPoint y: 61, distance: 17.4
click at [309, 66] on div "Task Name * INCOME: I need pay stubs from [DATE] to May and all after [DATE]" at bounding box center [319, 58] width 230 height 40
drag, startPoint x: 304, startPoint y: 56, endPoint x: 310, endPoint y: 72, distance: 17.4
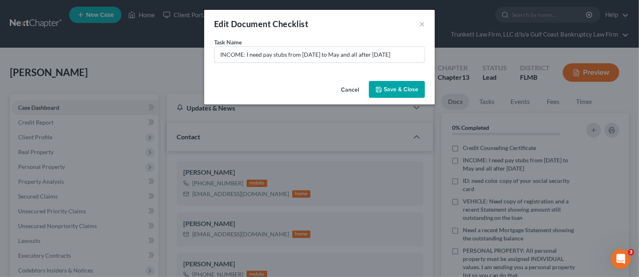
click at [311, 73] on div "Task Name * INCOME: I need pay stubs from [DATE] to May and all after [DATE]" at bounding box center [319, 58] width 230 height 40
drag, startPoint x: 300, startPoint y: 55, endPoint x: 350, endPoint y: 56, distance: 49.4
click at [350, 56] on input "INCOME: I need pay stubs from [DATE] to May and all after [DATE]" at bounding box center [319, 55] width 210 height 16
click at [388, 52] on input "INCOME: I need pay stubs for March and all after [DATE]" at bounding box center [319, 55] width 210 height 16
click at [295, 52] on input "INCOME: I need pay stubs for March and all after [DATE]" at bounding box center [319, 55] width 210 height 16
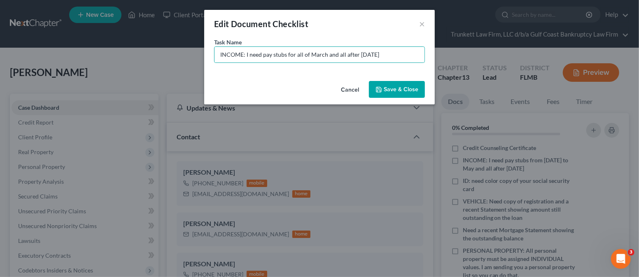
click at [393, 89] on button "Save & Close" at bounding box center [397, 89] width 56 height 17
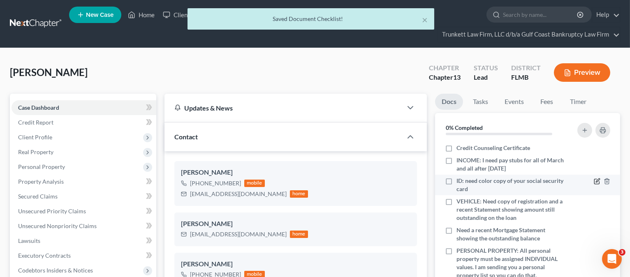
click at [597, 181] on icon "button" at bounding box center [597, 181] width 7 height 7
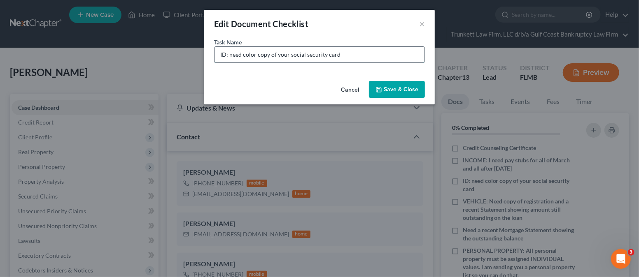
drag, startPoint x: 227, startPoint y: 54, endPoint x: 365, endPoint y: 46, distance: 137.7
click at [365, 47] on input "ID: need color copy of your social security card" at bounding box center [319, 55] width 210 height 16
click at [407, 87] on button "Save & Close" at bounding box center [397, 89] width 56 height 17
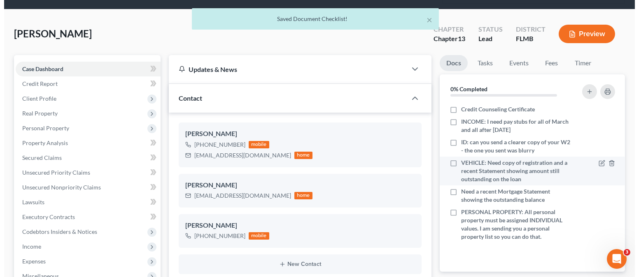
scroll to position [55, 0]
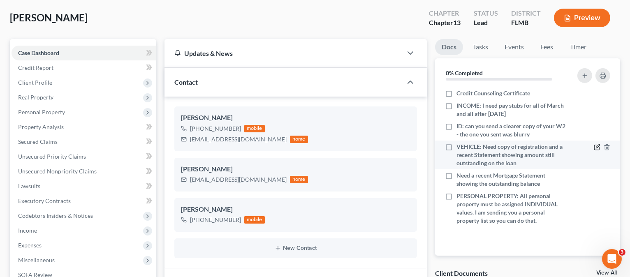
click at [596, 147] on icon "button" at bounding box center [598, 147] width 4 height 4
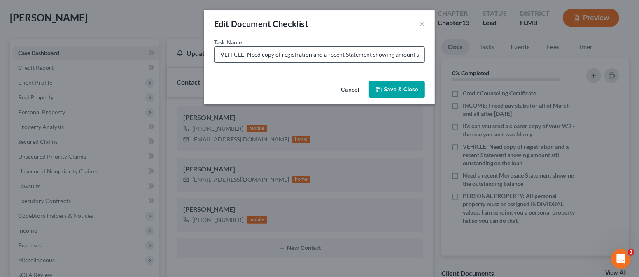
drag, startPoint x: 261, startPoint y: 56, endPoint x: 317, endPoint y: 63, distance: 56.0
click at [318, 56] on input "VEHICLE: Need copy of registration and a recent Statement showing amount still …" at bounding box center [319, 55] width 210 height 16
drag, startPoint x: 403, startPoint y: 54, endPoint x: 426, endPoint y: 55, distance: 23.1
click at [426, 55] on div "Task Name * VEHICLE: Need a recent Statement showing amount still outstanding o…" at bounding box center [319, 58] width 230 height 40
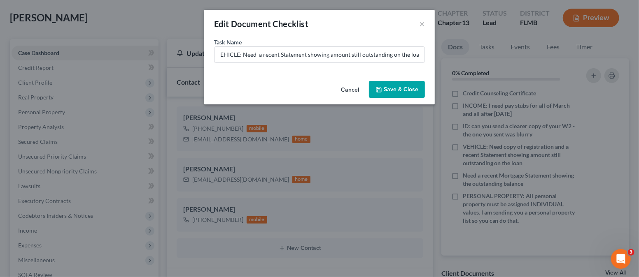
scroll to position [0, 0]
click at [395, 88] on button "Save & Close" at bounding box center [397, 89] width 56 height 17
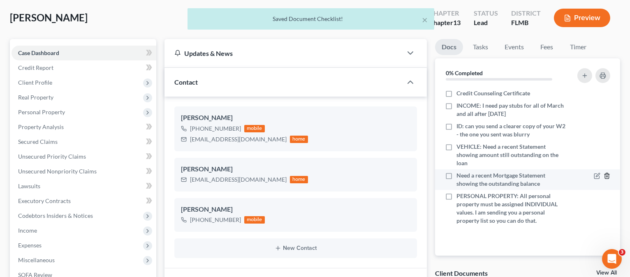
click at [606, 174] on polyline "button" at bounding box center [607, 174] width 5 height 0
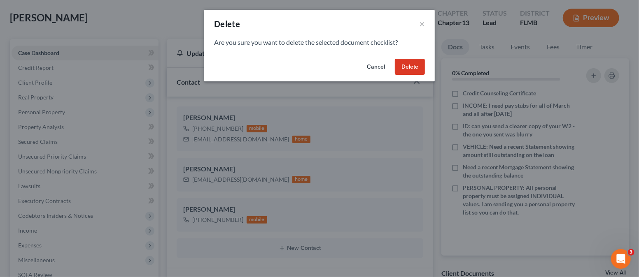
drag, startPoint x: 407, startPoint y: 63, endPoint x: 448, endPoint y: 105, distance: 57.9
click at [407, 65] on button "Delete" at bounding box center [410, 67] width 30 height 16
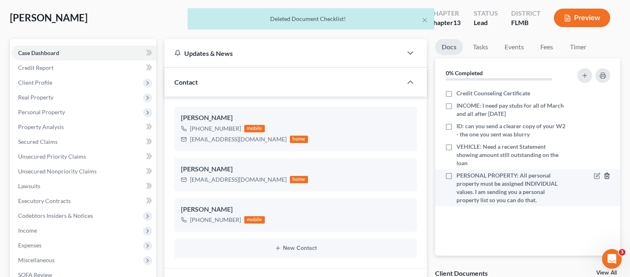
click at [607, 177] on icon "button" at bounding box center [607, 176] width 7 height 7
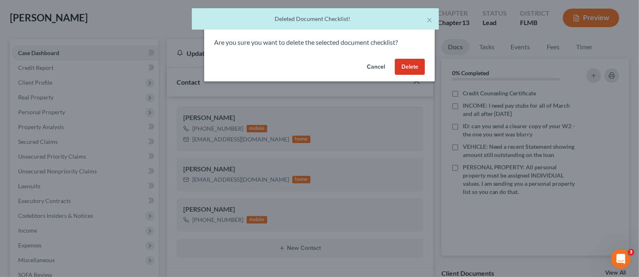
click at [414, 66] on button "Delete" at bounding box center [410, 67] width 30 height 16
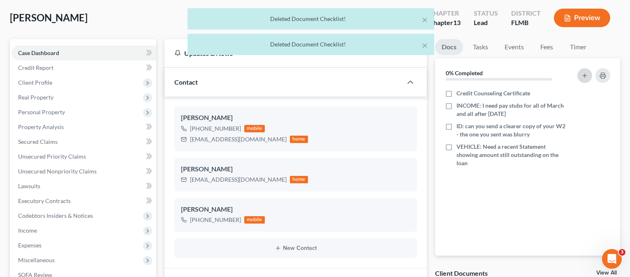
click at [587, 74] on icon "button" at bounding box center [585, 75] width 7 height 7
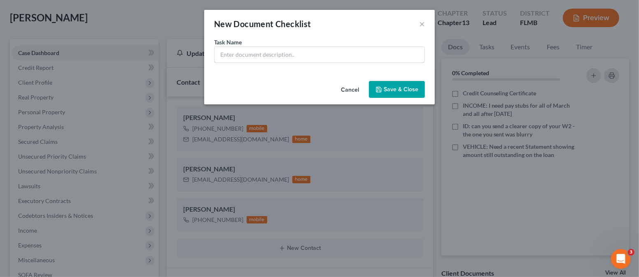
drag, startPoint x: 332, startPoint y: 54, endPoint x: 332, endPoint y: 41, distance: 13.2
click at [332, 51] on input "text" at bounding box center [319, 55] width 210 height 16
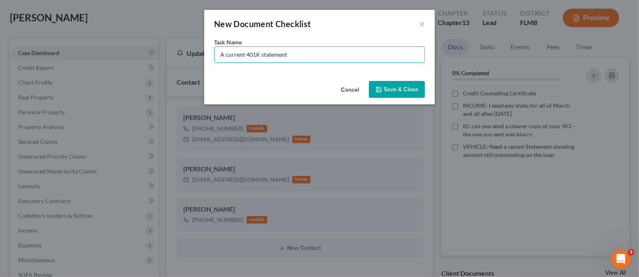
drag, startPoint x: 388, startPoint y: 84, endPoint x: 391, endPoint y: 91, distance: 7.4
click at [387, 84] on button "Save & Close" at bounding box center [397, 89] width 56 height 17
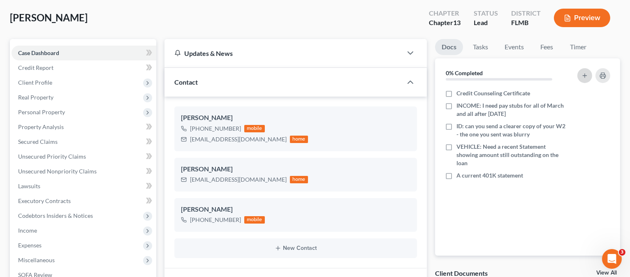
click at [583, 74] on icon "button" at bounding box center [585, 75] width 7 height 7
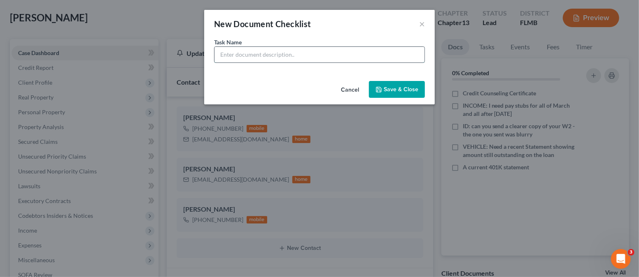
drag, startPoint x: 290, startPoint y: 58, endPoint x: 289, endPoint y: 51, distance: 7.2
click at [290, 58] on input "text" at bounding box center [319, 55] width 210 height 16
click at [407, 87] on button "Save & Close" at bounding box center [397, 89] width 56 height 17
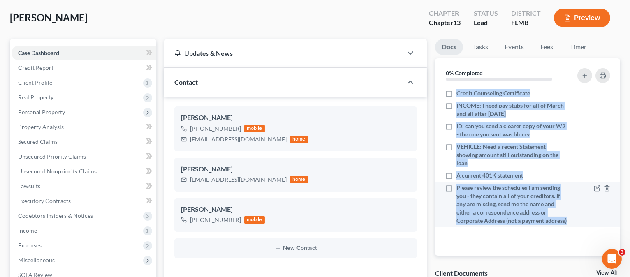
drag, startPoint x: 456, startPoint y: 92, endPoint x: 548, endPoint y: 232, distance: 167.8
click at [548, 227] on ul "Credit Counseling Certificate INCOME: I need pay stubs for all of March and all…" at bounding box center [528, 157] width 172 height 140
copy ul "Credit Counseling Certificate INCOME: I need pay stubs for all of March and all…"
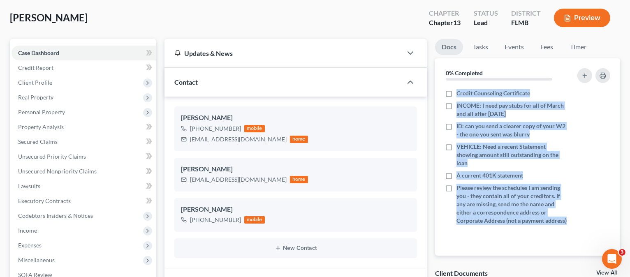
click at [575, 17] on button "Preview" at bounding box center [582, 18] width 56 height 19
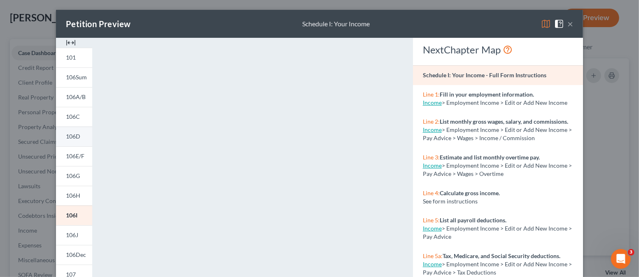
click at [72, 137] on span "106D" at bounding box center [73, 136] width 14 height 7
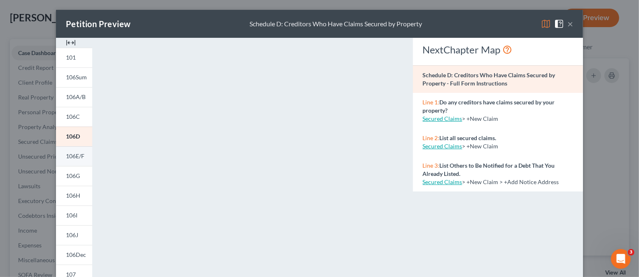
click at [72, 157] on span "106E/F" at bounding box center [75, 156] width 19 height 7
